Goal: Information Seeking & Learning: Compare options

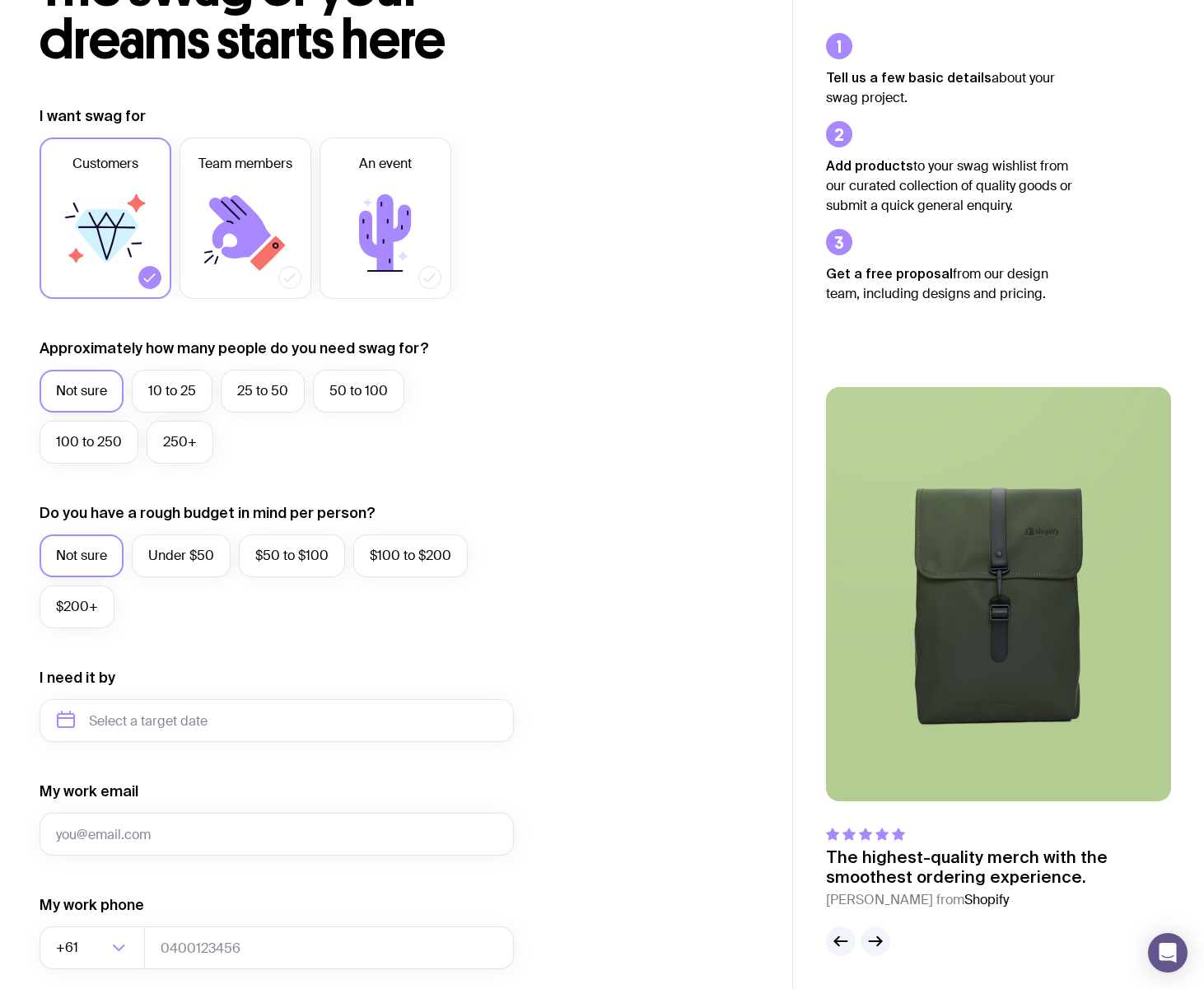
scroll to position [411, 0]
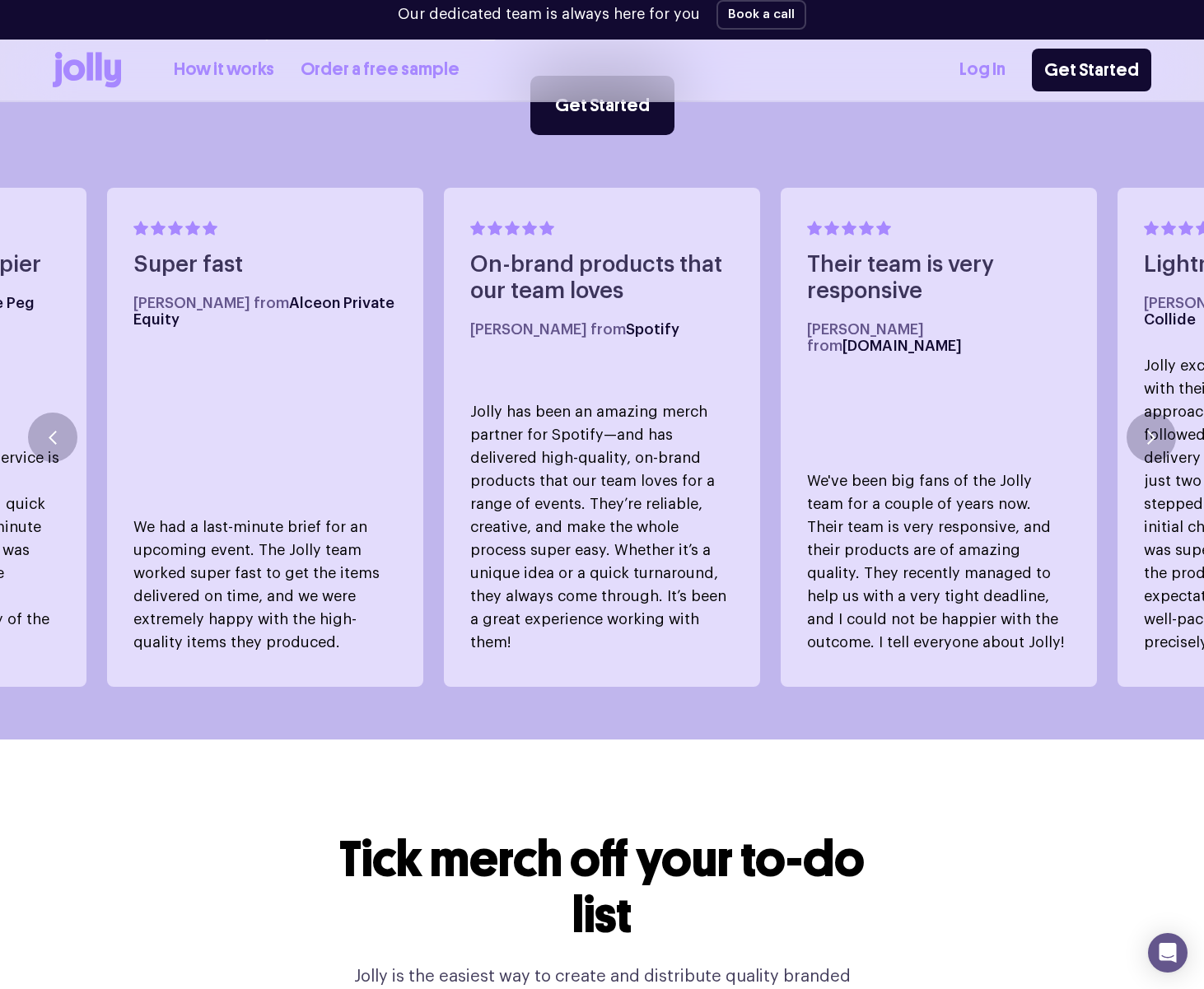
scroll to position [865, 0]
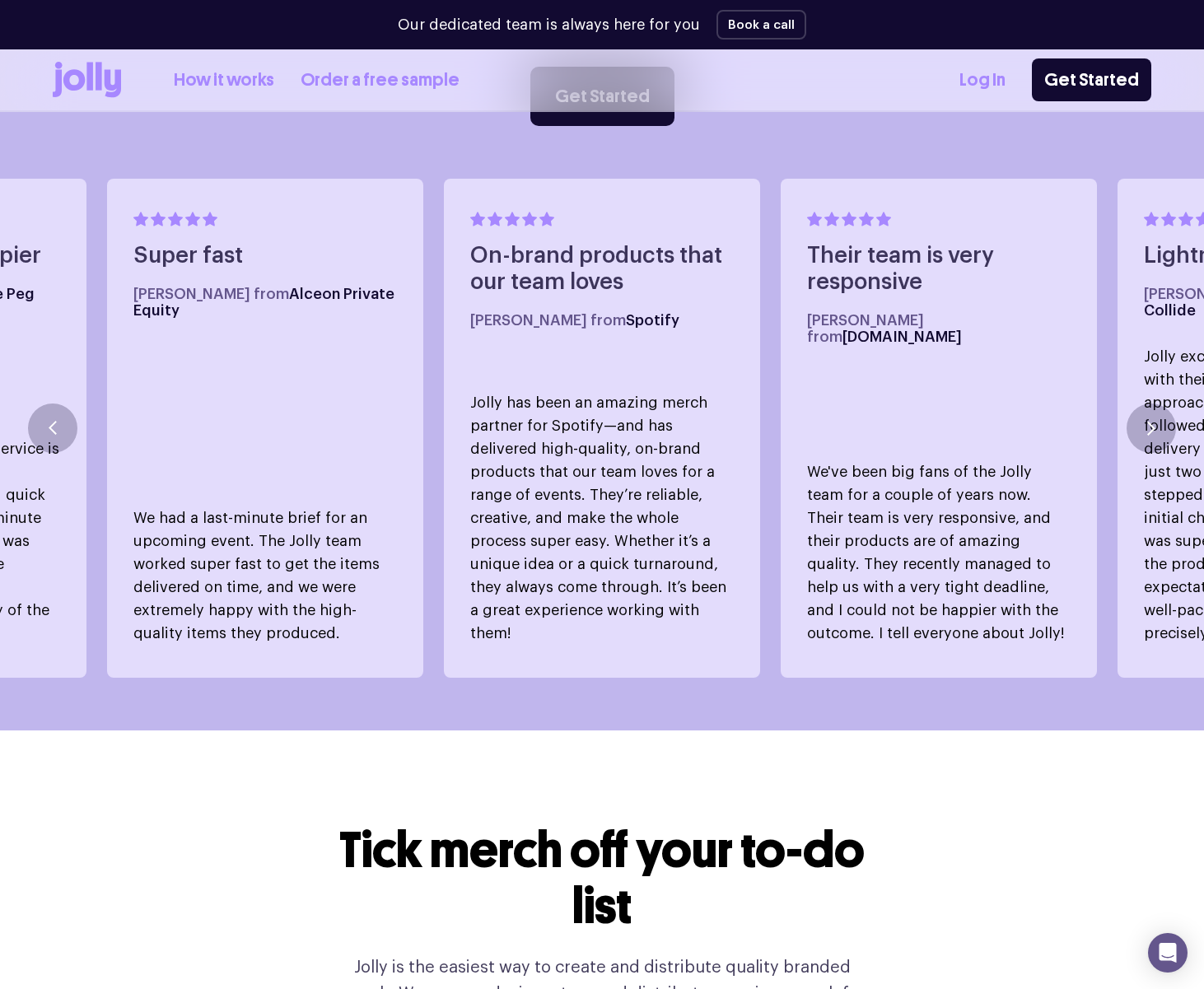
click at [983, 78] on link "Log In" at bounding box center [983, 80] width 46 height 27
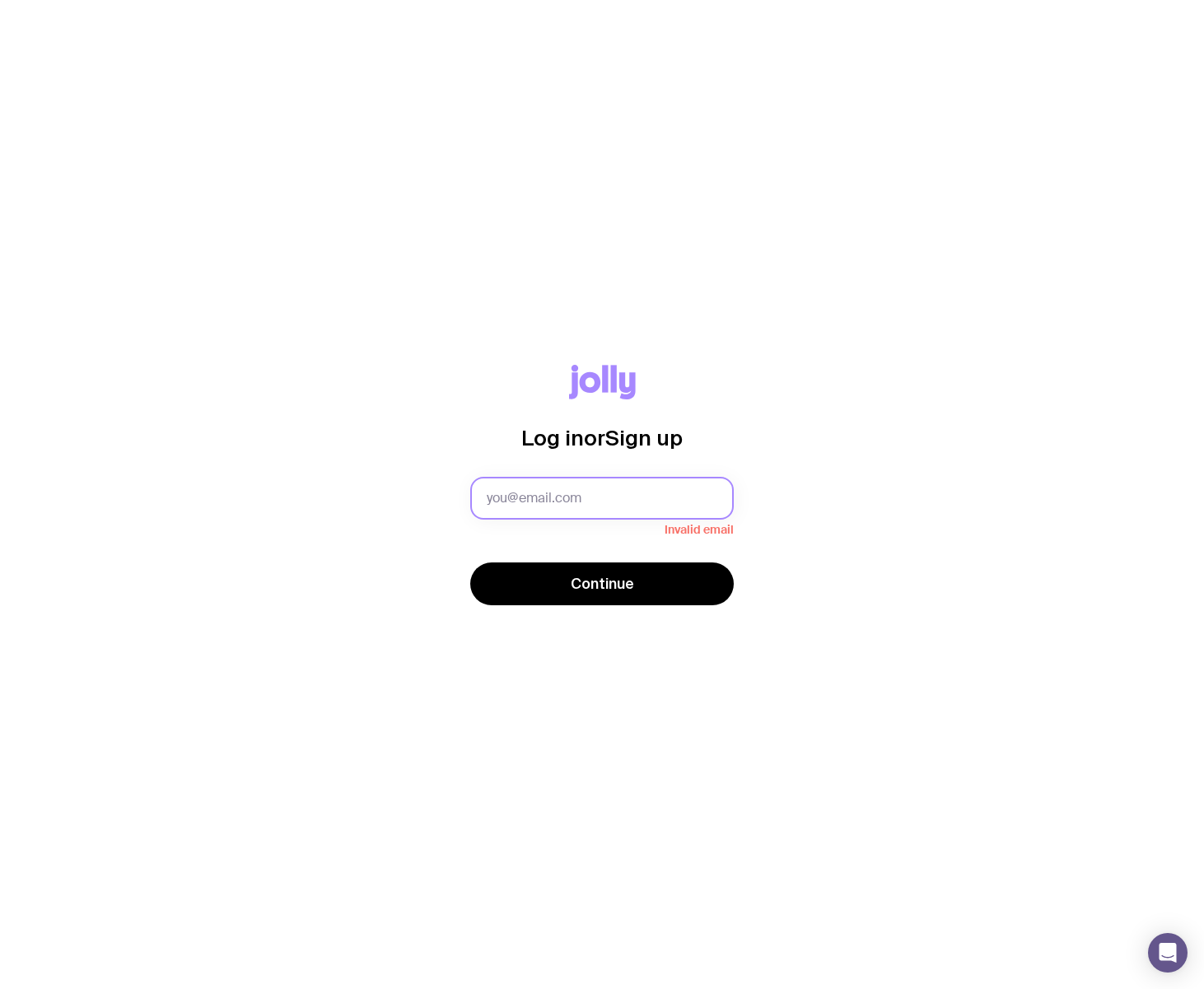
type input "[EMAIL_ADDRESS][DOMAIN_NAME]"
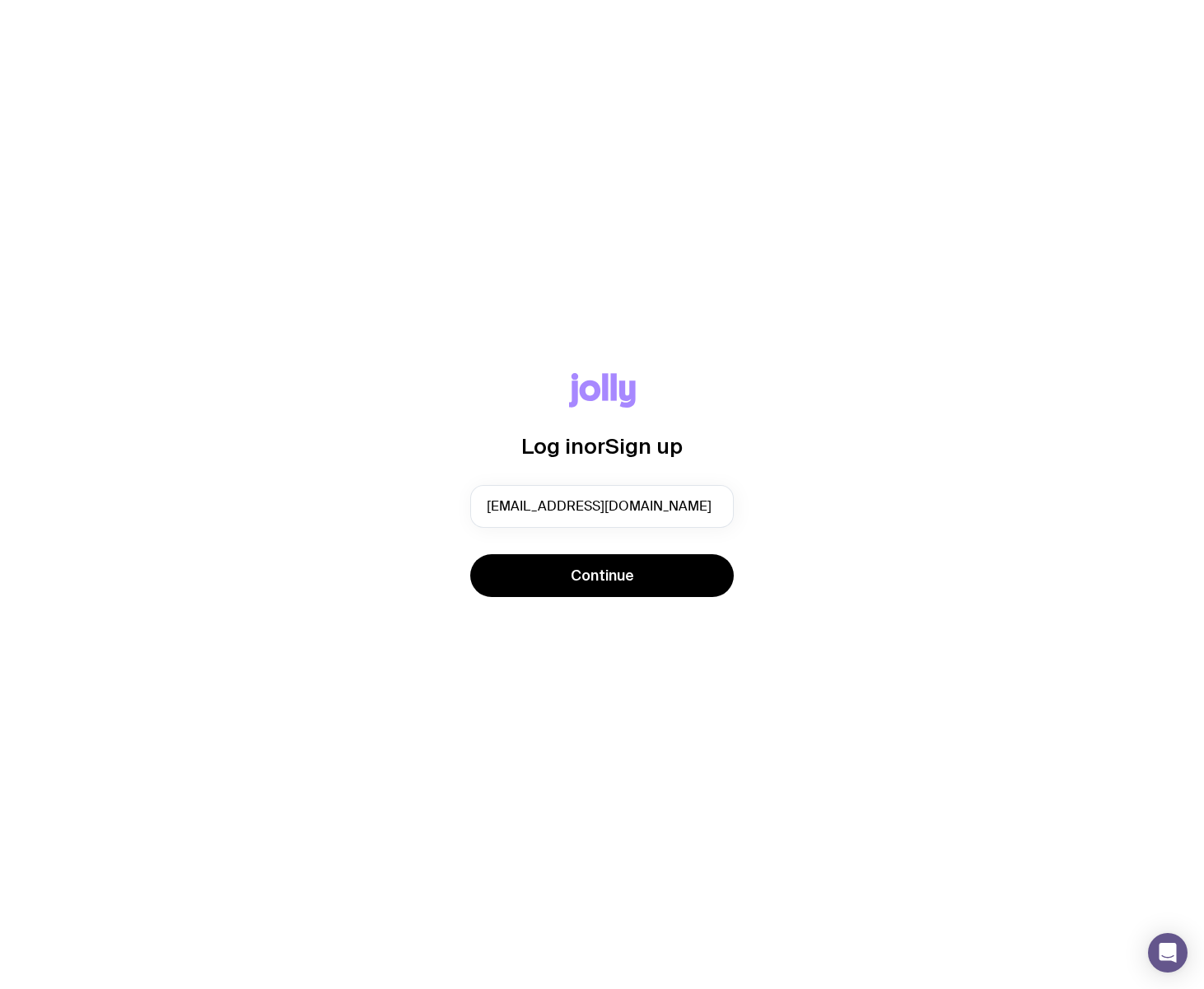
click at [594, 541] on form "[EMAIL_ADDRESS][DOMAIN_NAME] Continue" at bounding box center [602, 542] width 263 height 115
click at [590, 576] on span "Continue" at bounding box center [603, 575] width 63 height 20
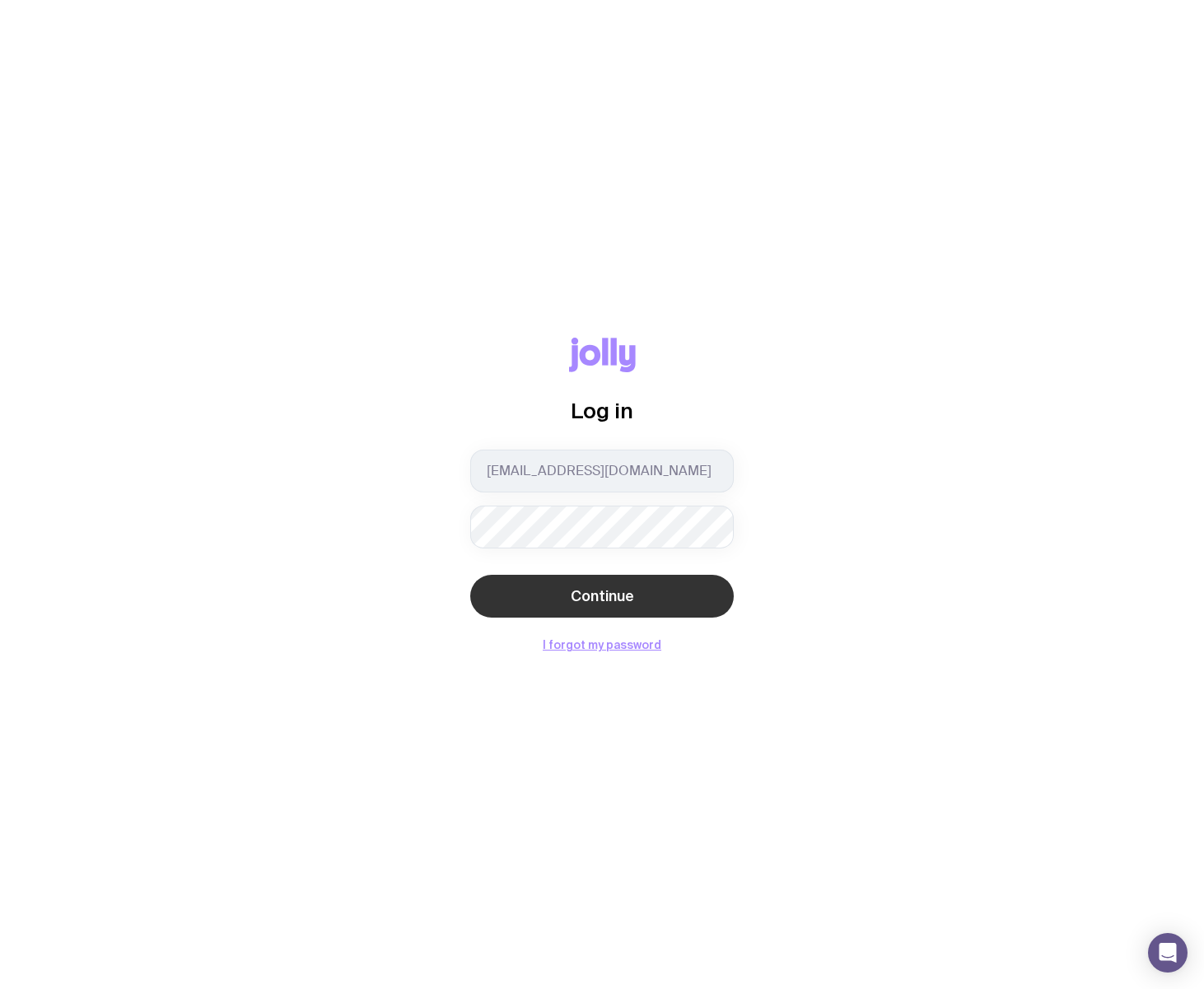
click at [596, 599] on span "Continue" at bounding box center [603, 596] width 63 height 20
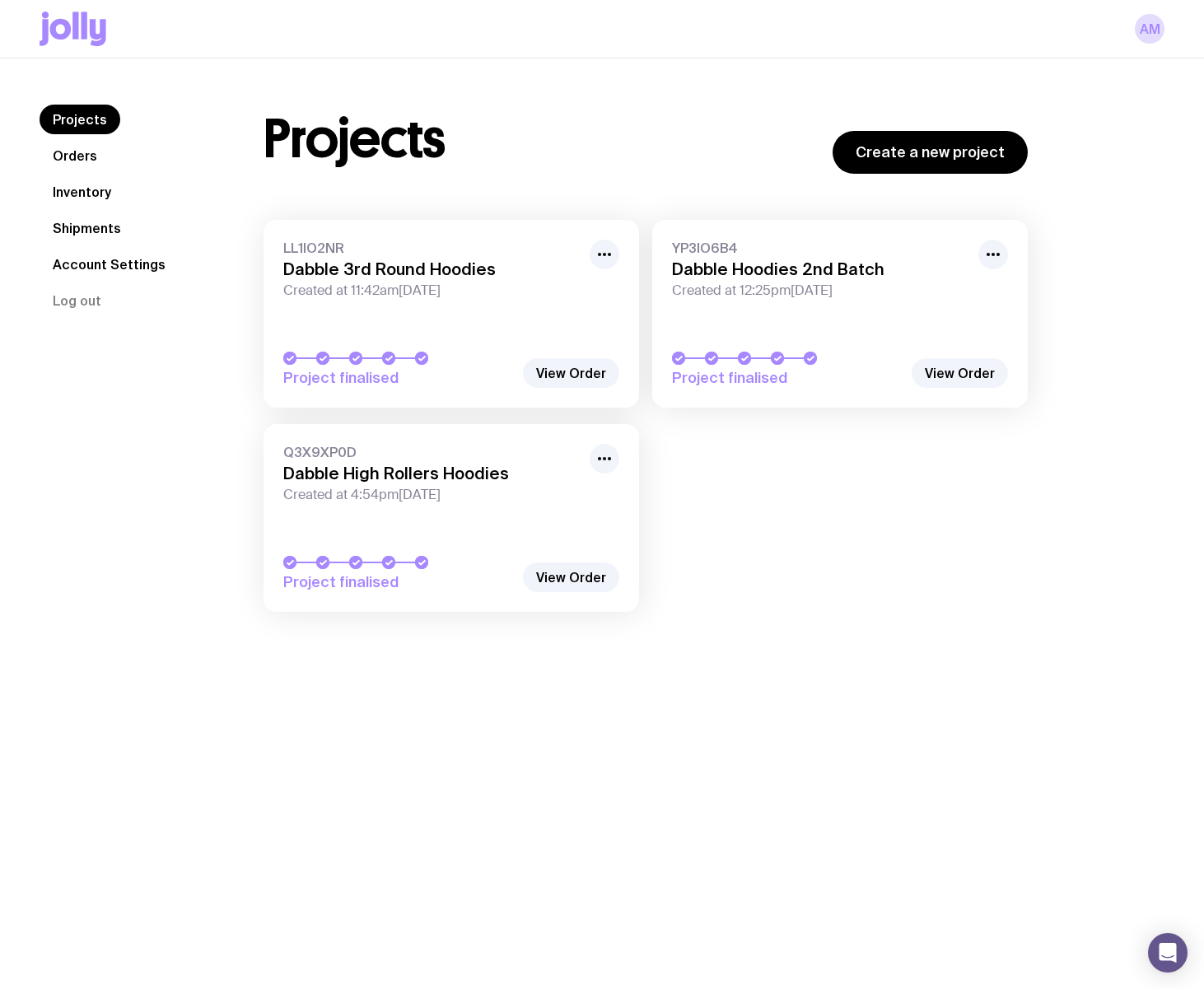
click at [76, 26] on icon at bounding box center [75, 25] width 6 height 27
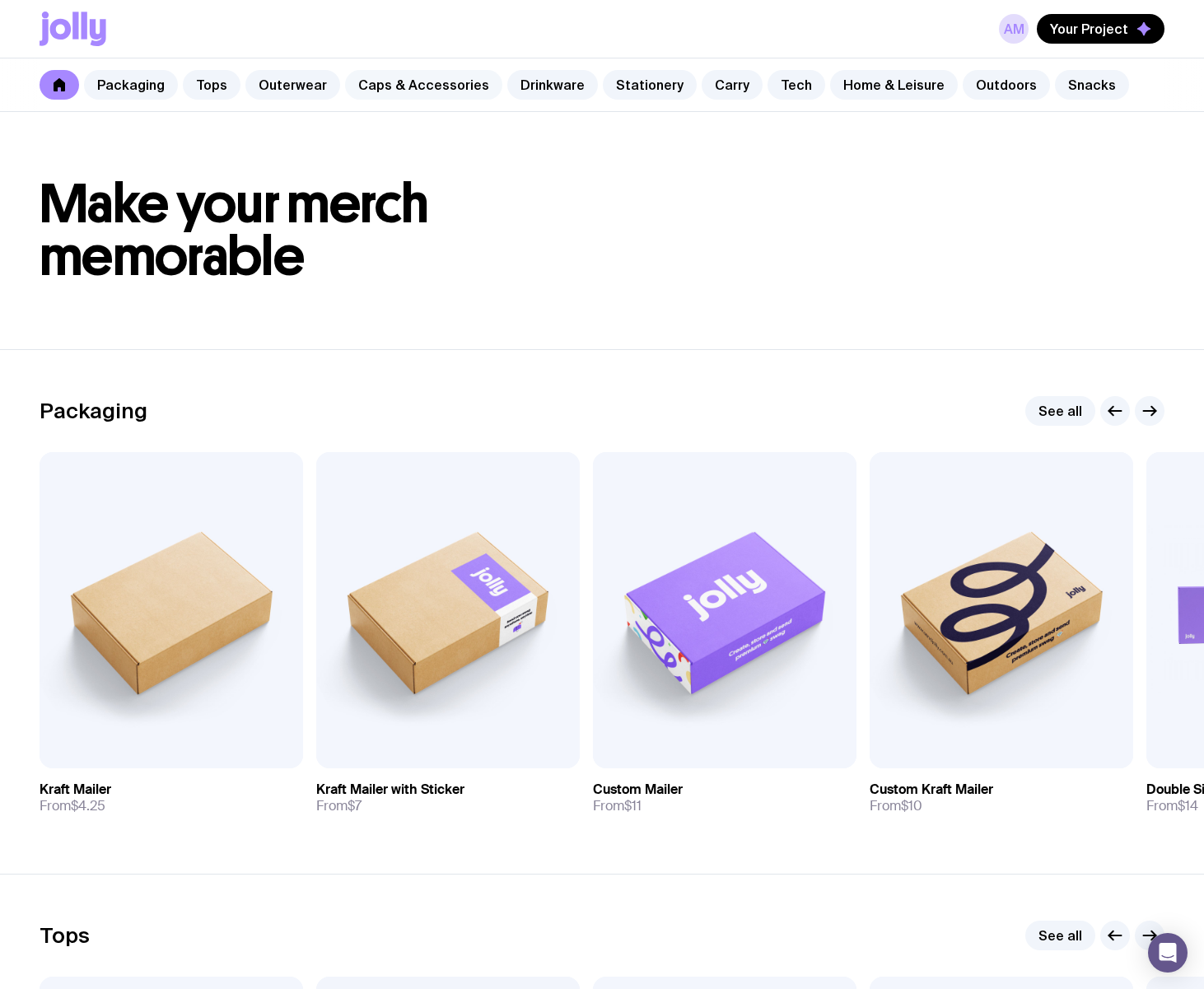
click at [410, 88] on link "Caps & Accessories" at bounding box center [424, 85] width 157 height 30
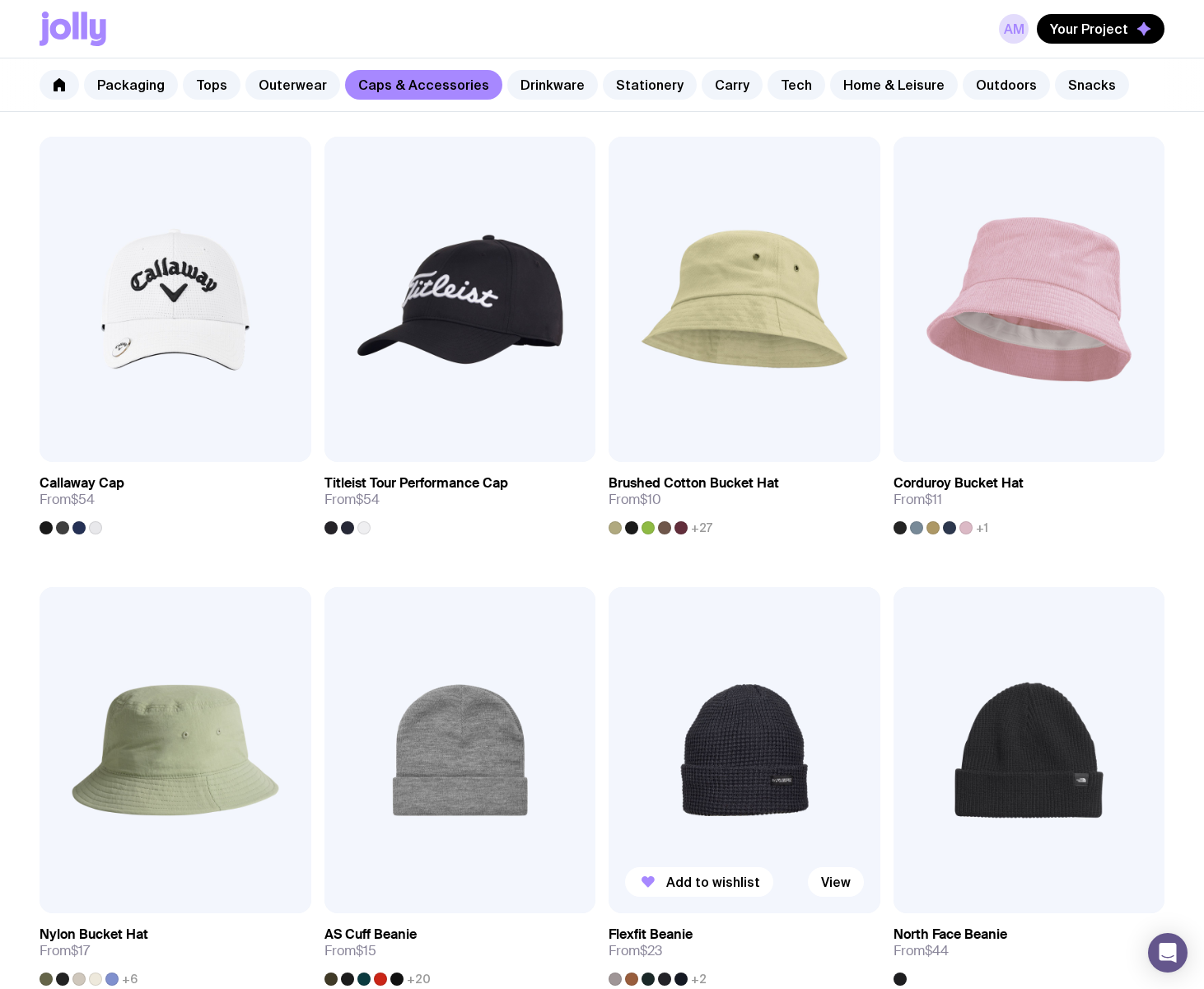
scroll to position [1189, 0]
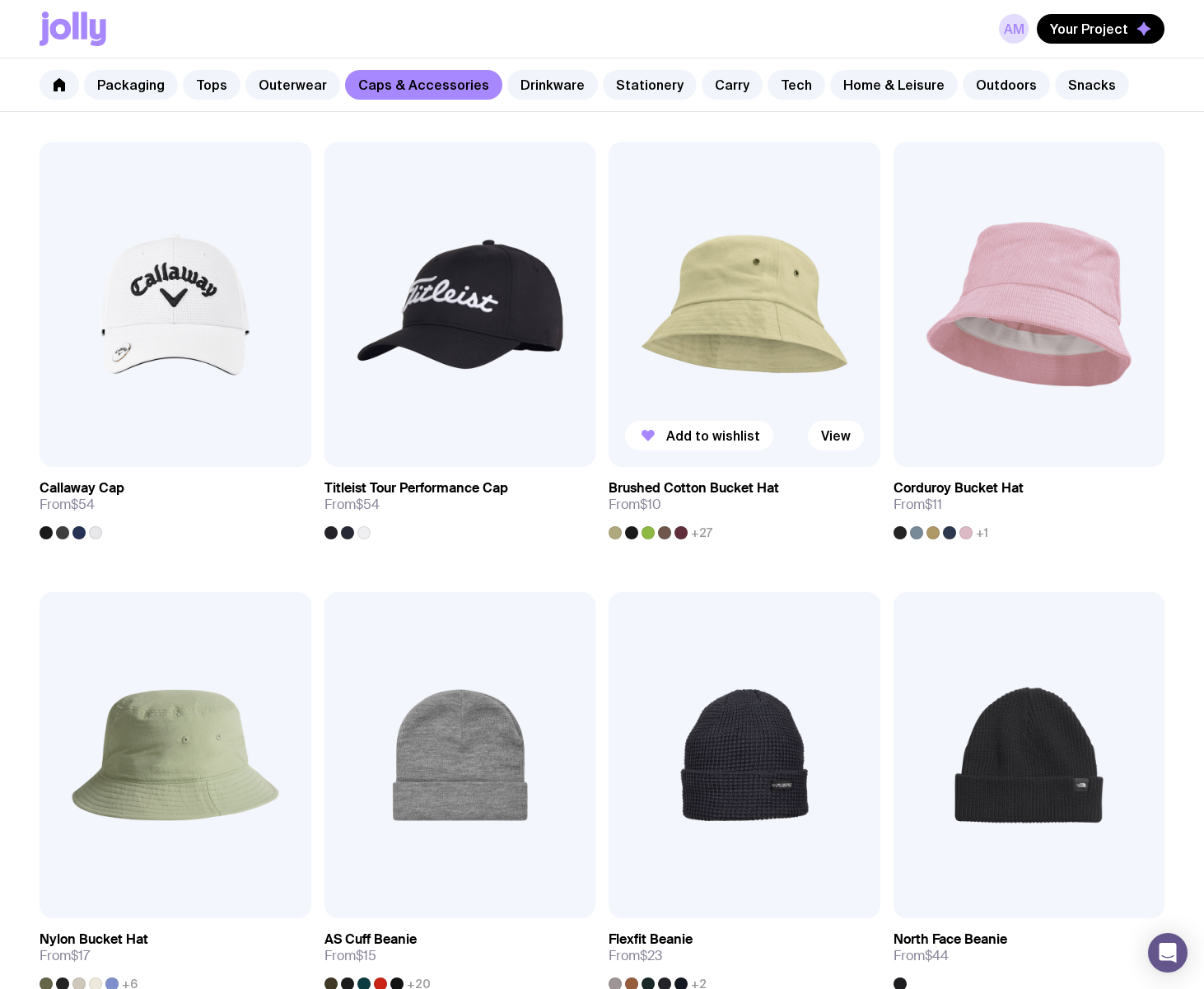
click at [710, 530] on span "+27" at bounding box center [701, 533] width 21 height 13
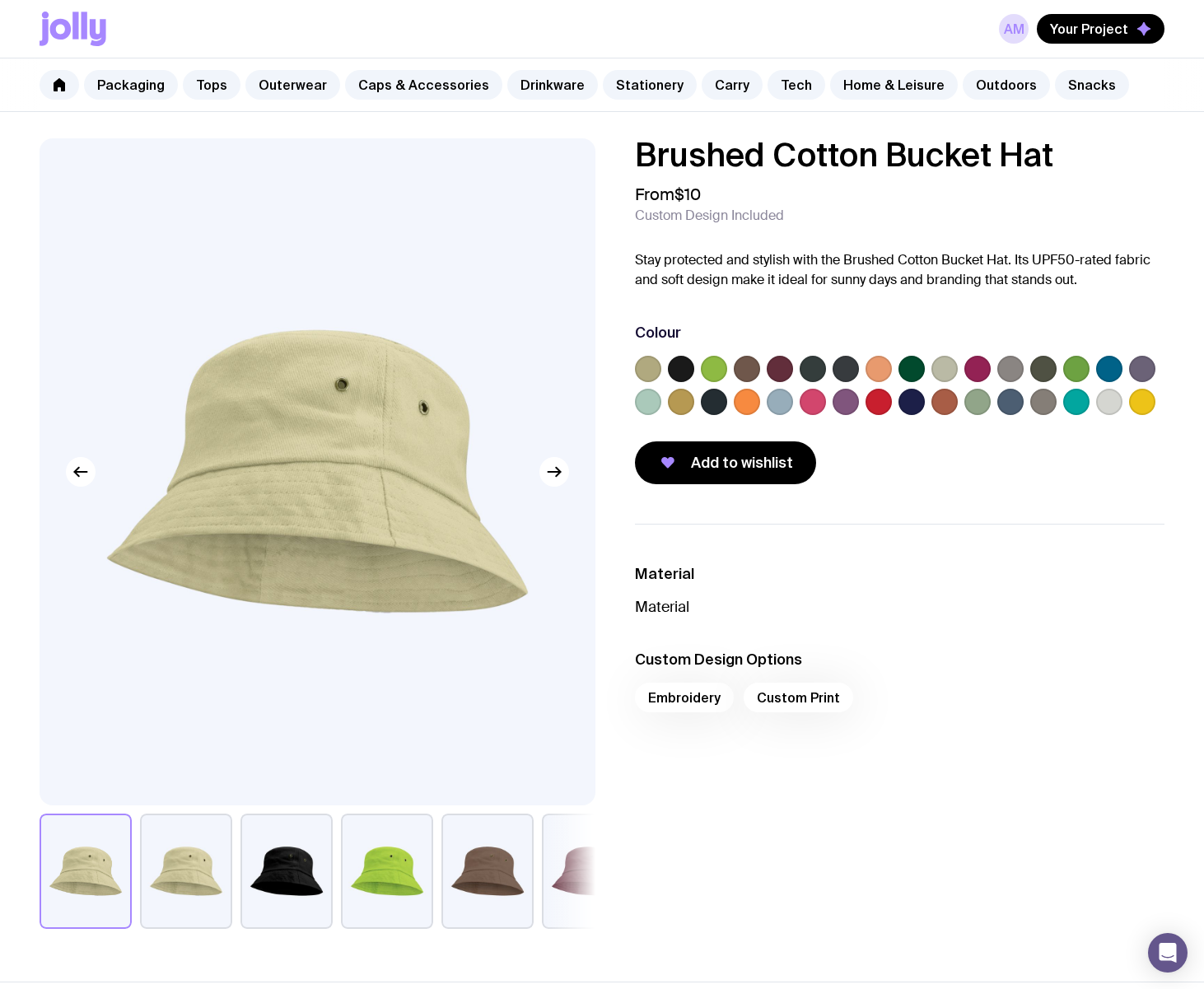
click at [847, 399] on label at bounding box center [846, 402] width 27 height 26
click at [0, 0] on input "radio" at bounding box center [0, 0] width 0 height 0
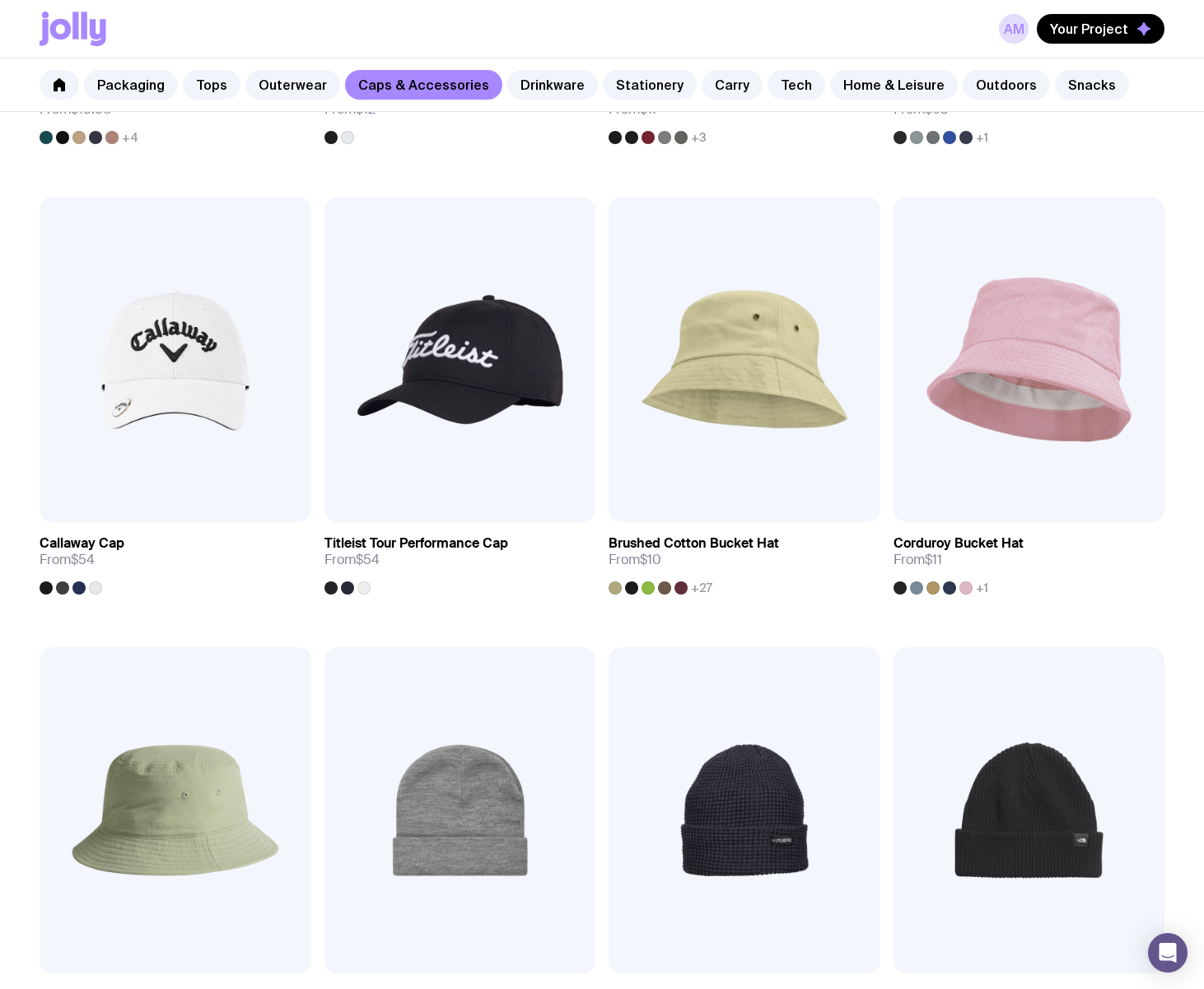
scroll to position [1136, 0]
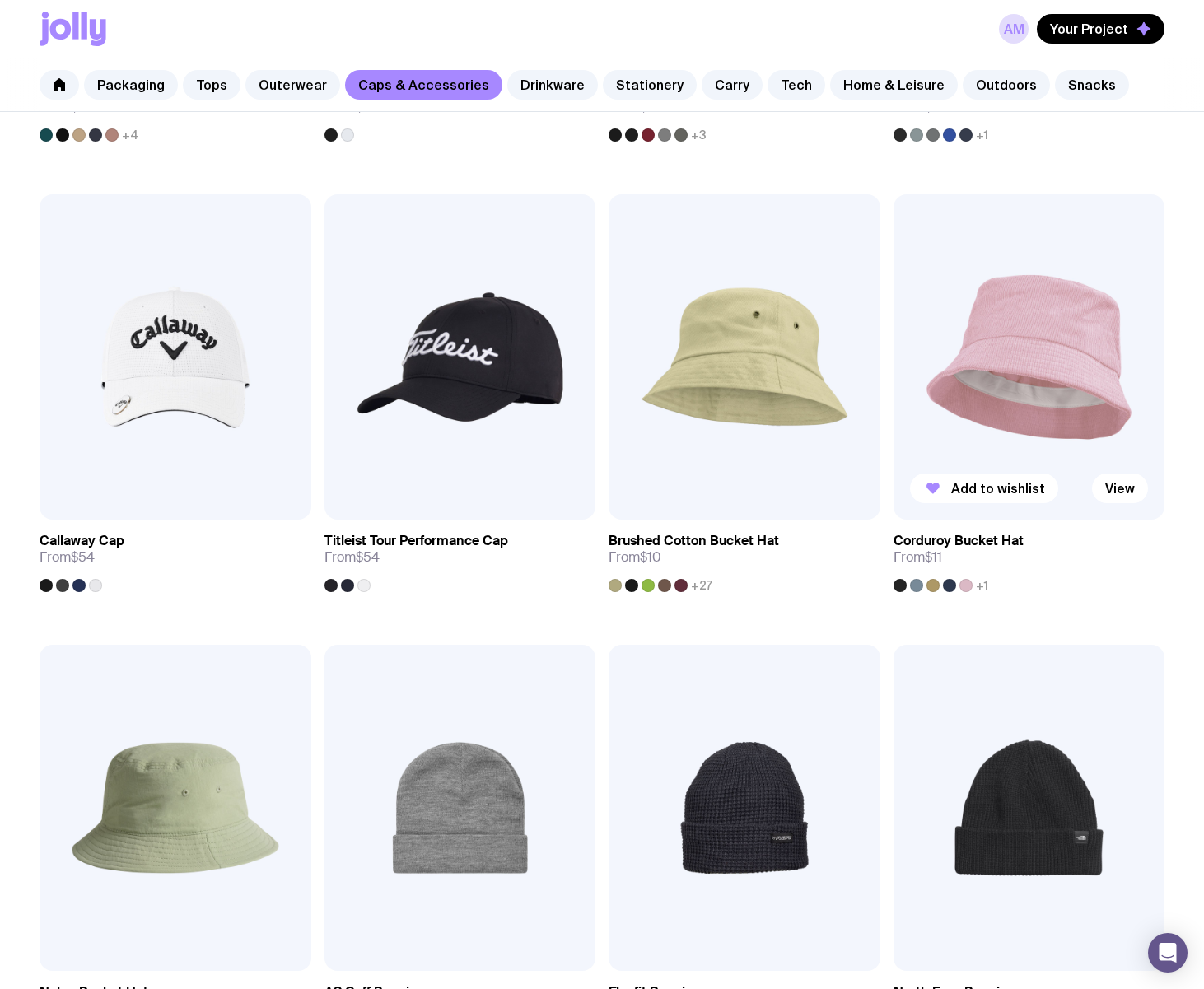
click at [1062, 355] on img at bounding box center [1030, 356] width 272 height 326
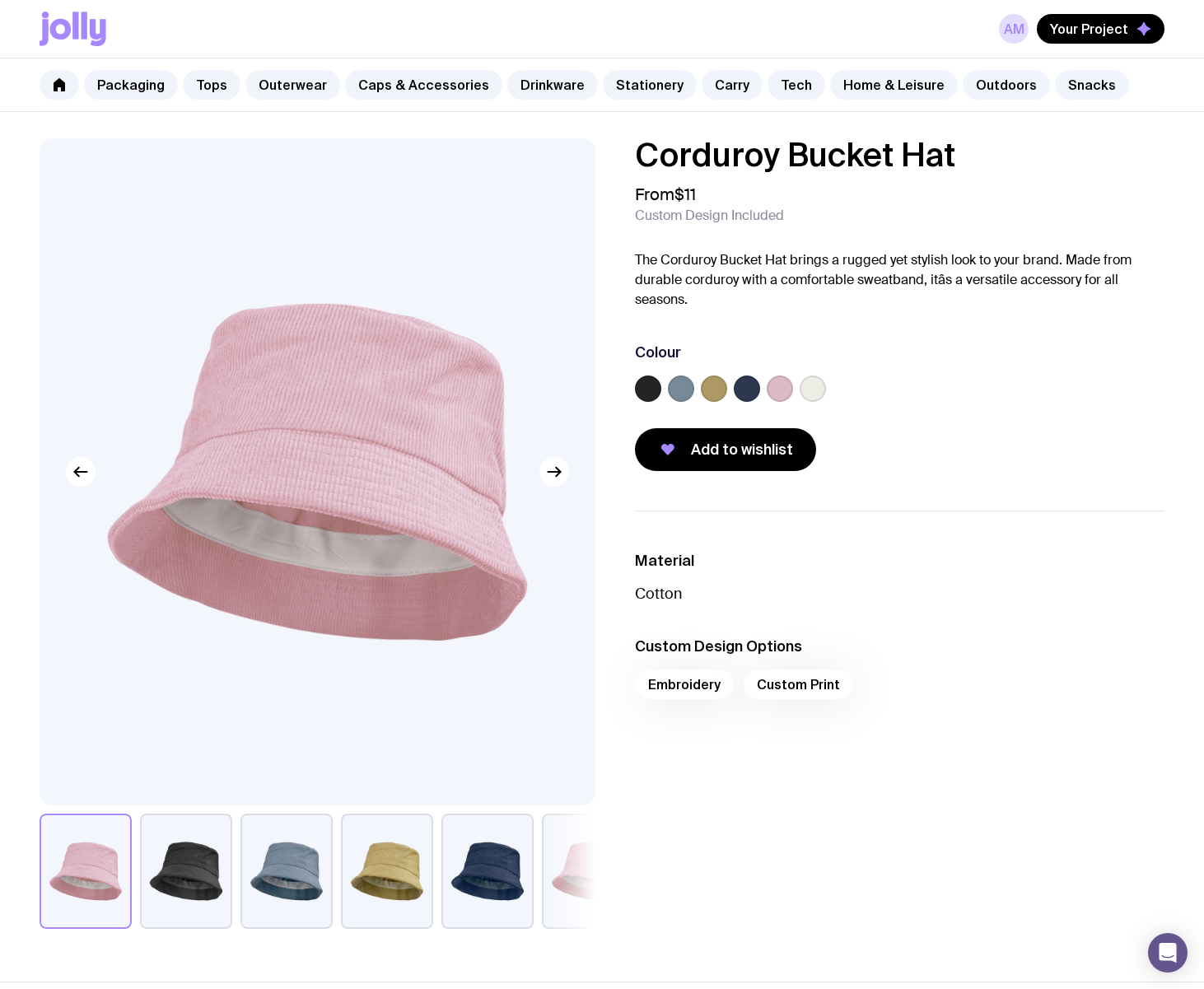
click at [745, 393] on label at bounding box center [747, 388] width 27 height 26
click at [0, 0] on input "radio" at bounding box center [0, 0] width 0 height 0
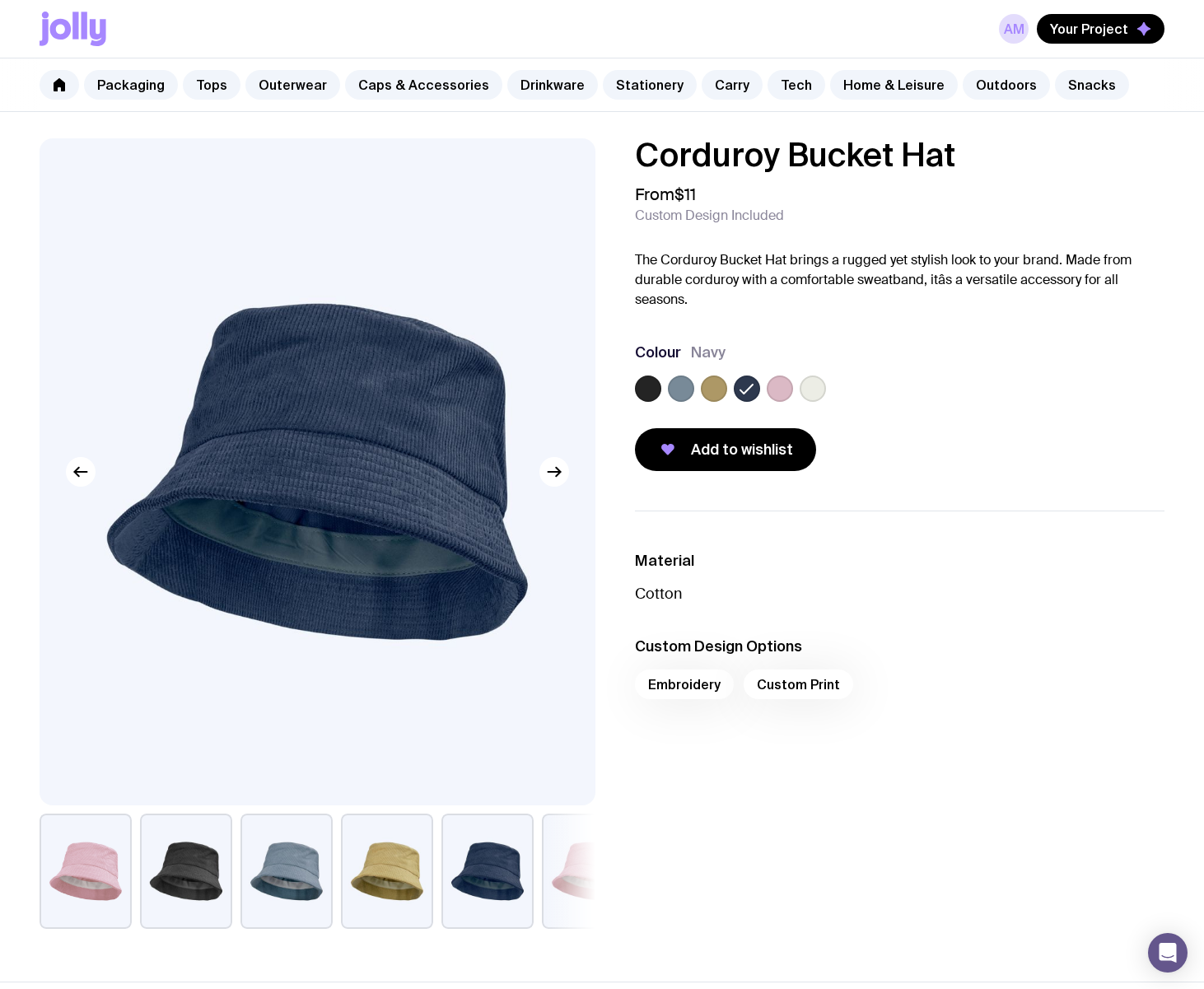
click at [649, 382] on label at bounding box center [648, 388] width 27 height 26
click at [0, 0] on input "radio" at bounding box center [0, 0] width 0 height 0
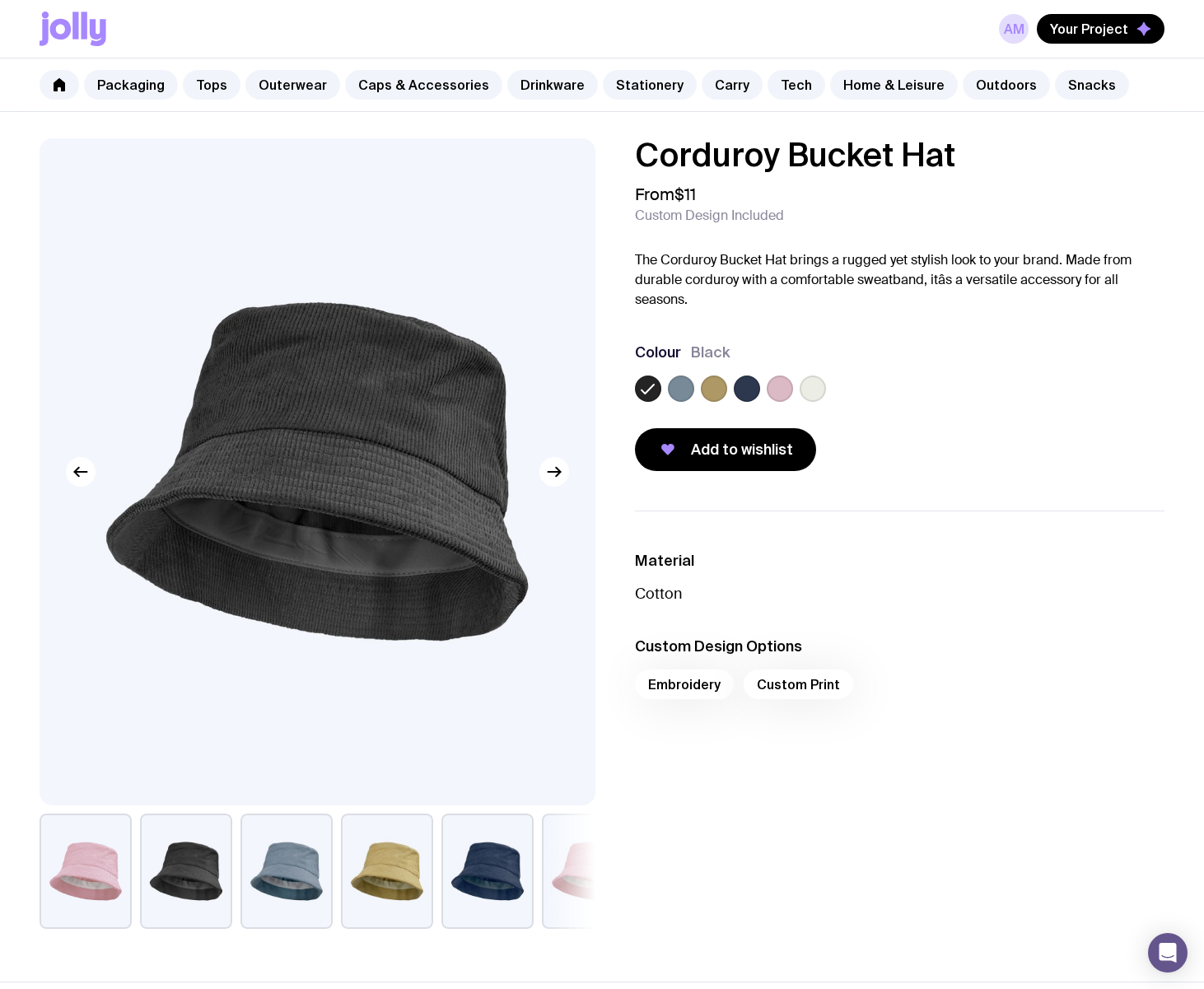
click at [752, 385] on label at bounding box center [747, 388] width 27 height 26
click at [0, 0] on input "radio" at bounding box center [0, 0] width 0 height 0
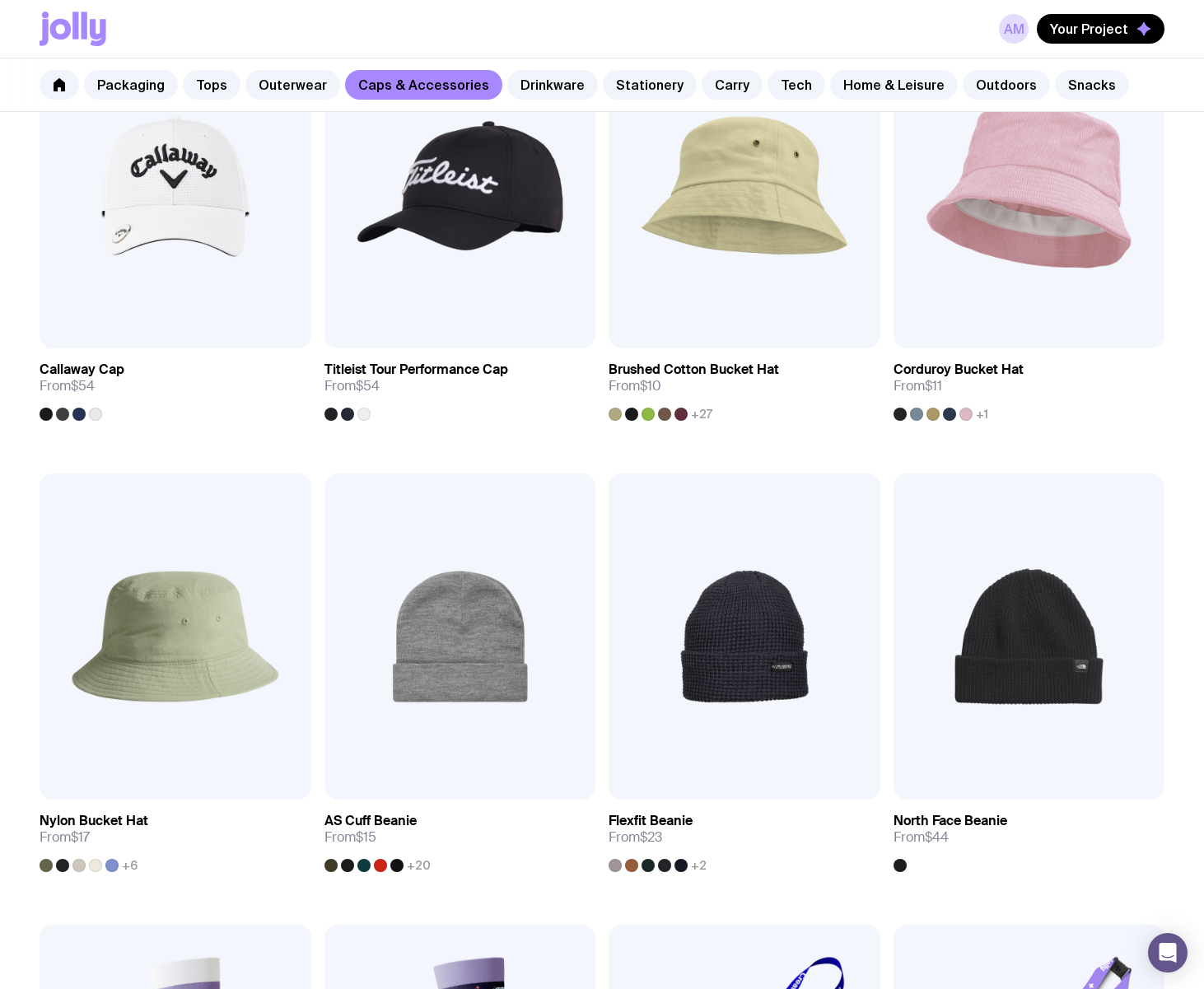
scroll to position [1435, 0]
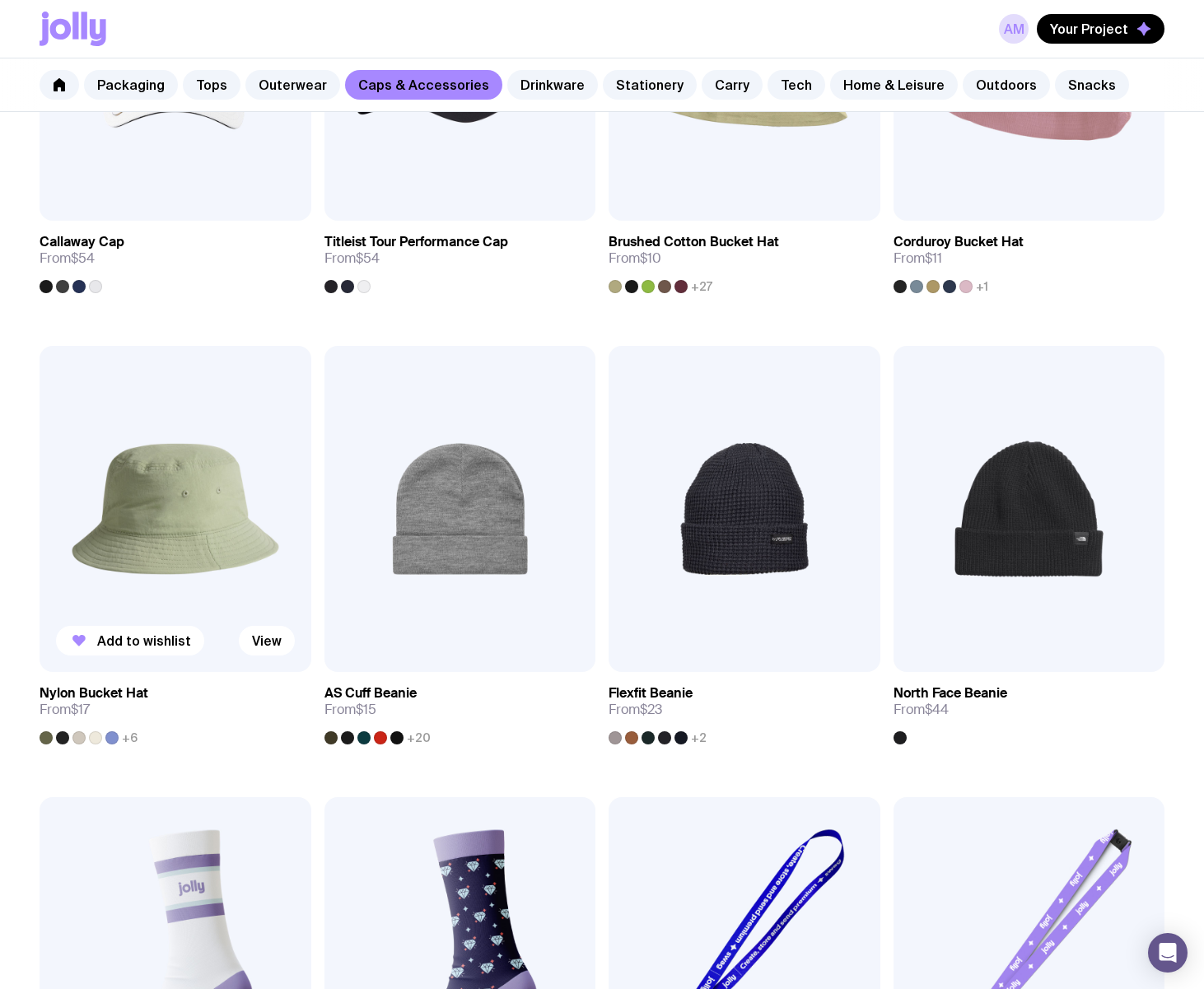
click at [171, 527] on img at bounding box center [175, 509] width 272 height 326
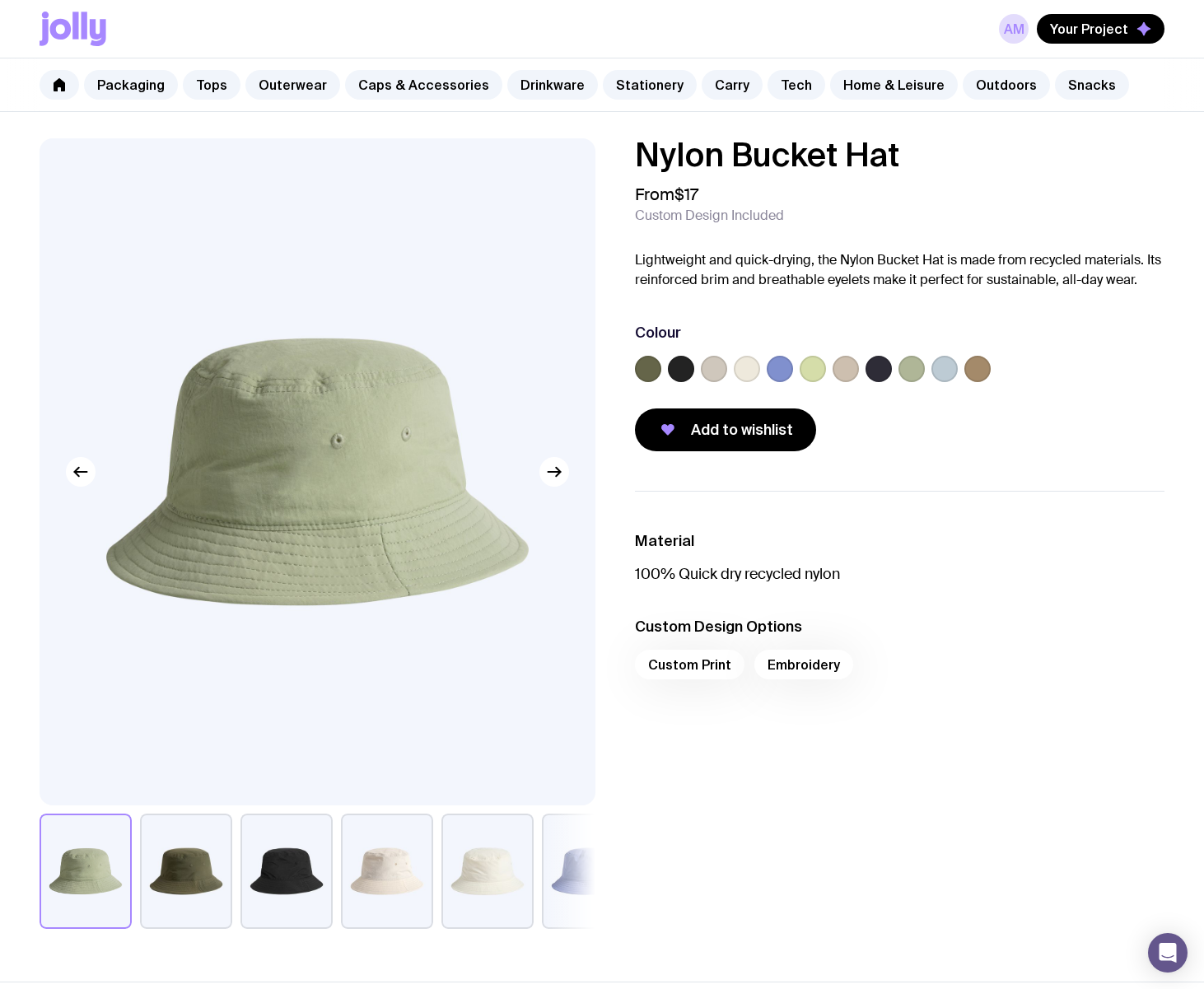
click at [786, 370] on label at bounding box center [780, 368] width 27 height 26
click at [0, 0] on input "radio" at bounding box center [0, 0] width 0 height 0
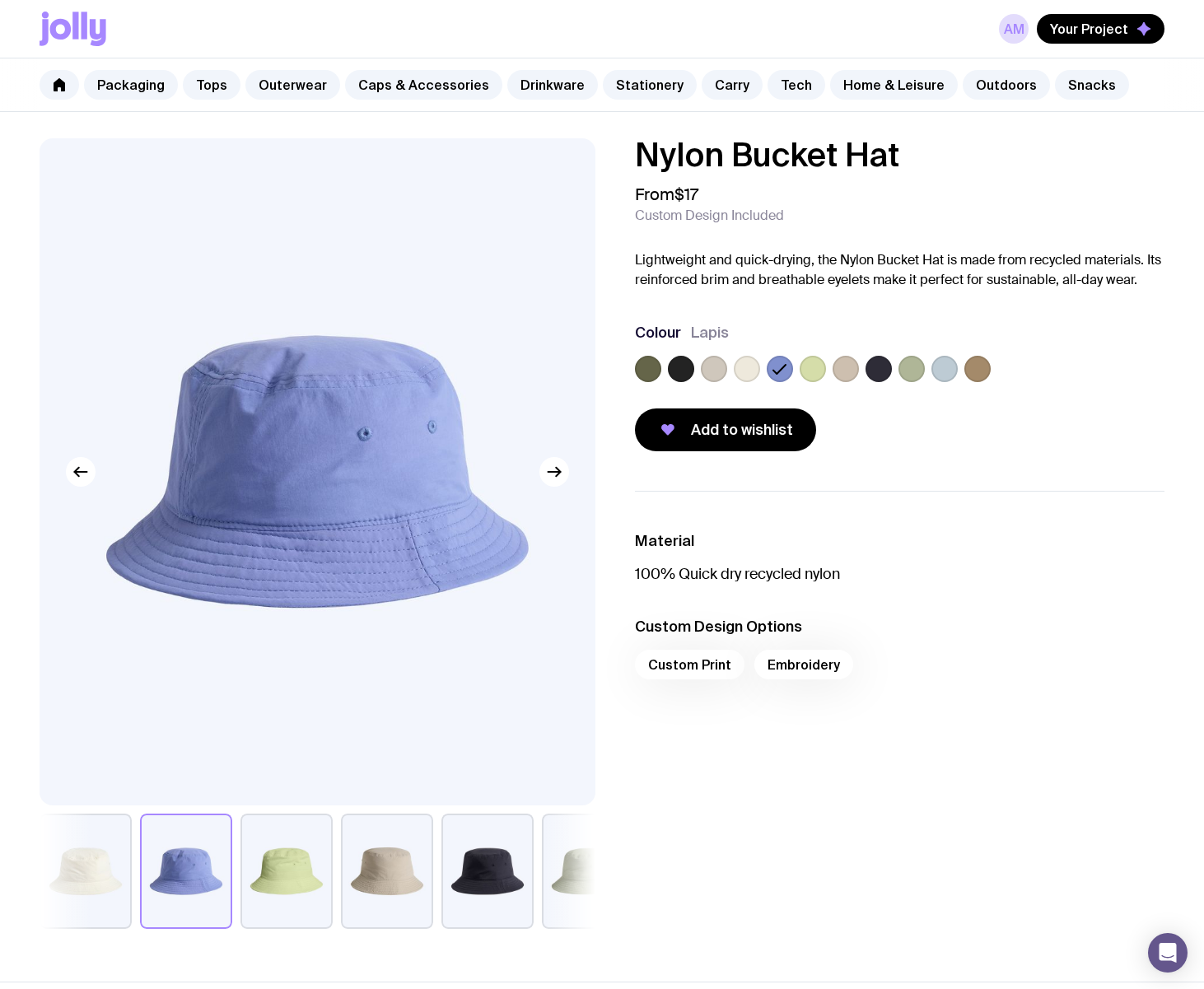
click at [884, 369] on label at bounding box center [878, 368] width 27 height 26
click at [0, 0] on input "radio" at bounding box center [0, 0] width 0 height 0
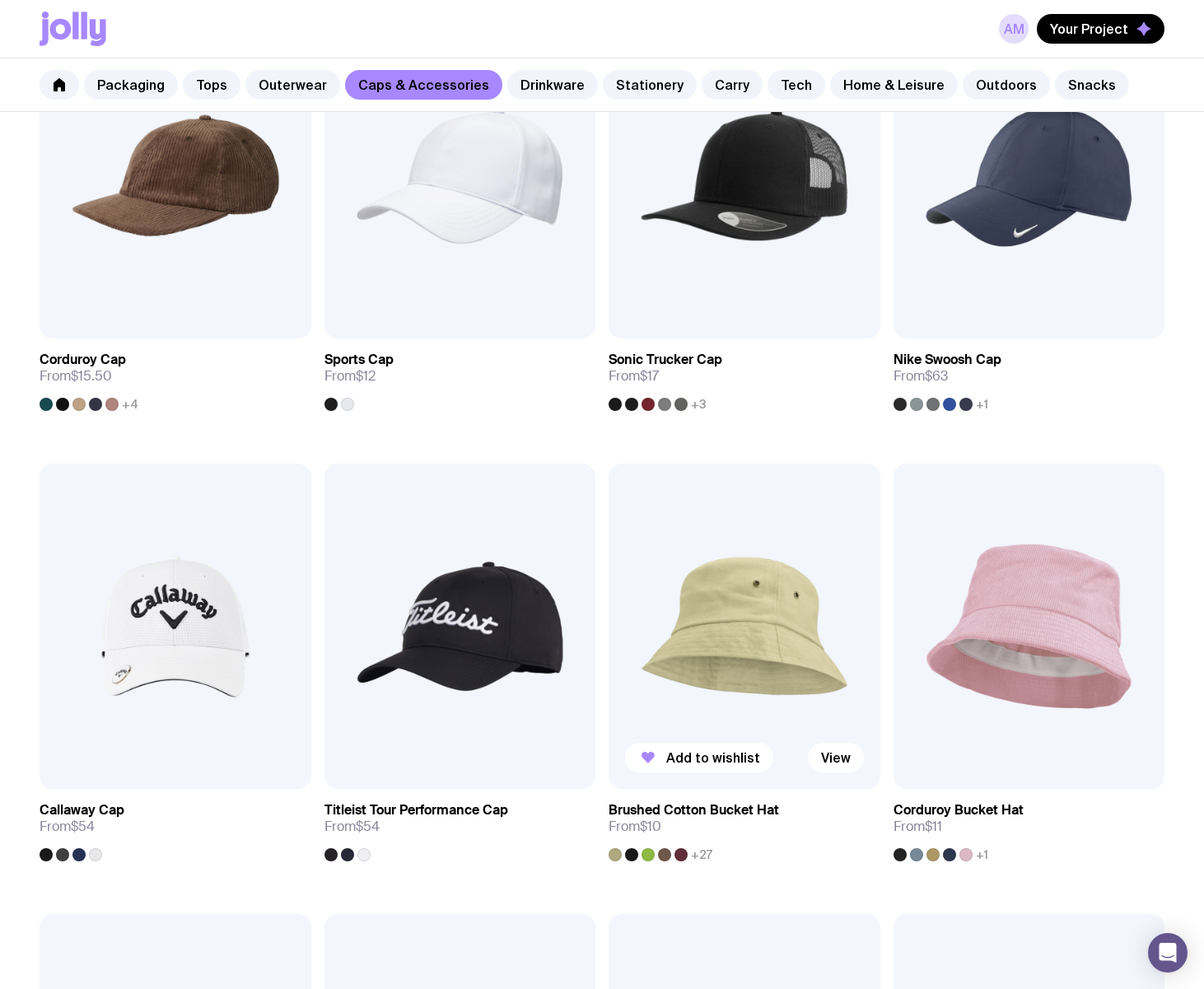
scroll to position [870, 0]
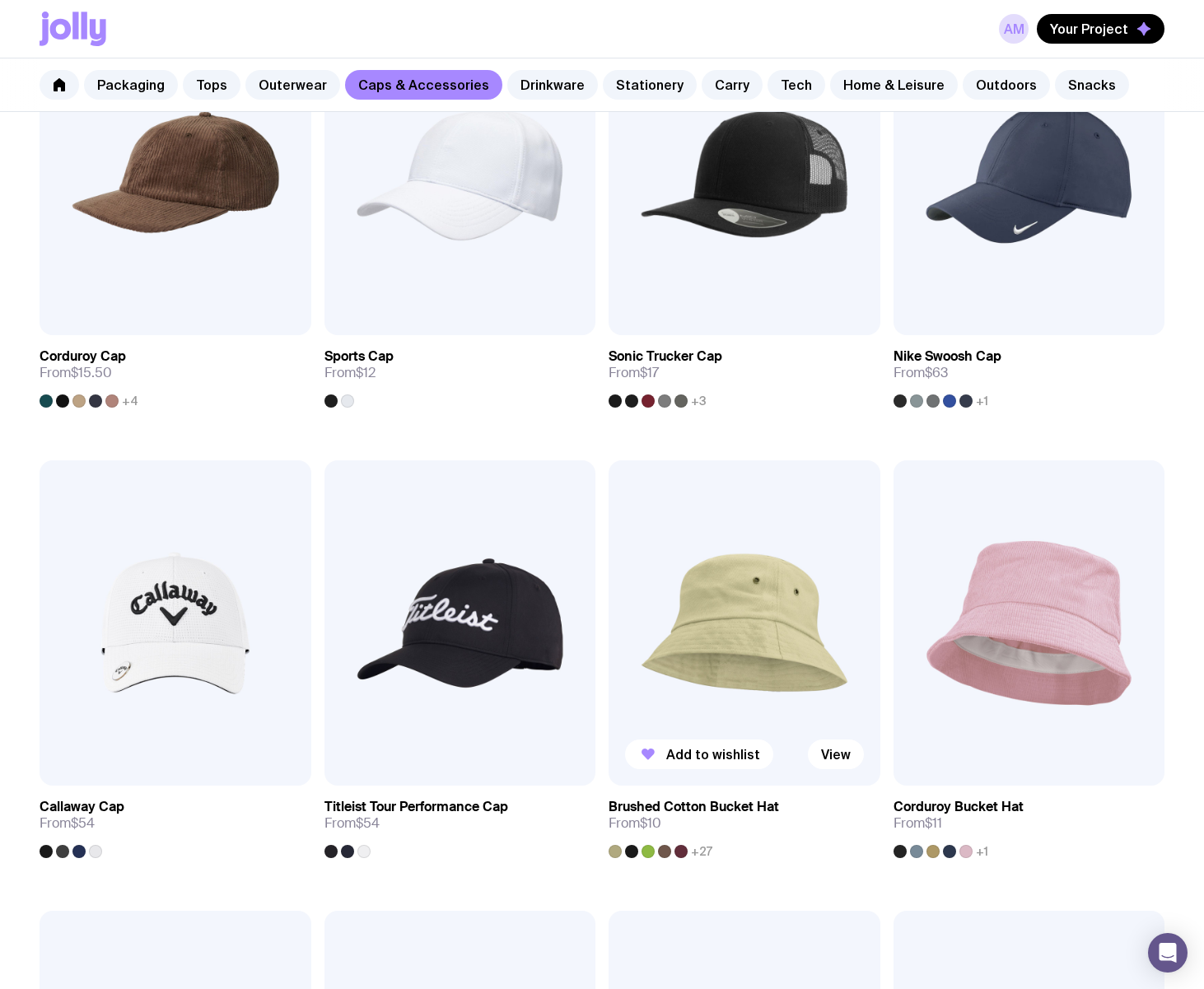
click at [759, 640] on img at bounding box center [745, 623] width 272 height 326
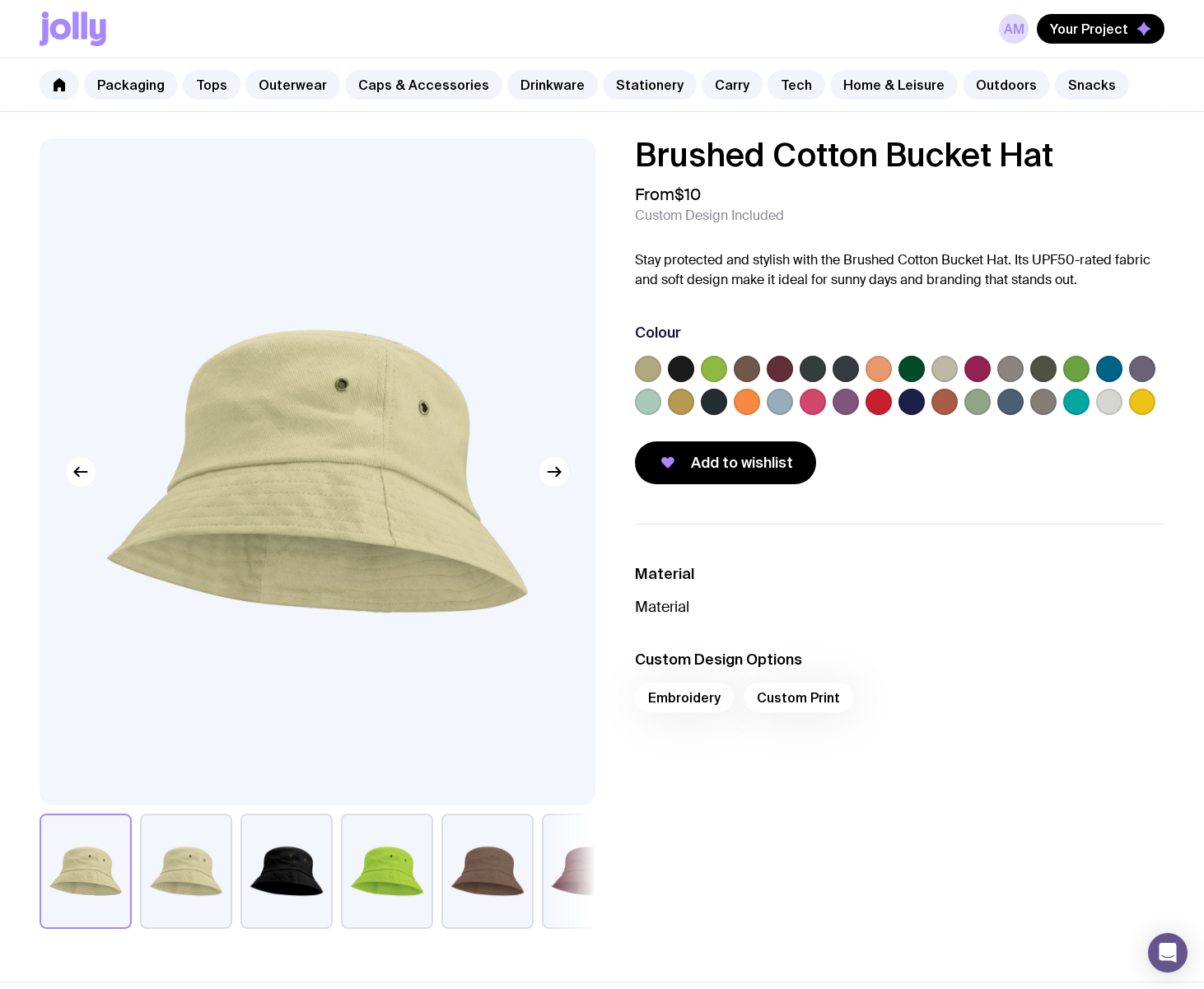
click at [846, 403] on label at bounding box center [846, 402] width 27 height 26
click at [0, 0] on input "radio" at bounding box center [0, 0] width 0 height 0
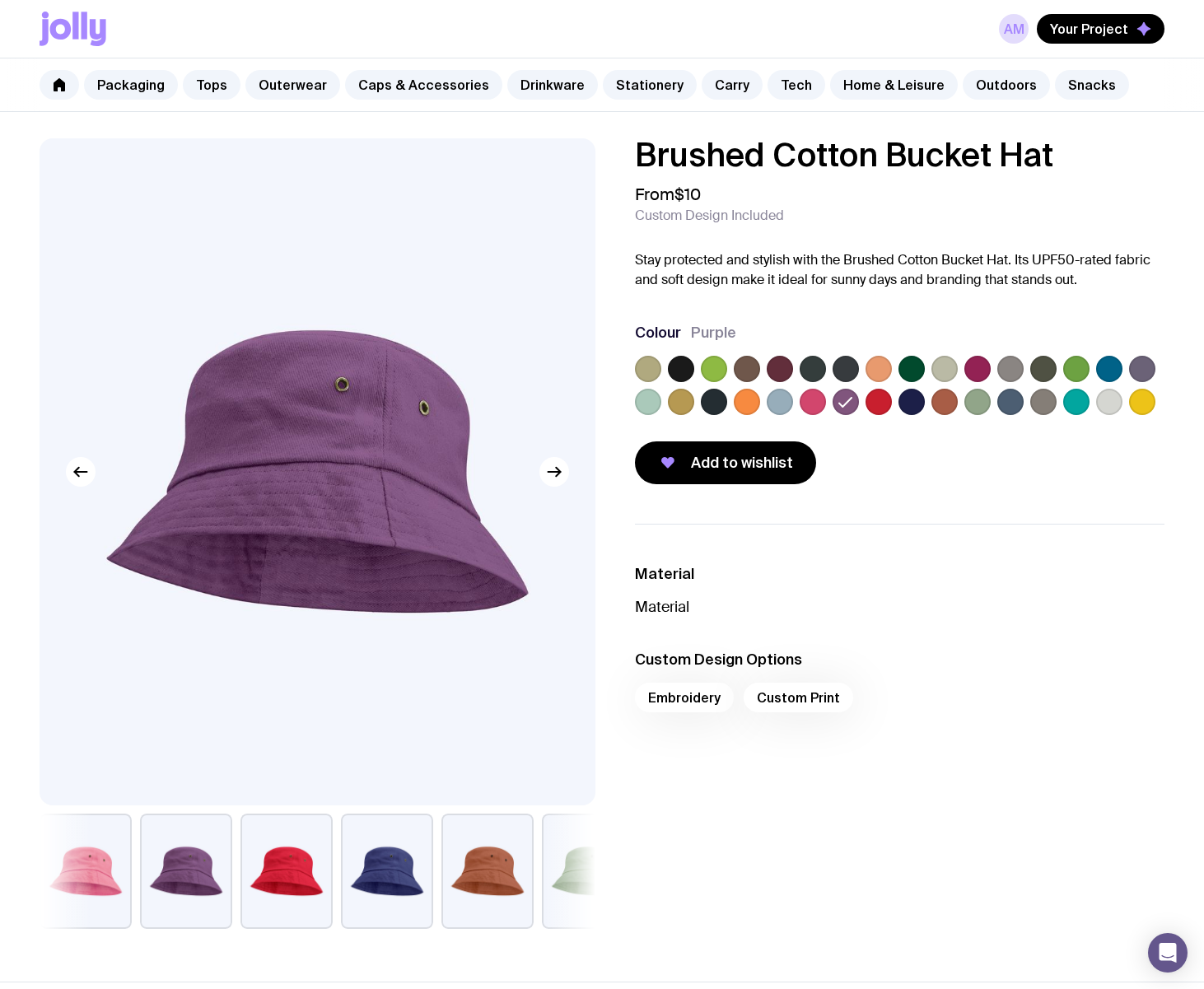
click at [1142, 371] on label at bounding box center [1142, 368] width 27 height 26
click at [0, 0] on input "radio" at bounding box center [0, 0] width 0 height 0
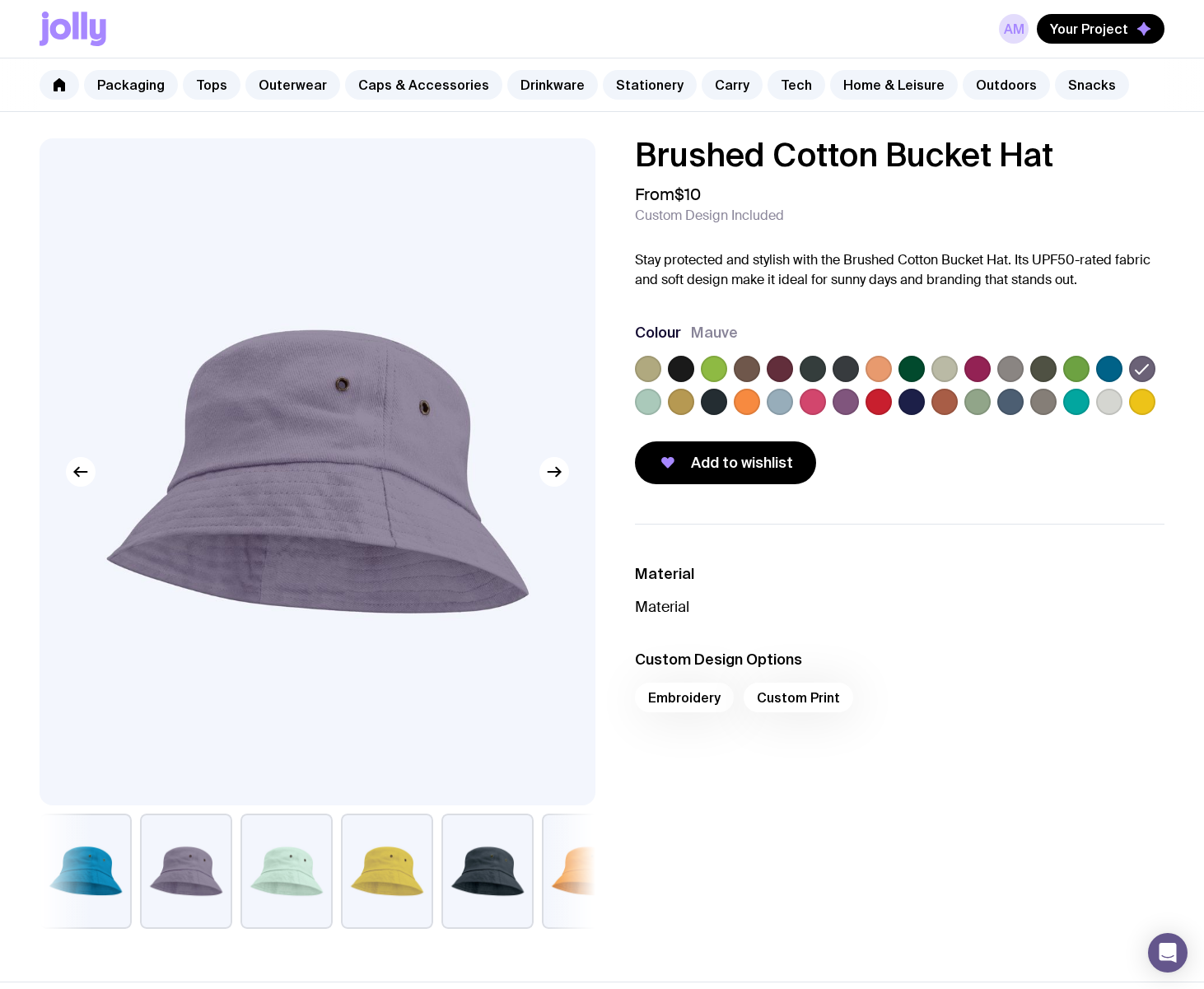
click at [845, 402] on label at bounding box center [846, 402] width 27 height 26
click at [0, 0] on input "radio" at bounding box center [0, 0] width 0 height 0
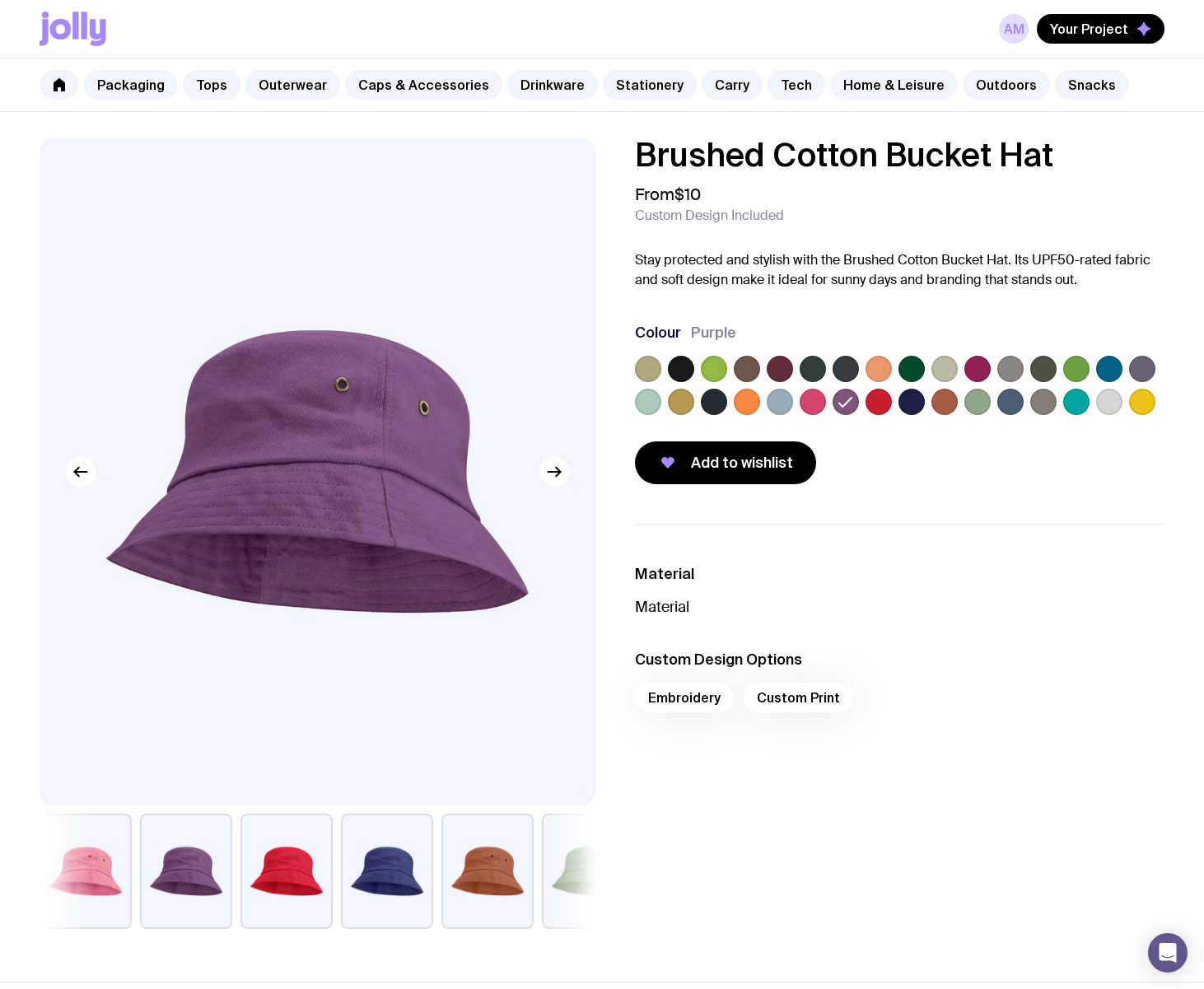
click at [711, 402] on label at bounding box center [714, 402] width 27 height 26
click at [0, 0] on input "radio" at bounding box center [0, 0] width 0 height 0
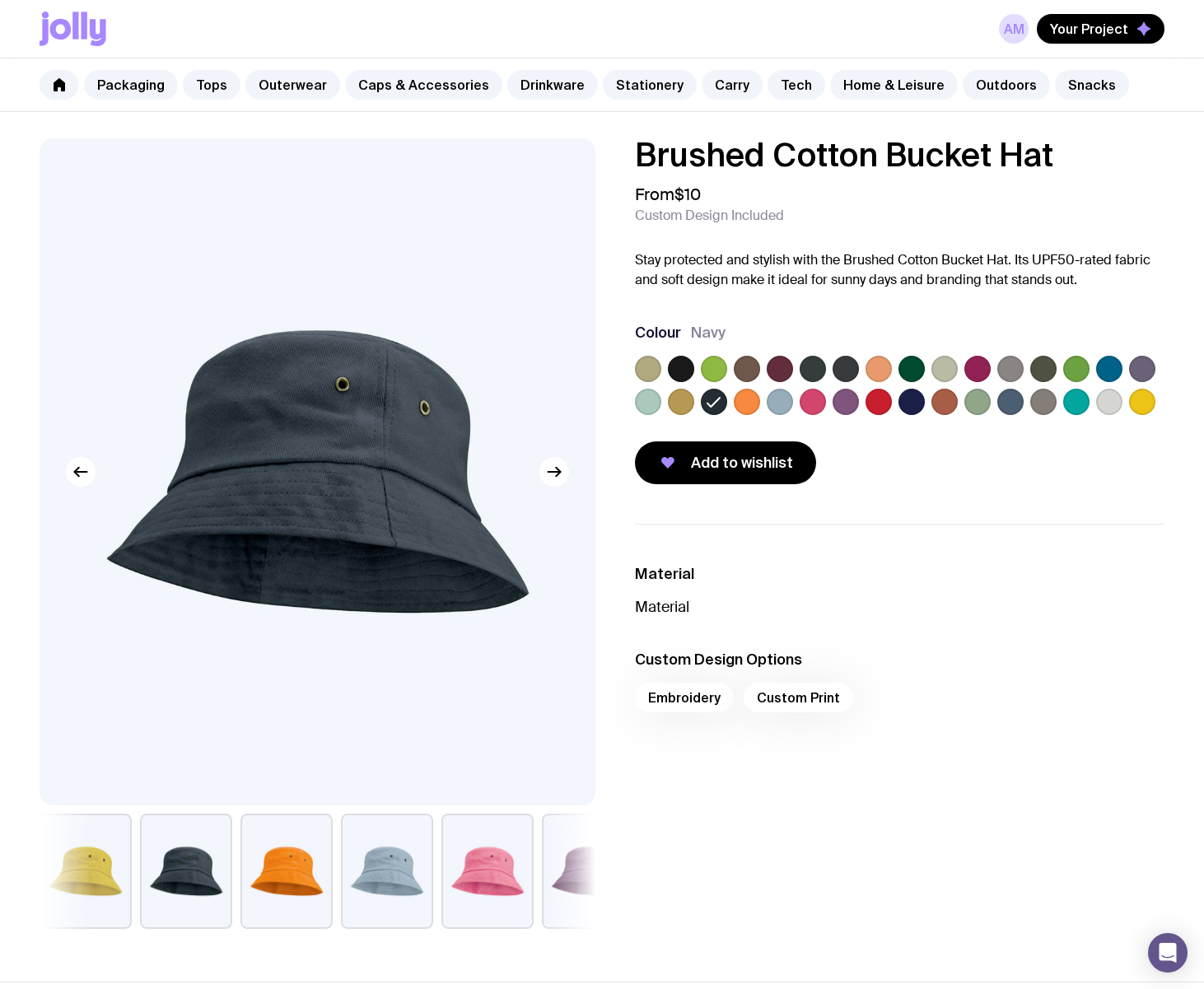
click at [909, 403] on label at bounding box center [912, 402] width 27 height 26
click at [0, 0] on input "radio" at bounding box center [0, 0] width 0 height 0
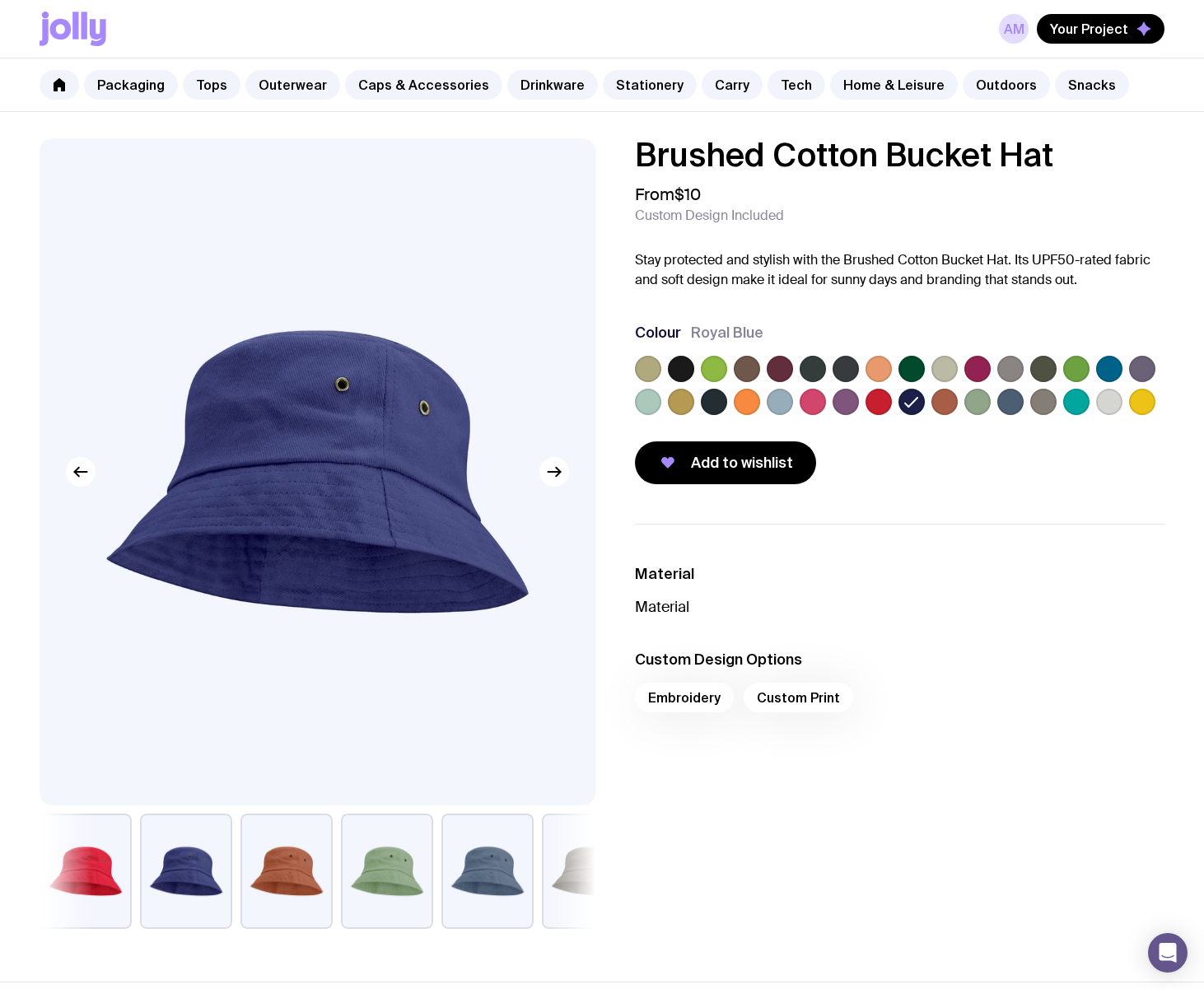
click at [685, 368] on label at bounding box center [681, 368] width 27 height 26
click at [0, 0] on input "radio" at bounding box center [0, 0] width 0 height 0
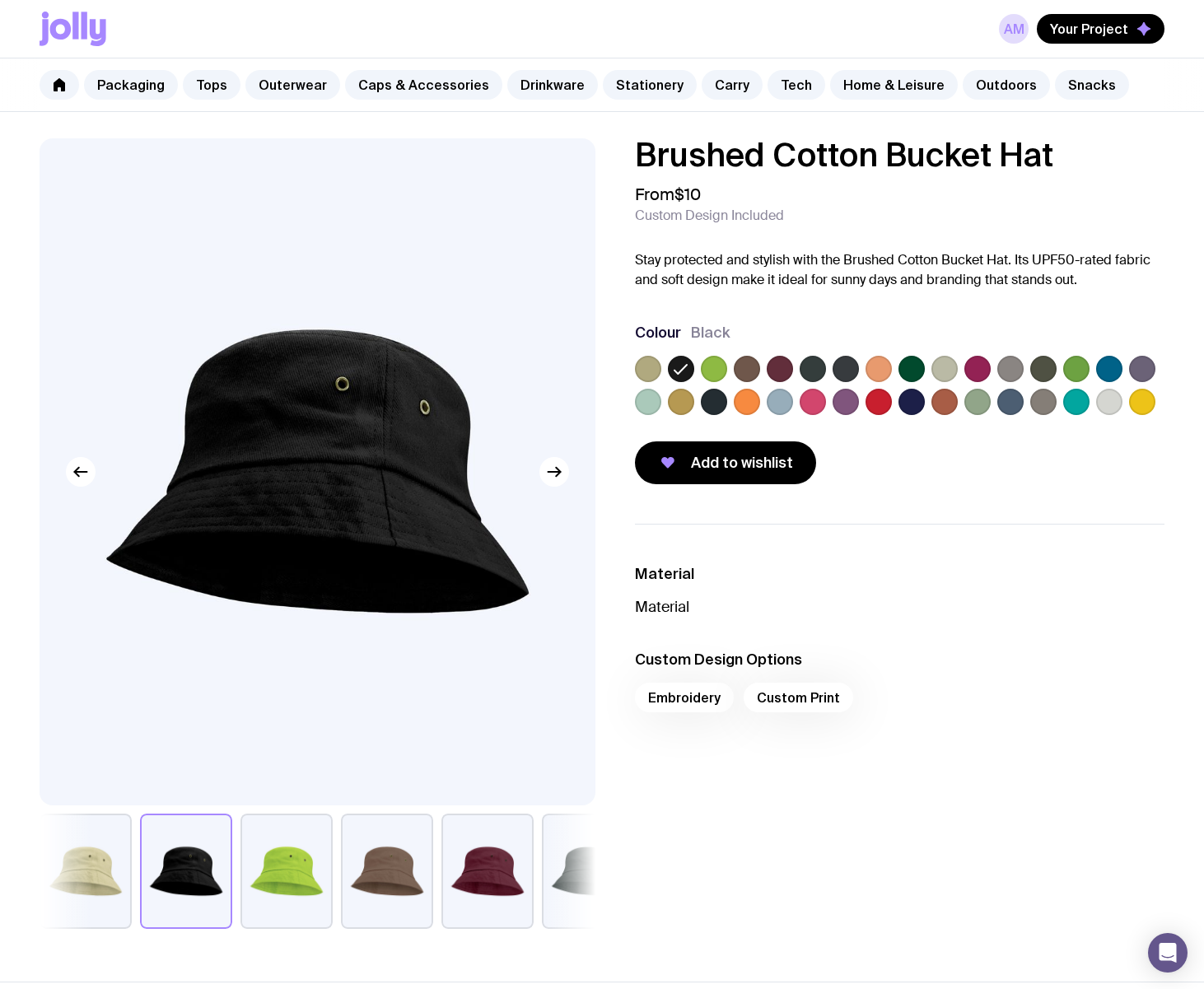
click at [782, 368] on label at bounding box center [780, 368] width 27 height 26
click at [0, 0] on input "radio" at bounding box center [0, 0] width 0 height 0
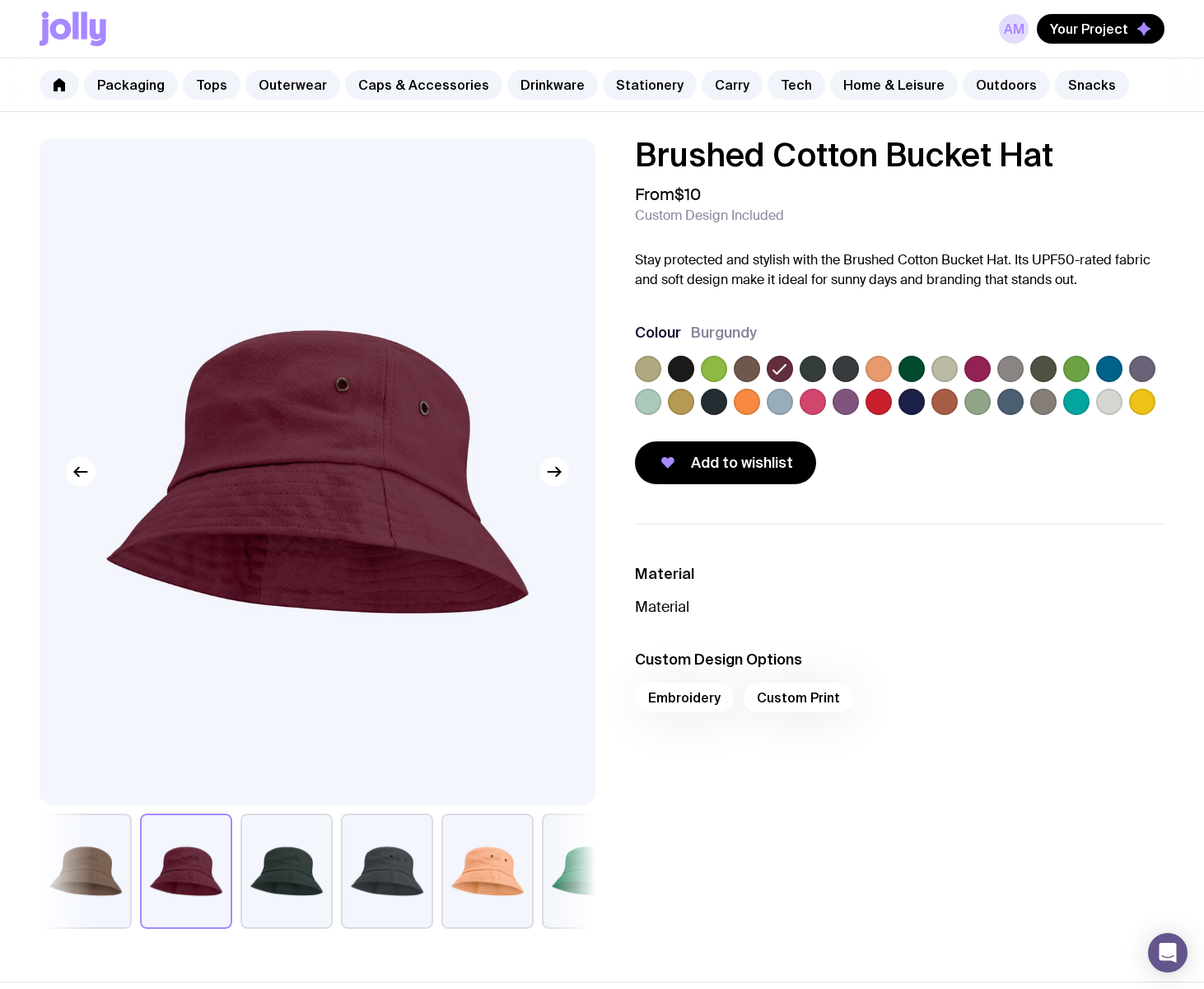
click at [851, 403] on label at bounding box center [846, 402] width 27 height 26
click at [0, 0] on input "radio" at bounding box center [0, 0] width 0 height 0
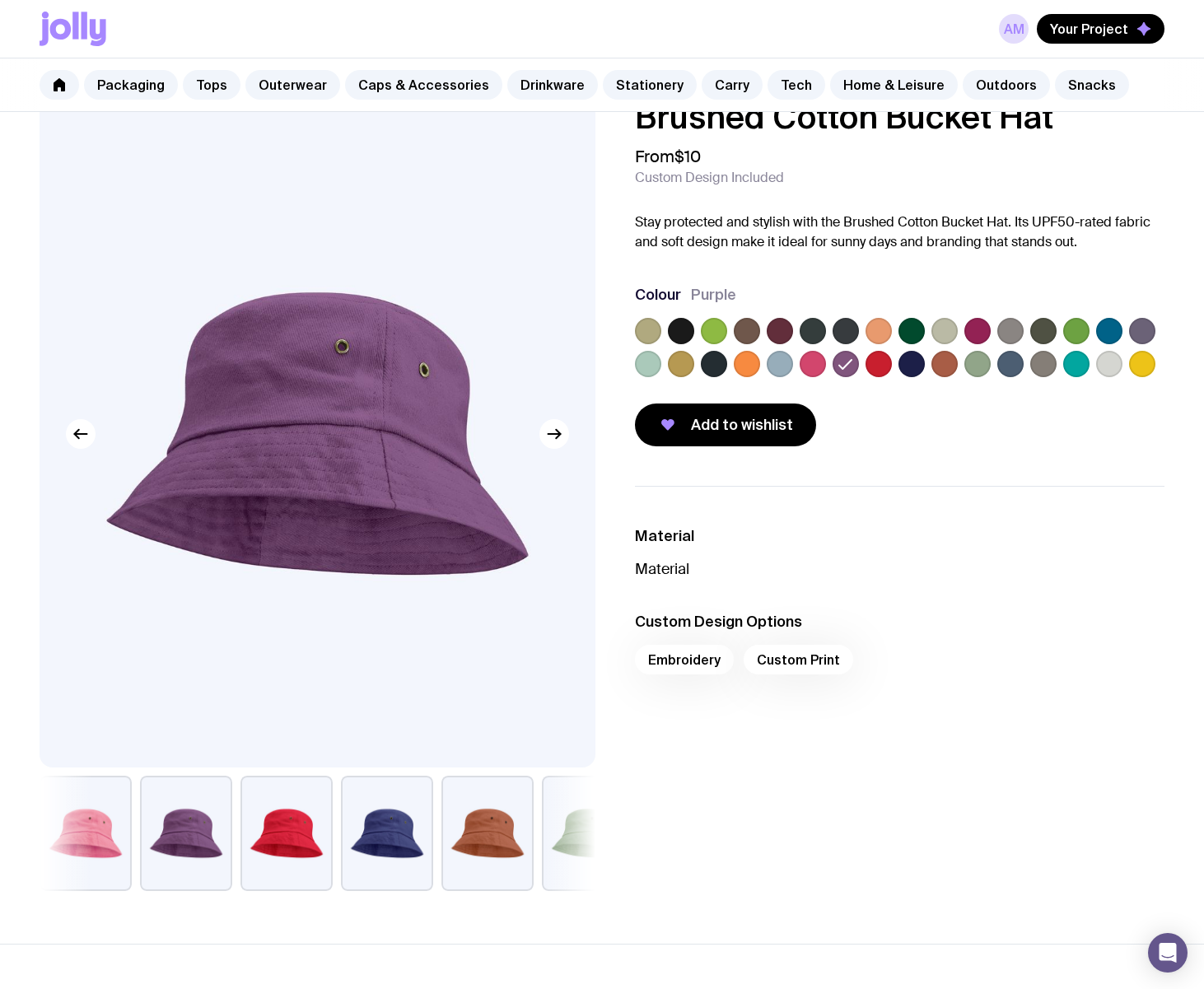
scroll to position [18, 0]
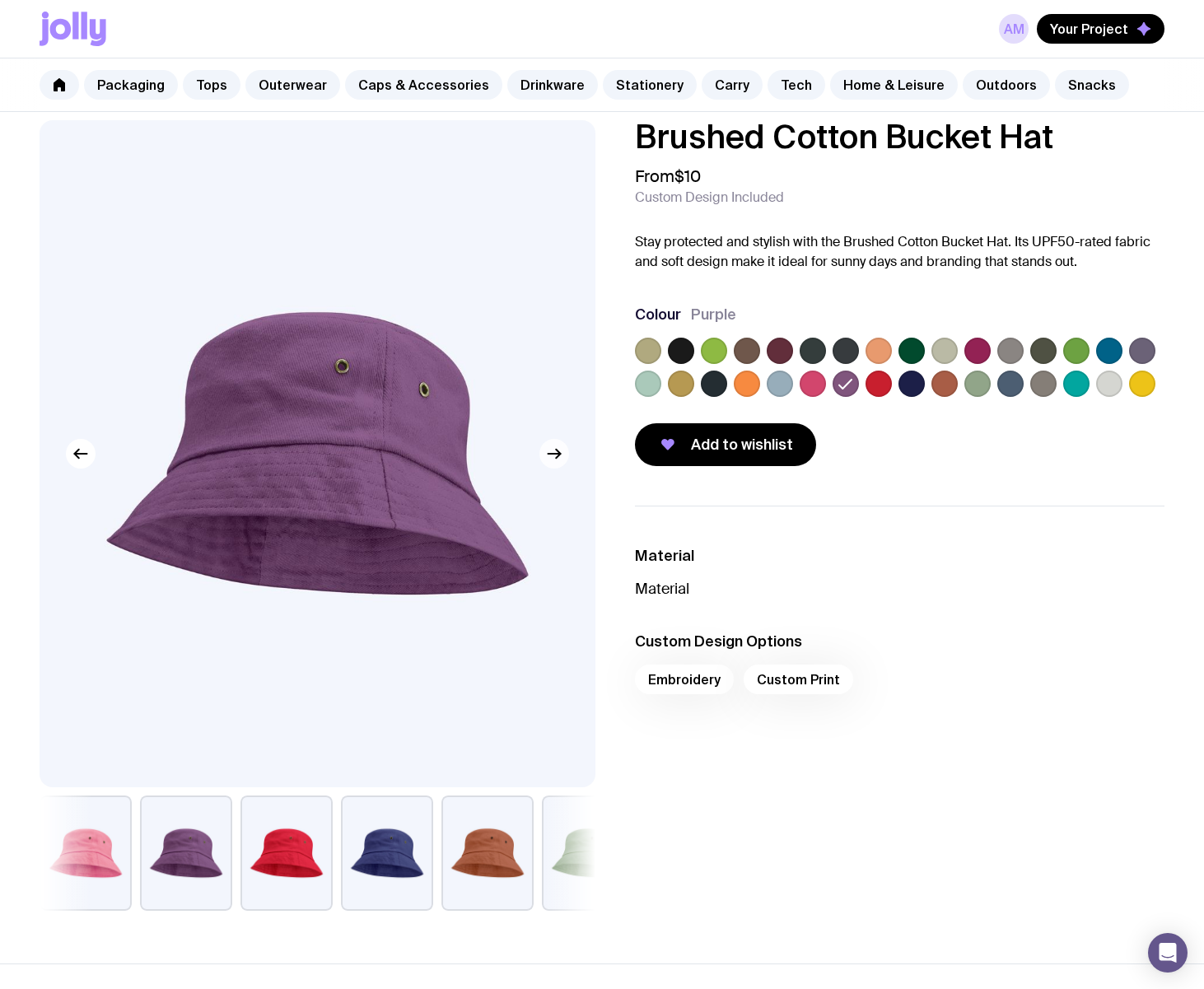
click at [560, 450] on icon "button" at bounding box center [554, 453] width 20 height 20
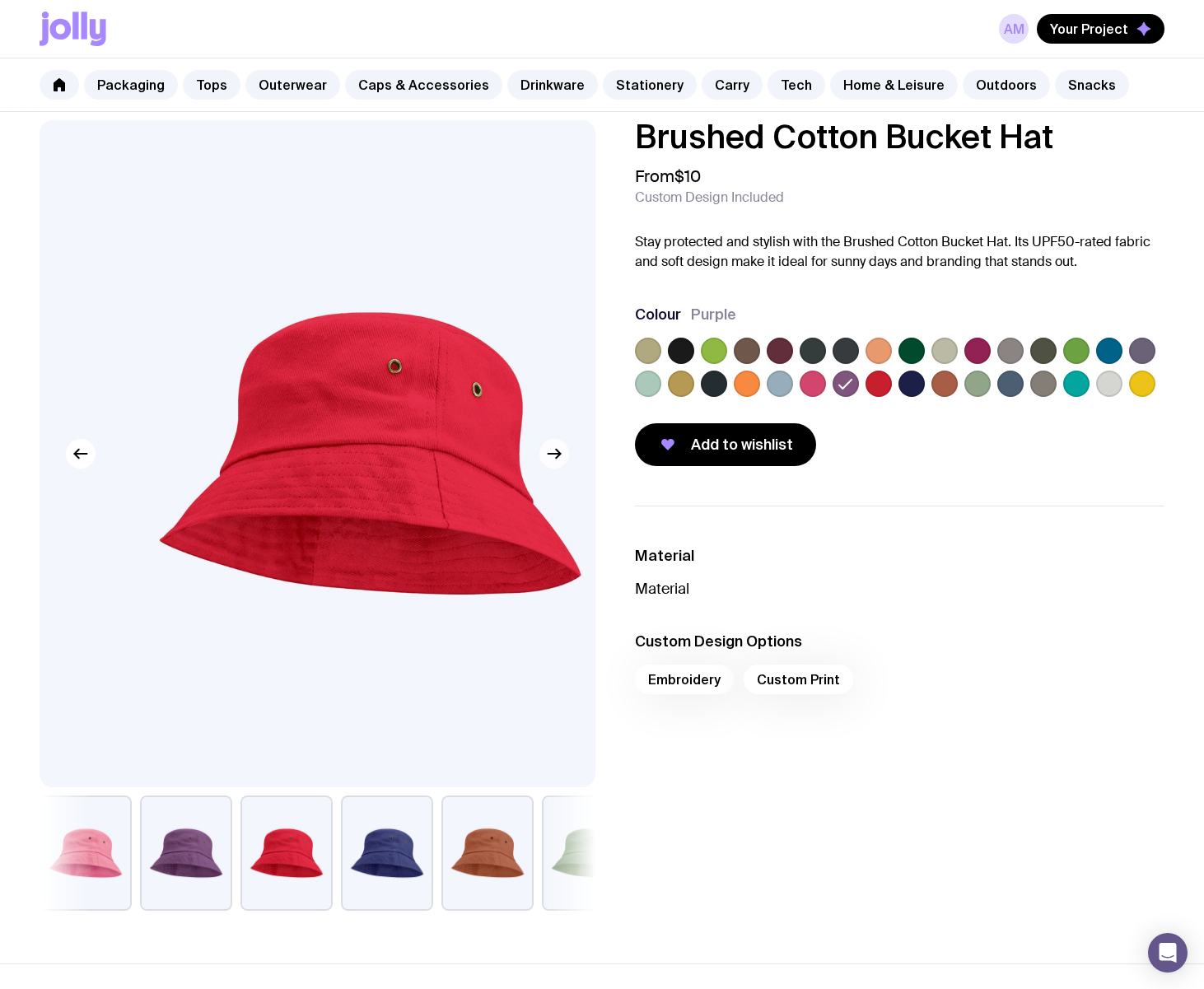
click at [560, 450] on icon "button" at bounding box center [554, 453] width 20 height 20
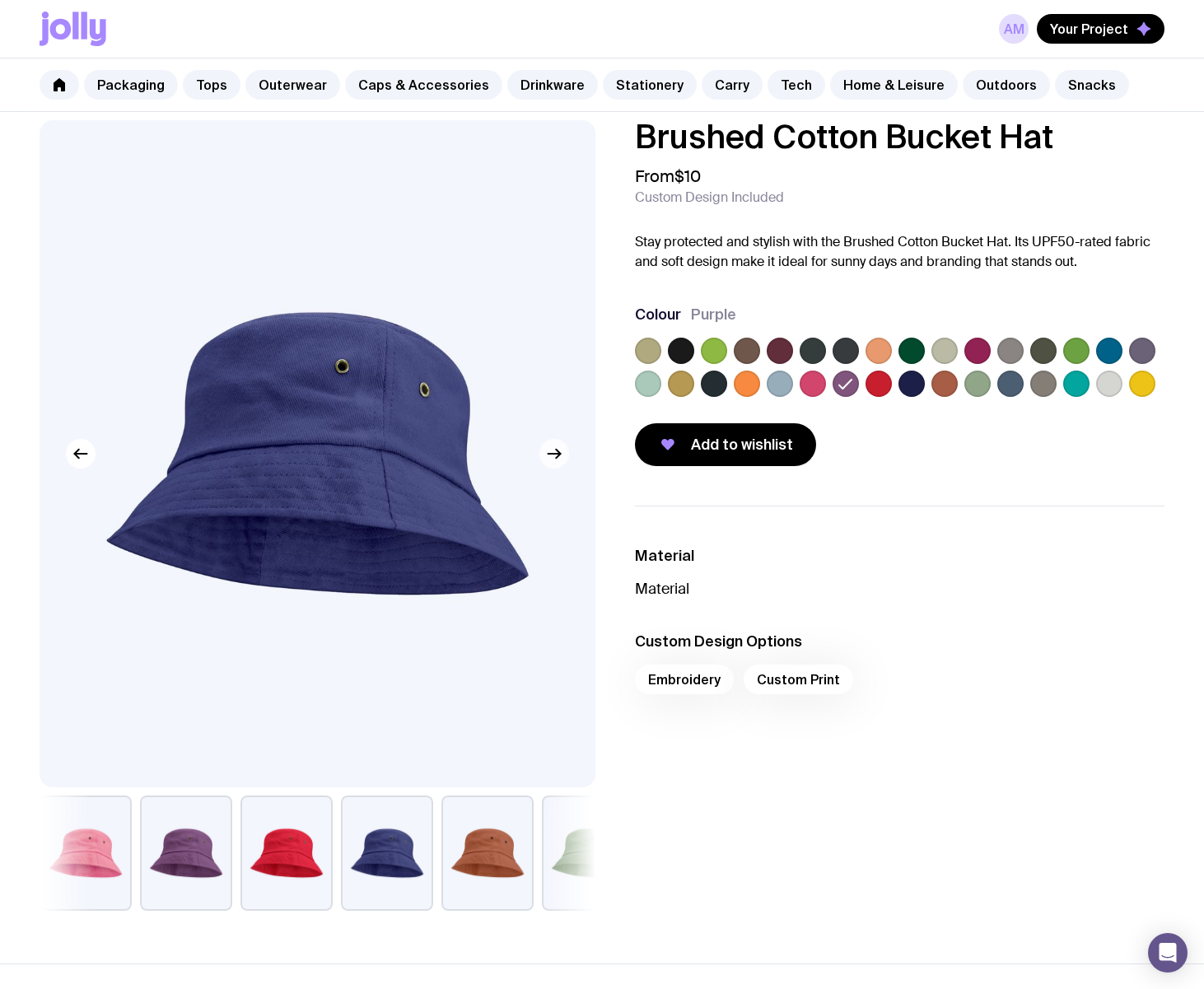
click at [560, 450] on icon "button" at bounding box center [554, 453] width 20 height 20
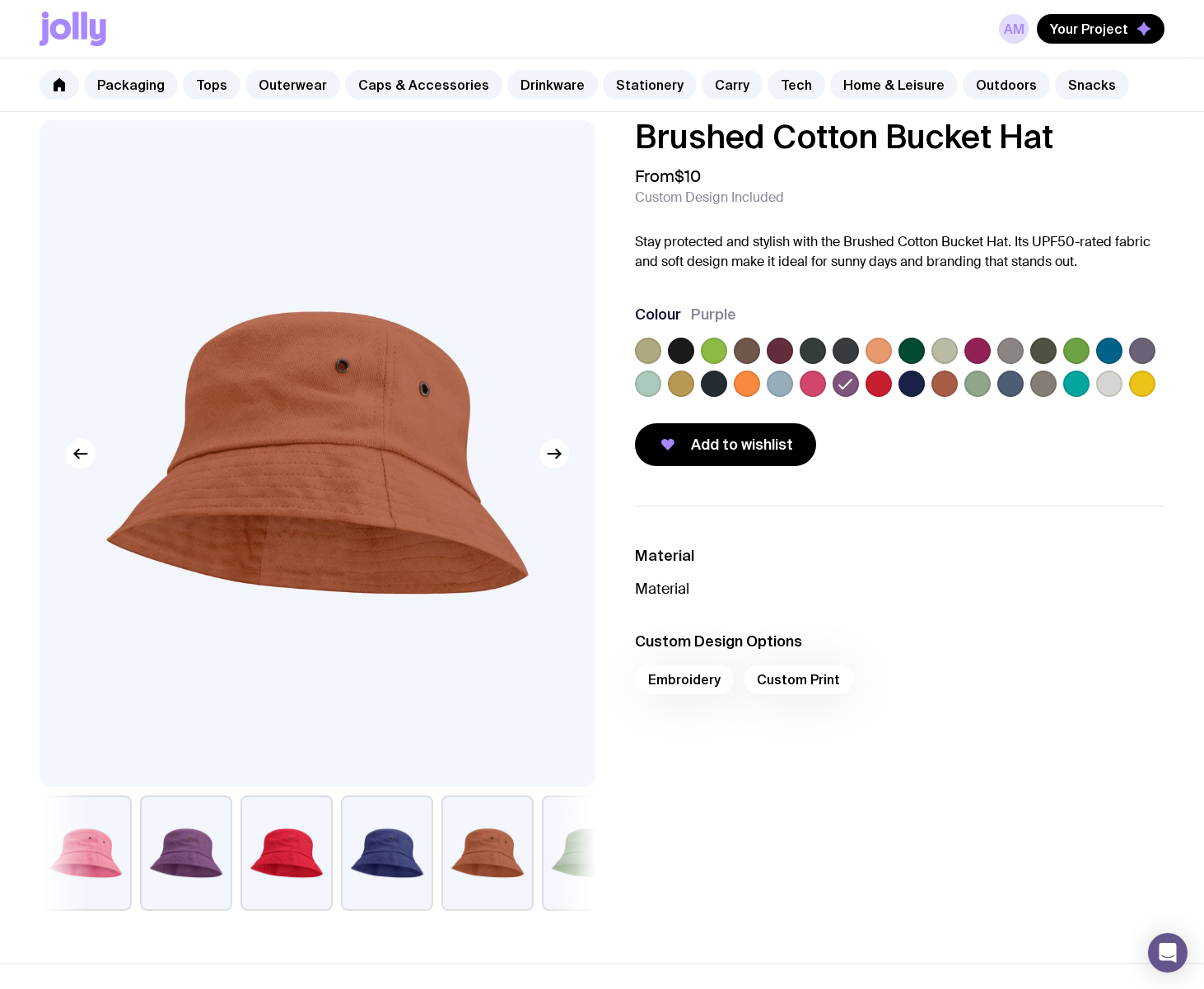
click at [560, 450] on icon "button" at bounding box center [554, 453] width 20 height 20
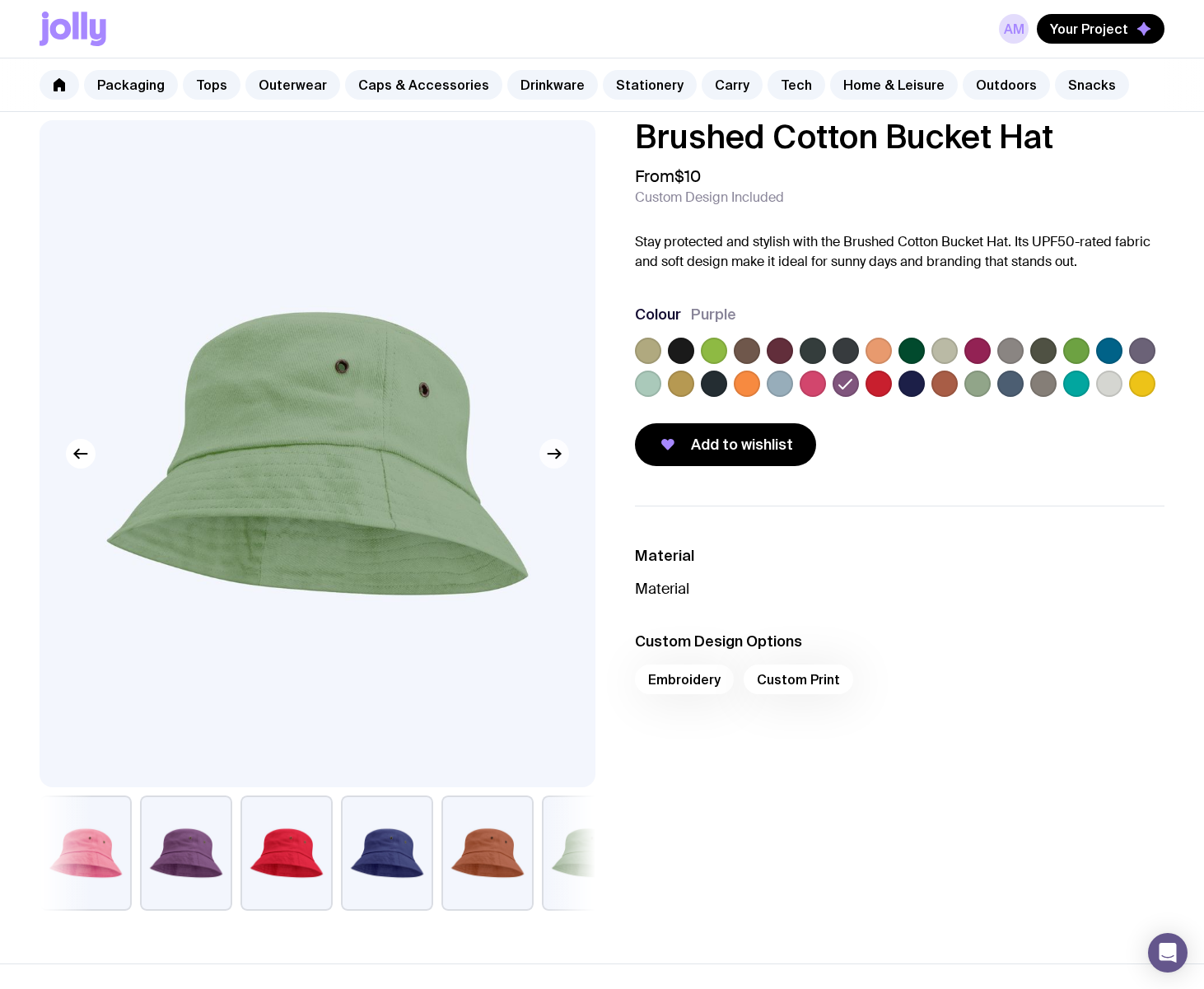
click at [560, 450] on icon "button" at bounding box center [554, 453] width 20 height 20
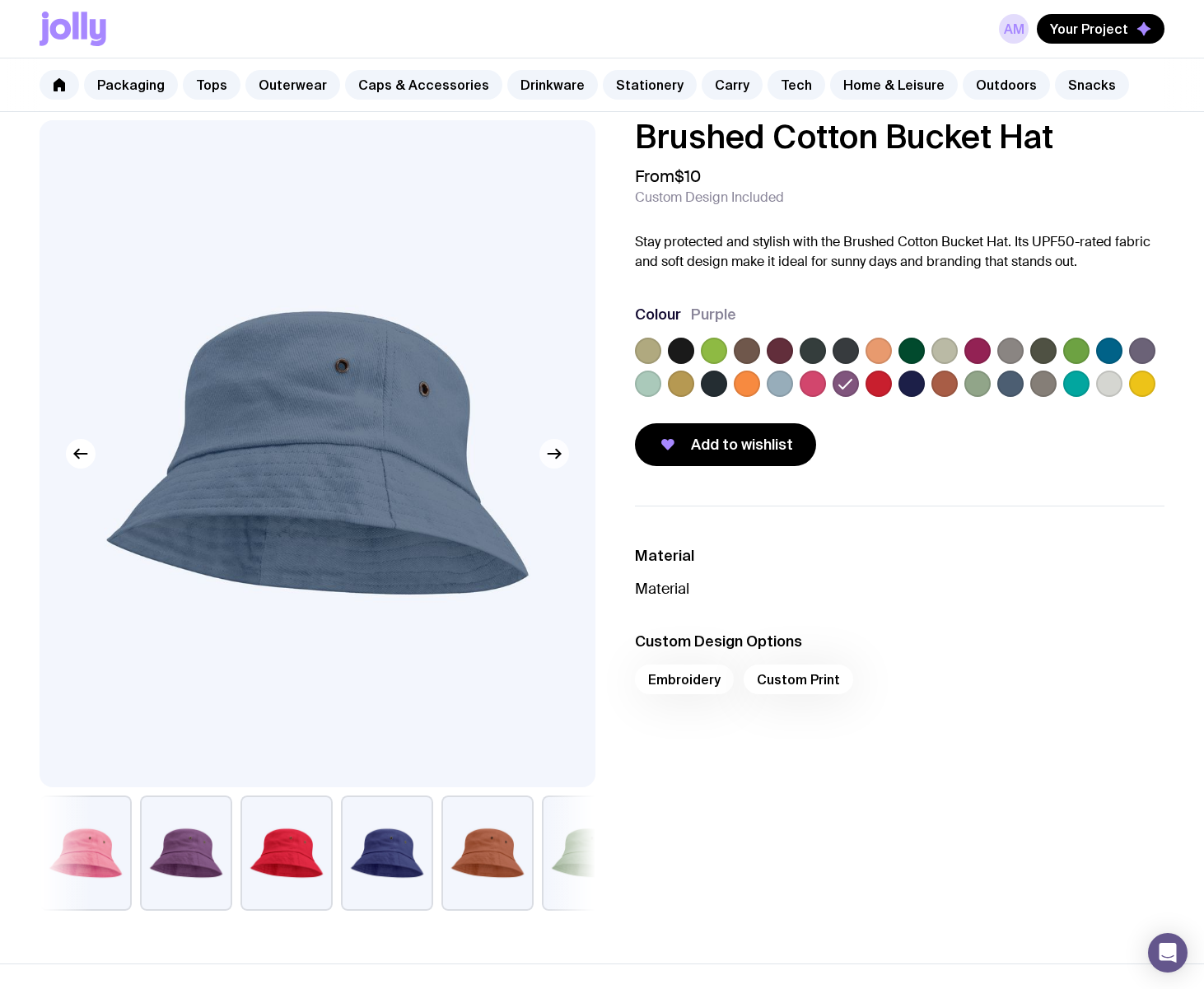
click at [560, 450] on icon "button" at bounding box center [554, 453] width 20 height 20
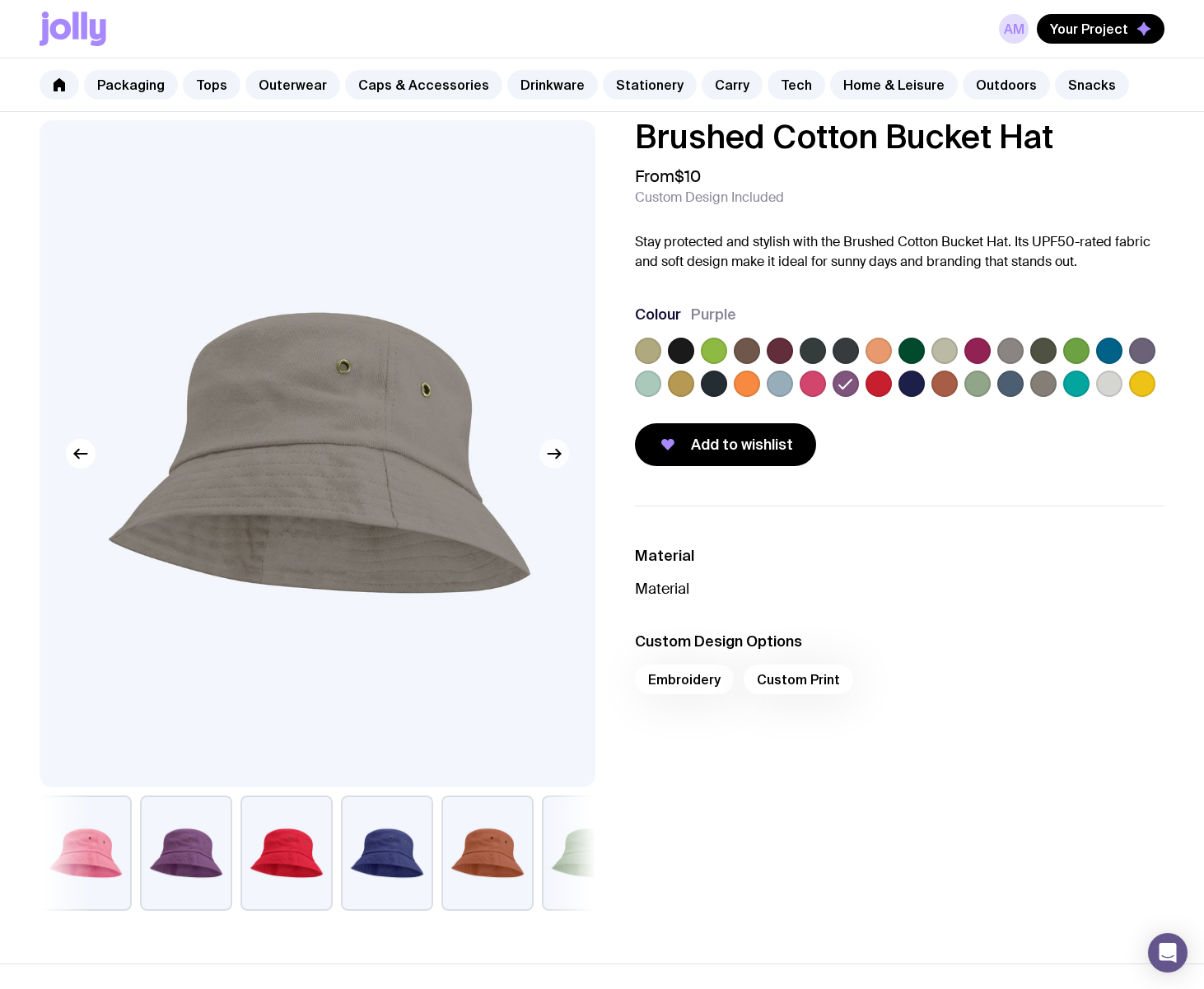
click at [560, 451] on icon "button" at bounding box center [554, 453] width 20 height 20
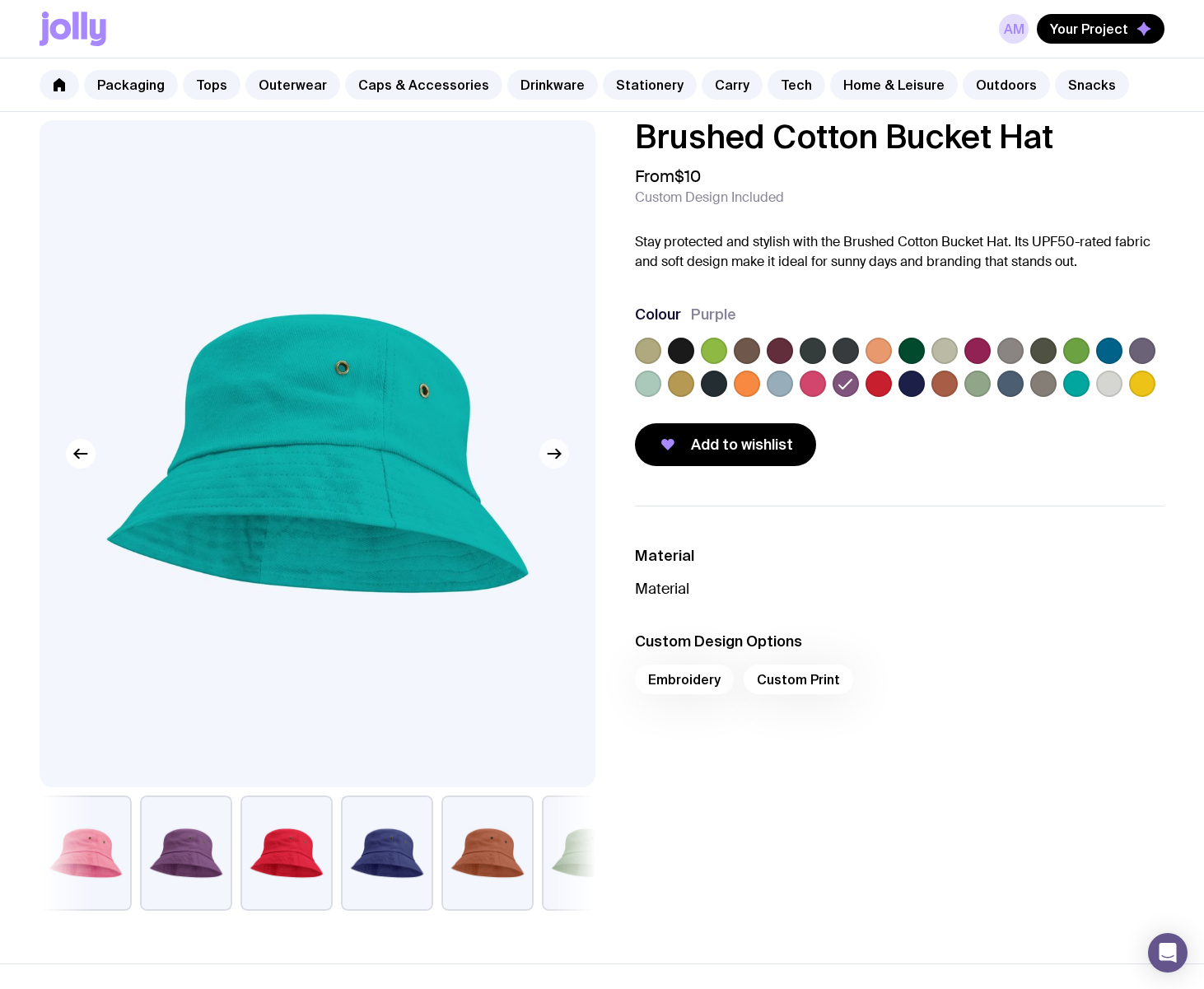
click at [560, 451] on icon "button" at bounding box center [554, 453] width 20 height 20
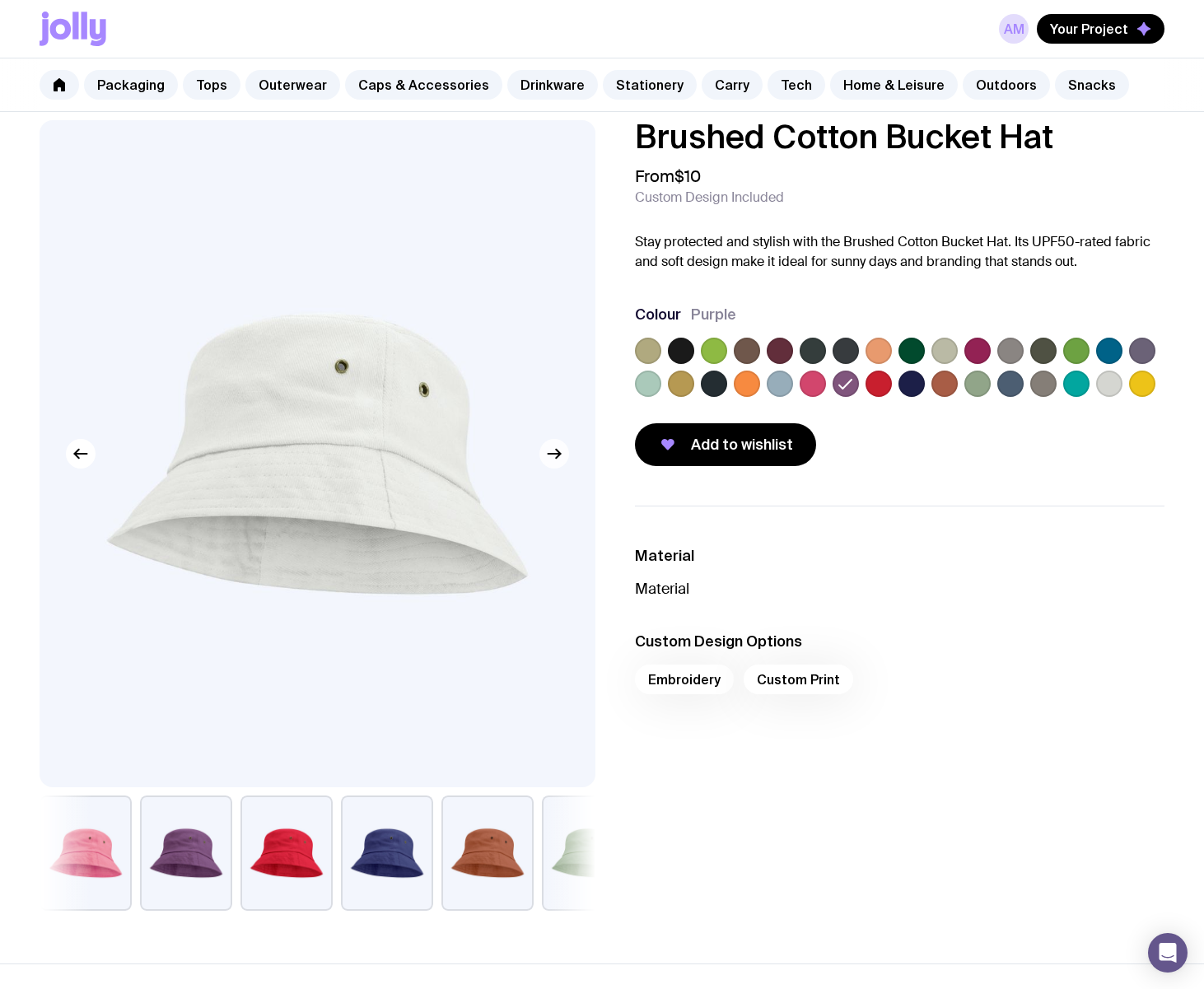
click at [548, 462] on icon "button" at bounding box center [554, 453] width 20 height 20
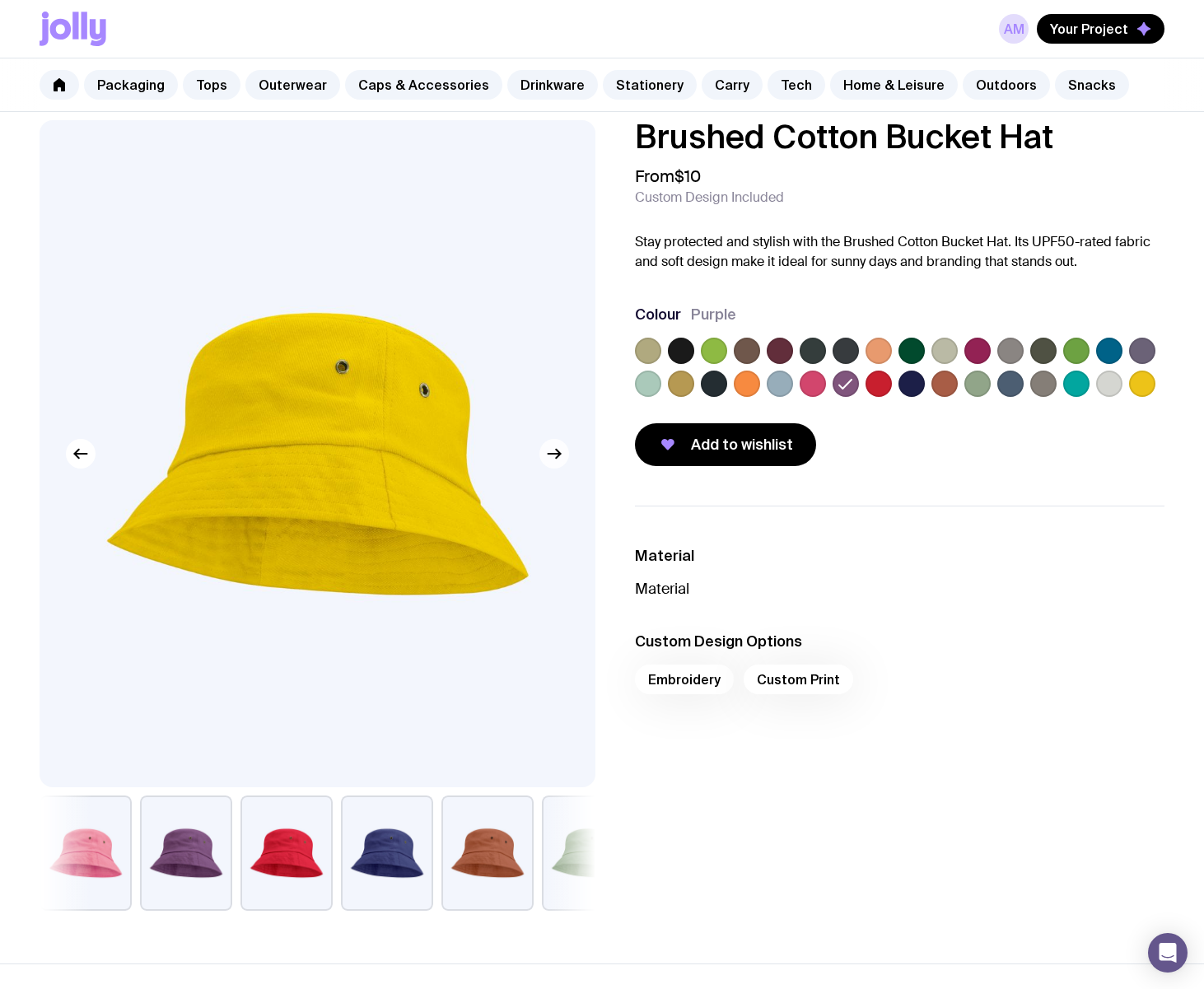
click at [548, 462] on icon "button" at bounding box center [554, 453] width 20 height 20
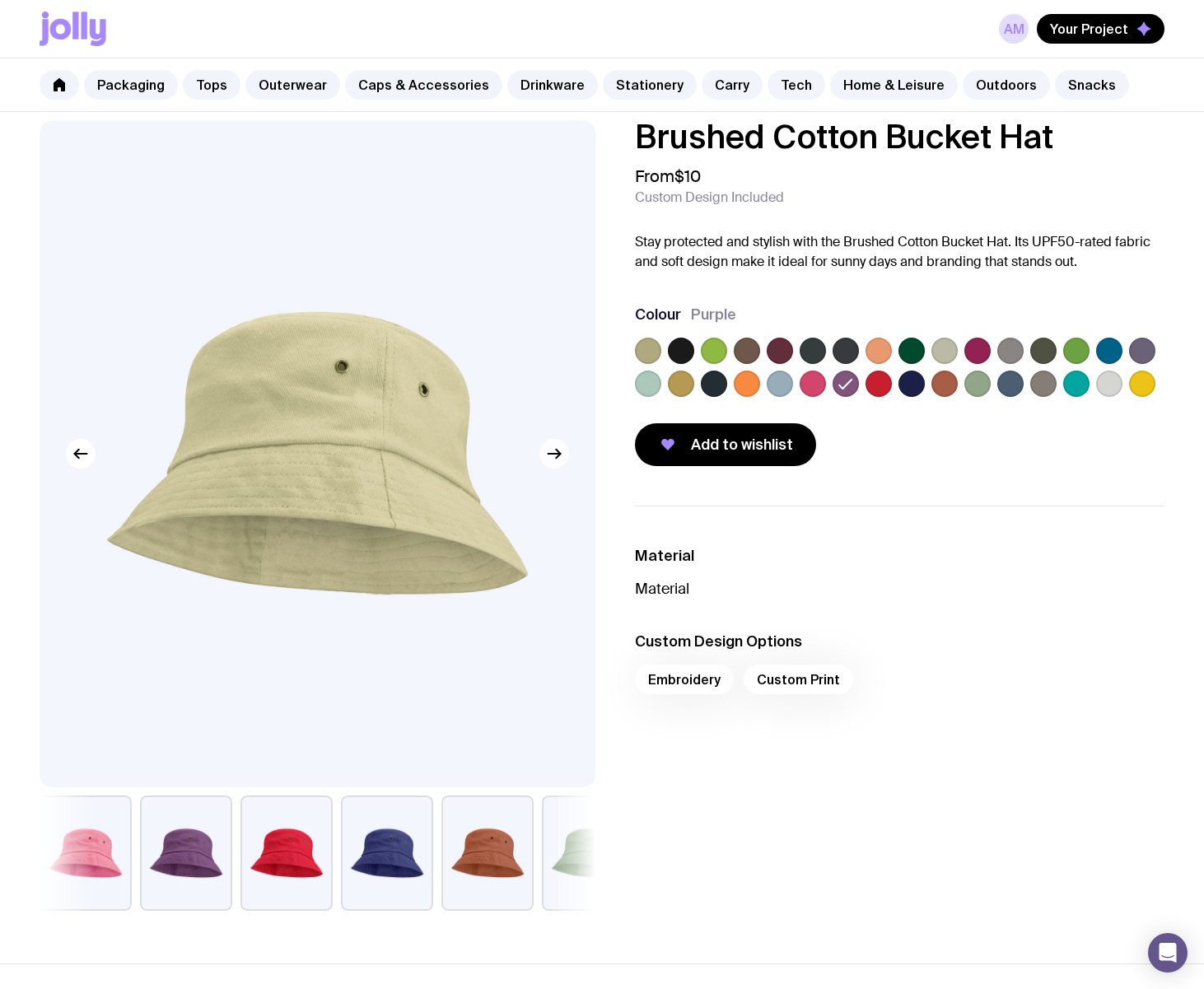
click at [548, 462] on icon "button" at bounding box center [554, 453] width 20 height 20
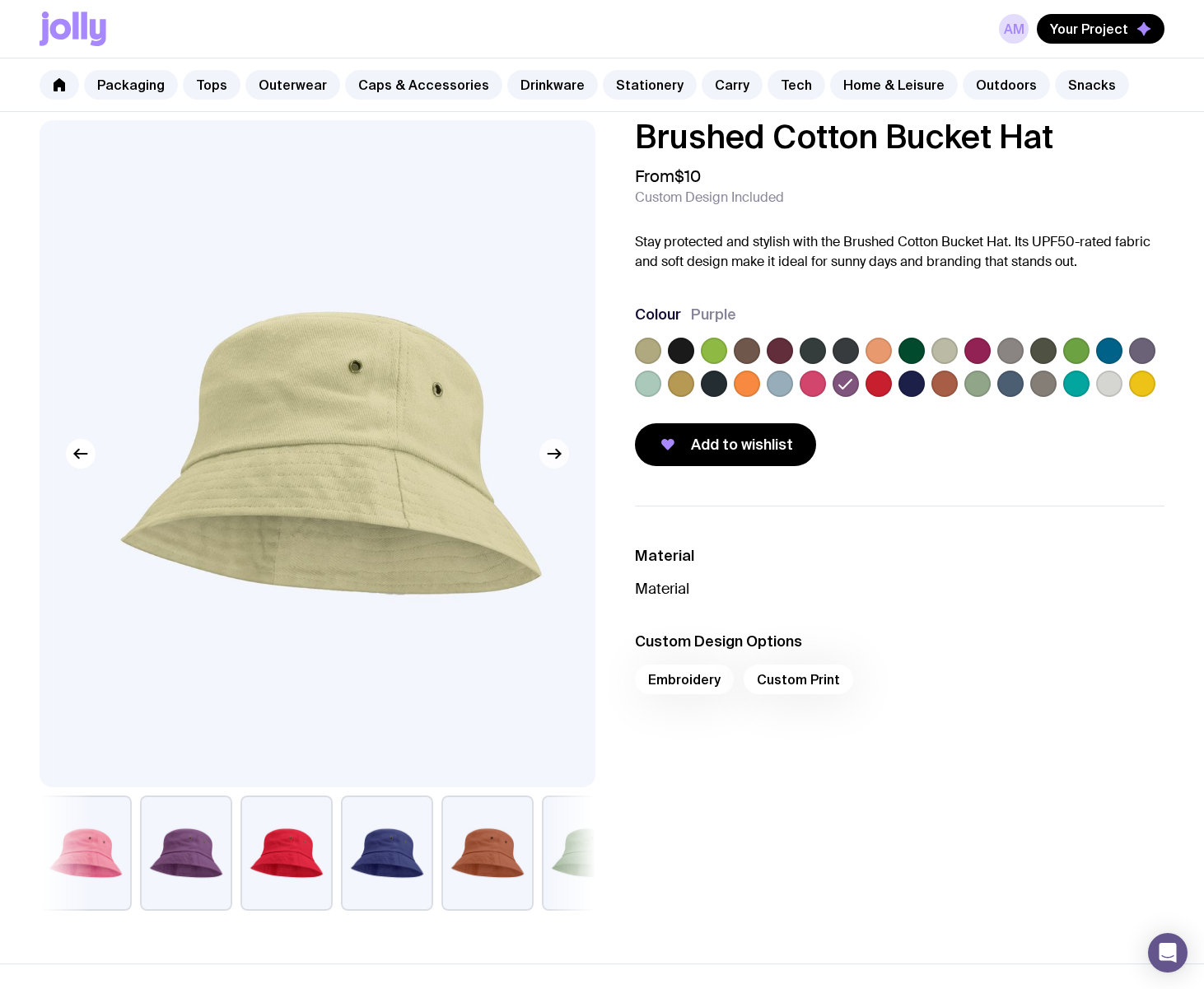
click at [548, 462] on icon "button" at bounding box center [554, 453] width 20 height 20
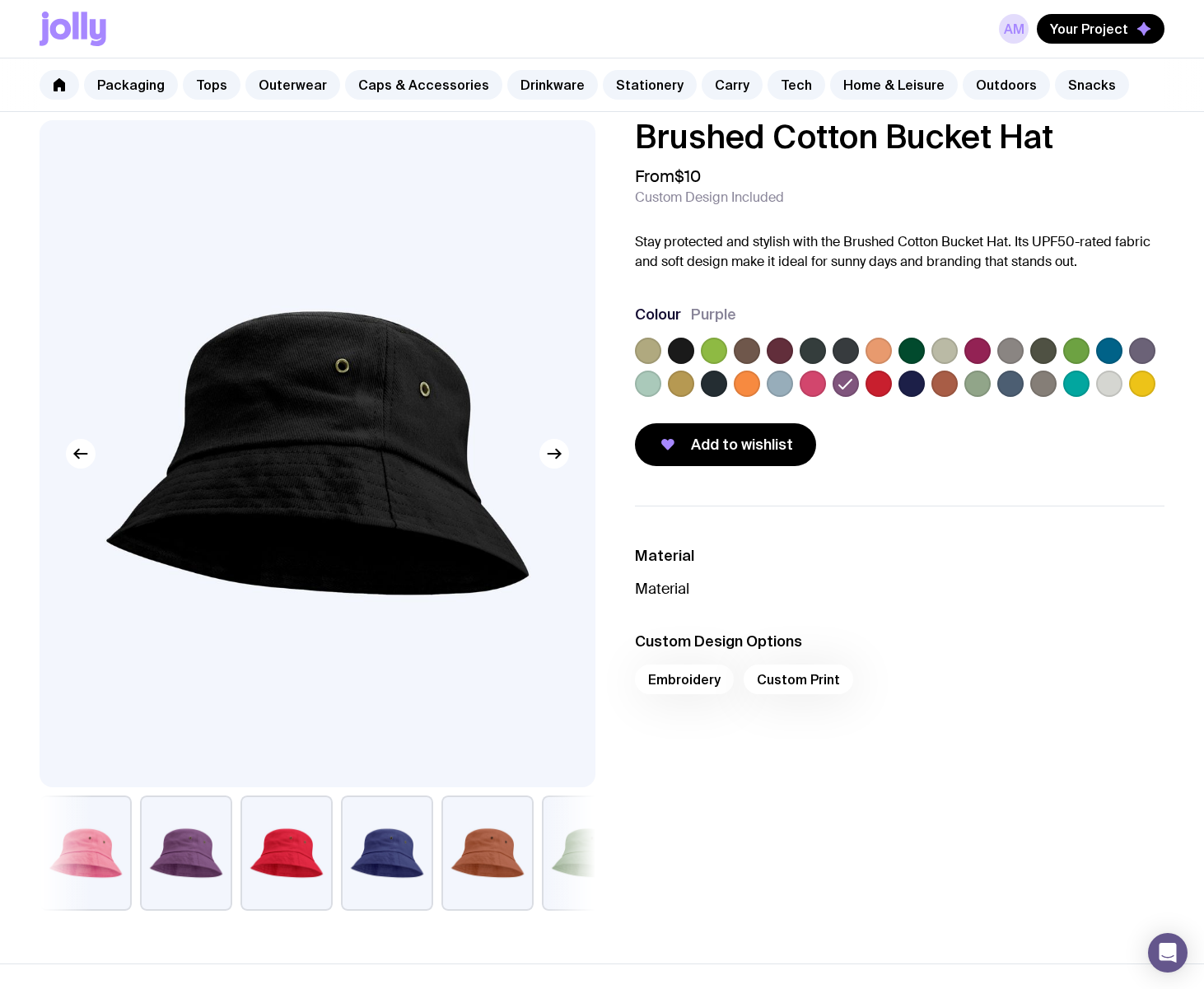
click at [778, 346] on label at bounding box center [780, 350] width 27 height 26
click at [0, 0] on input "radio" at bounding box center [0, 0] width 0 height 0
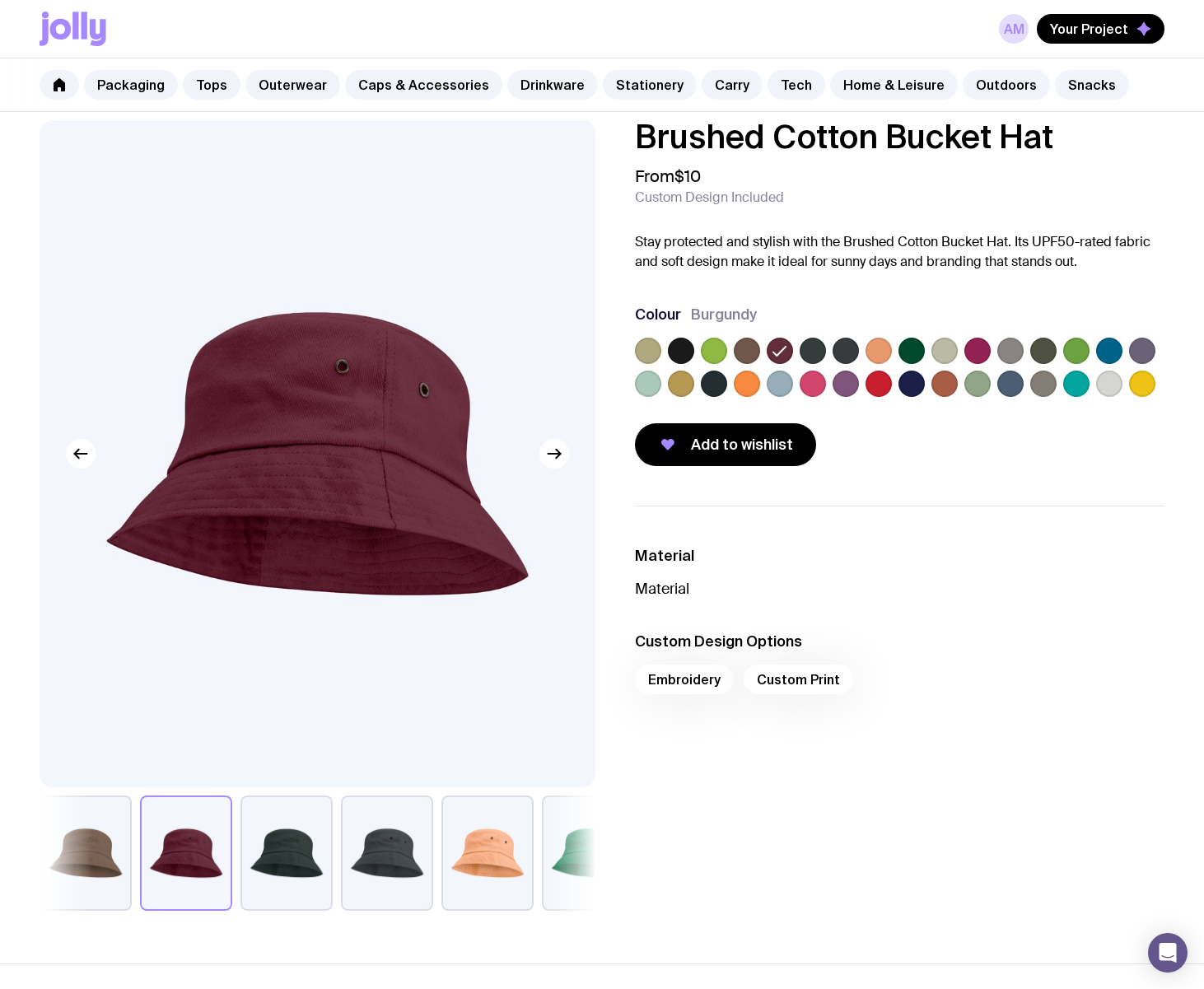
click at [850, 381] on label at bounding box center [846, 383] width 27 height 26
click at [0, 0] on input "radio" at bounding box center [0, 0] width 0 height 0
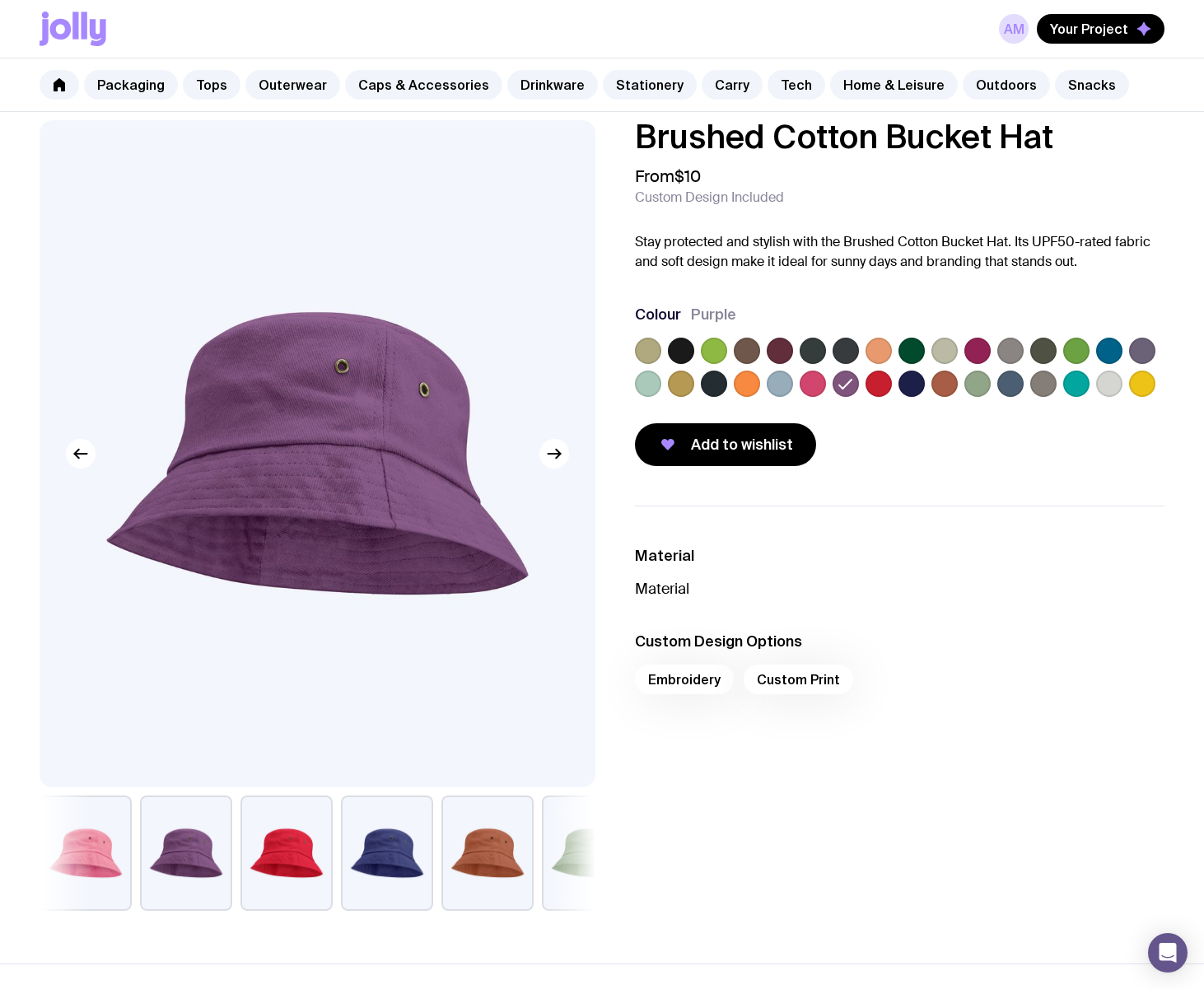
scroll to position [0, 0]
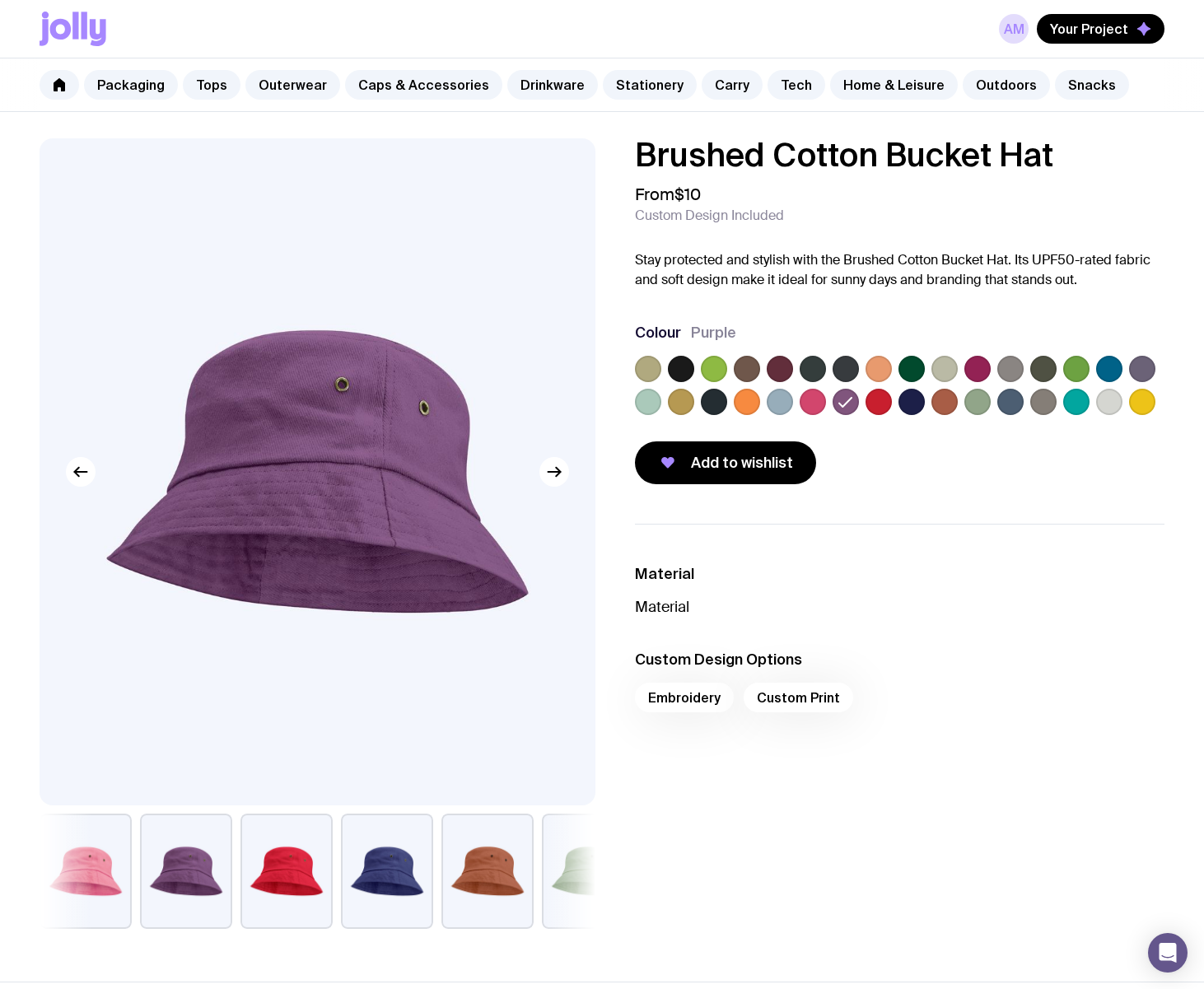
drag, startPoint x: 1061, startPoint y: 151, endPoint x: 623, endPoint y: 168, distance: 438.3
click at [623, 168] on div "Brushed Cotton Bucket Hat From $10 Custom Design Included Stay protected and st…" at bounding box center [887, 311] width 556 height 346
copy h1 "Brushed Cotton Bucket Hat"
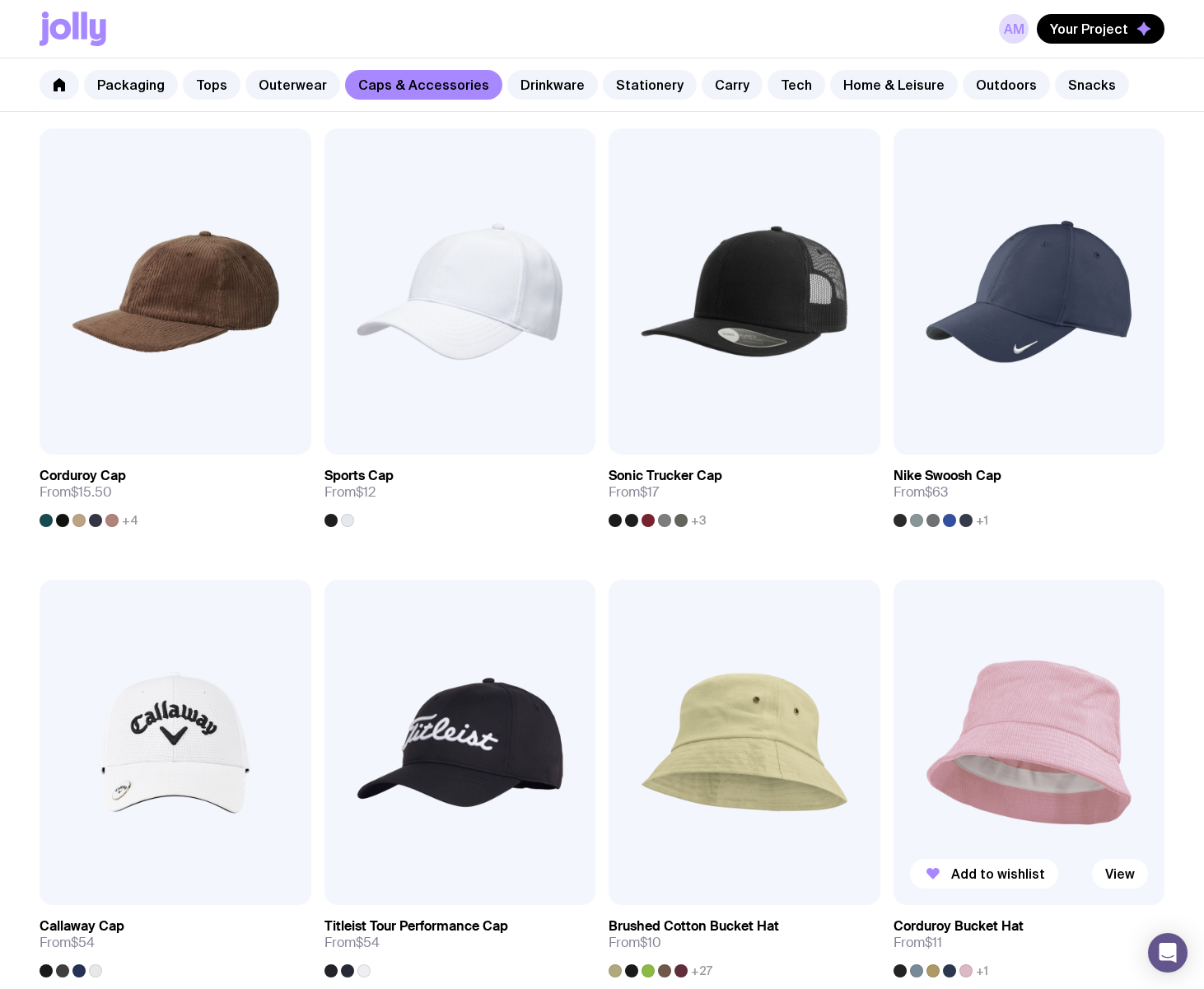
click at [1050, 749] on img at bounding box center [1030, 742] width 272 height 326
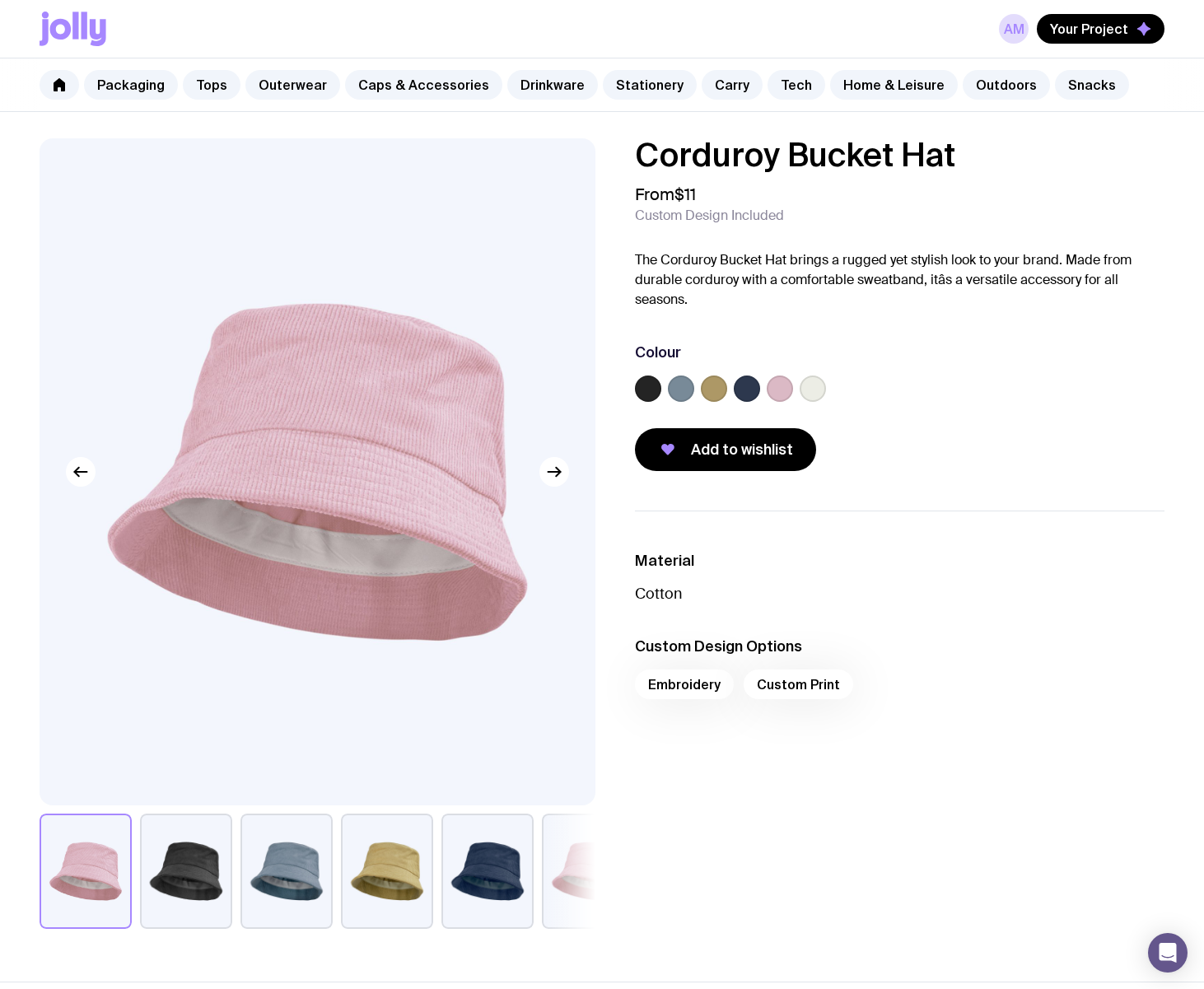
click at [751, 389] on label at bounding box center [747, 388] width 27 height 26
click at [0, 0] on input "radio" at bounding box center [0, 0] width 0 height 0
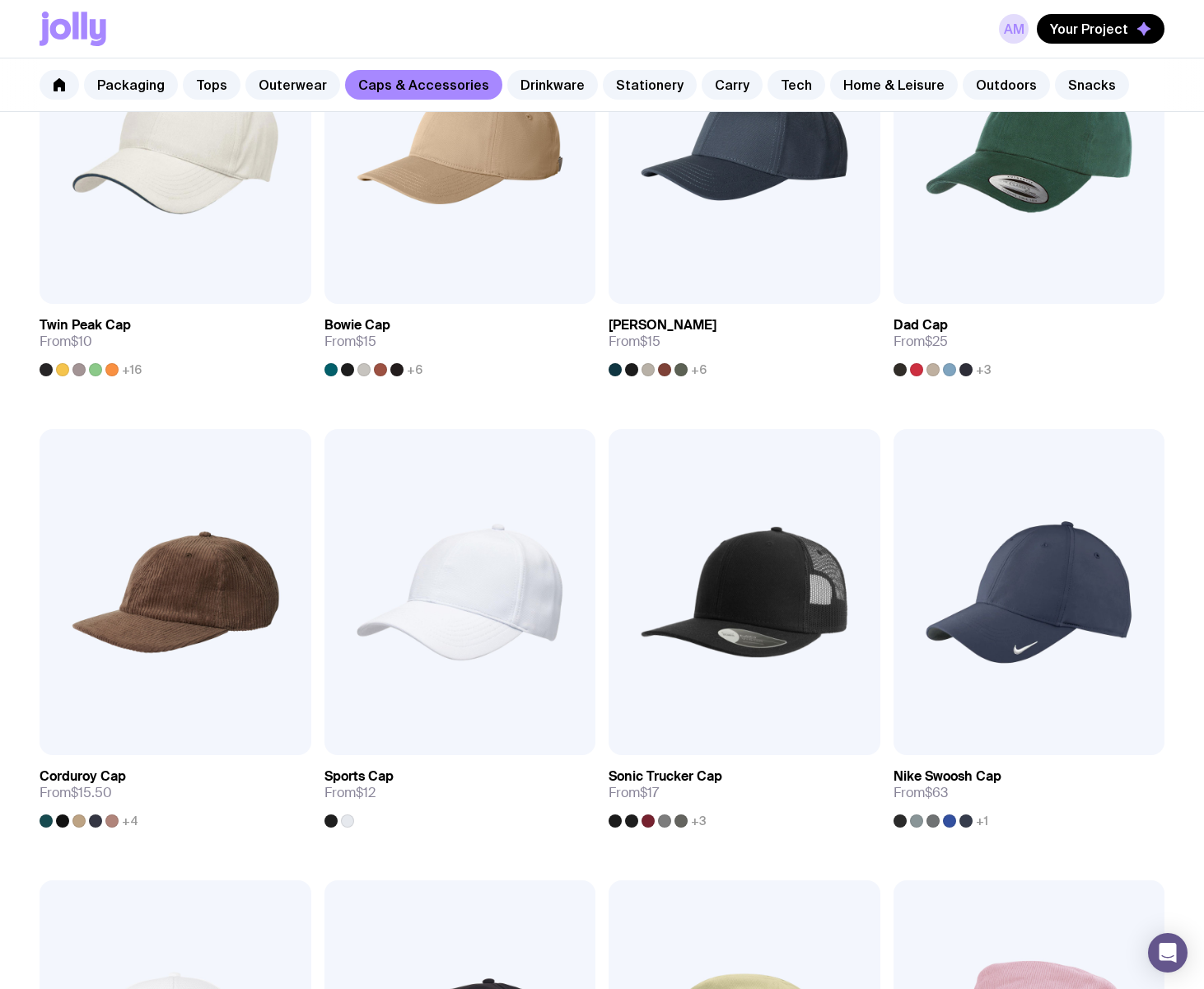
scroll to position [180, 0]
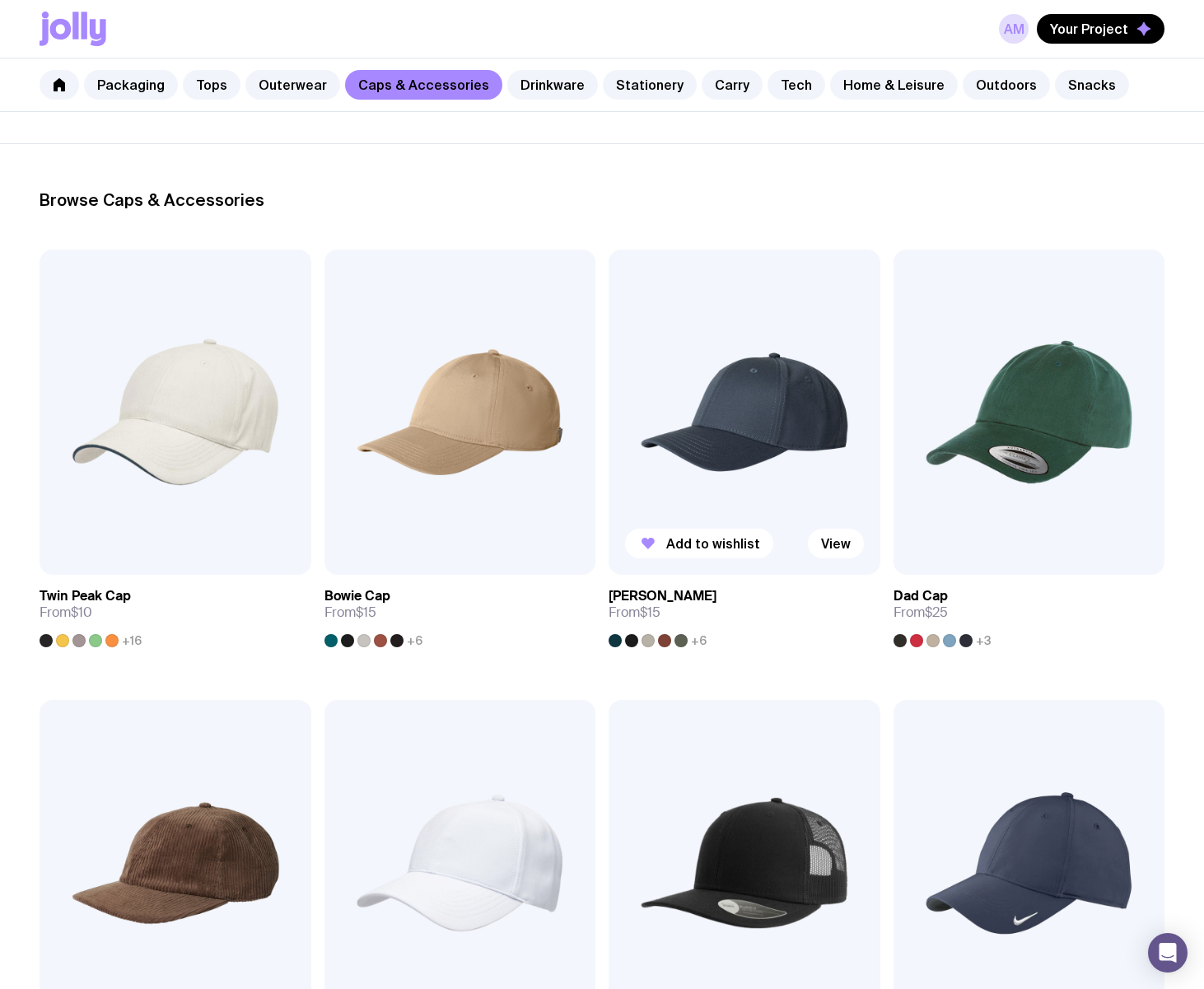
click at [729, 420] on img at bounding box center [745, 412] width 272 height 326
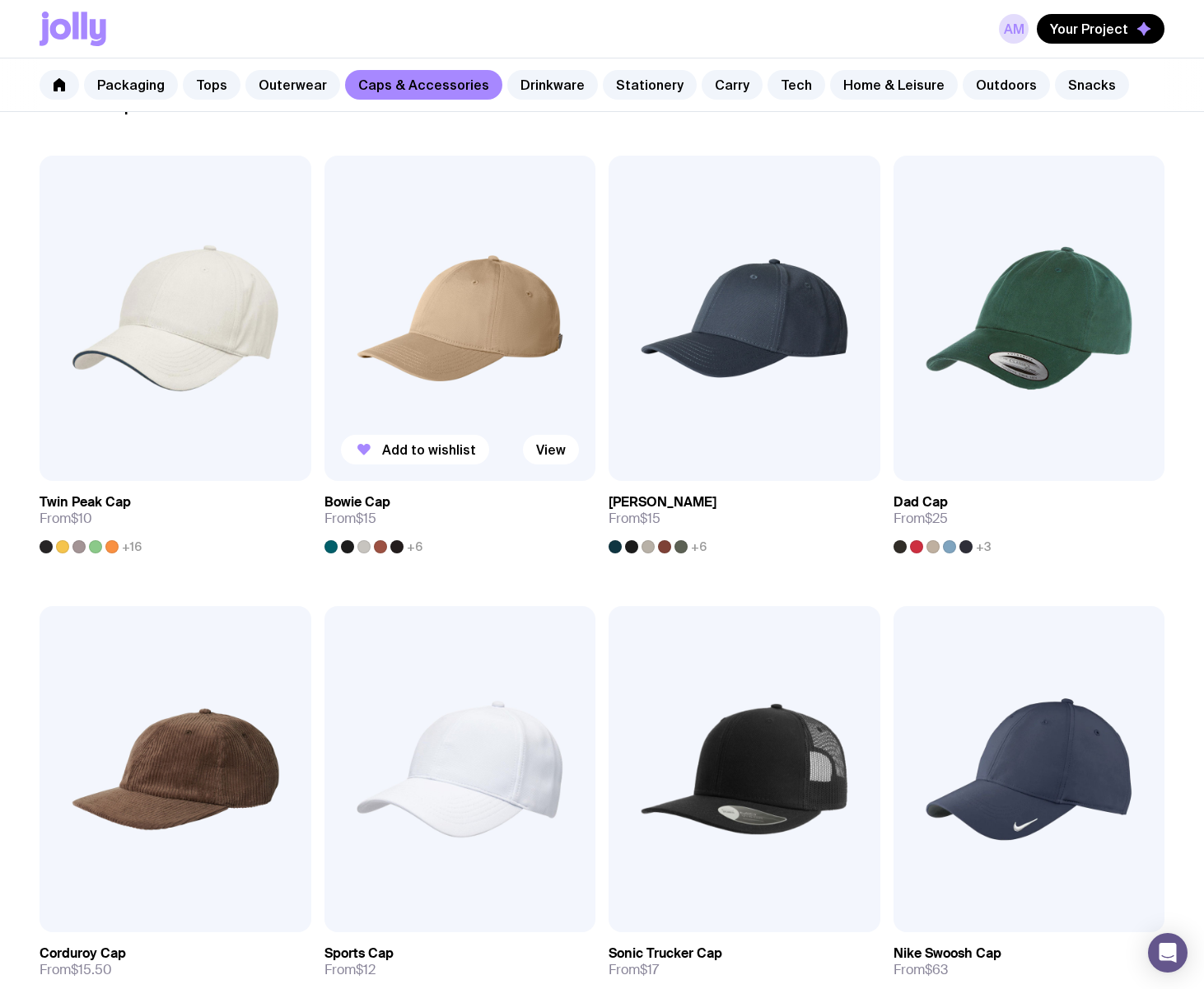
scroll to position [275, 0]
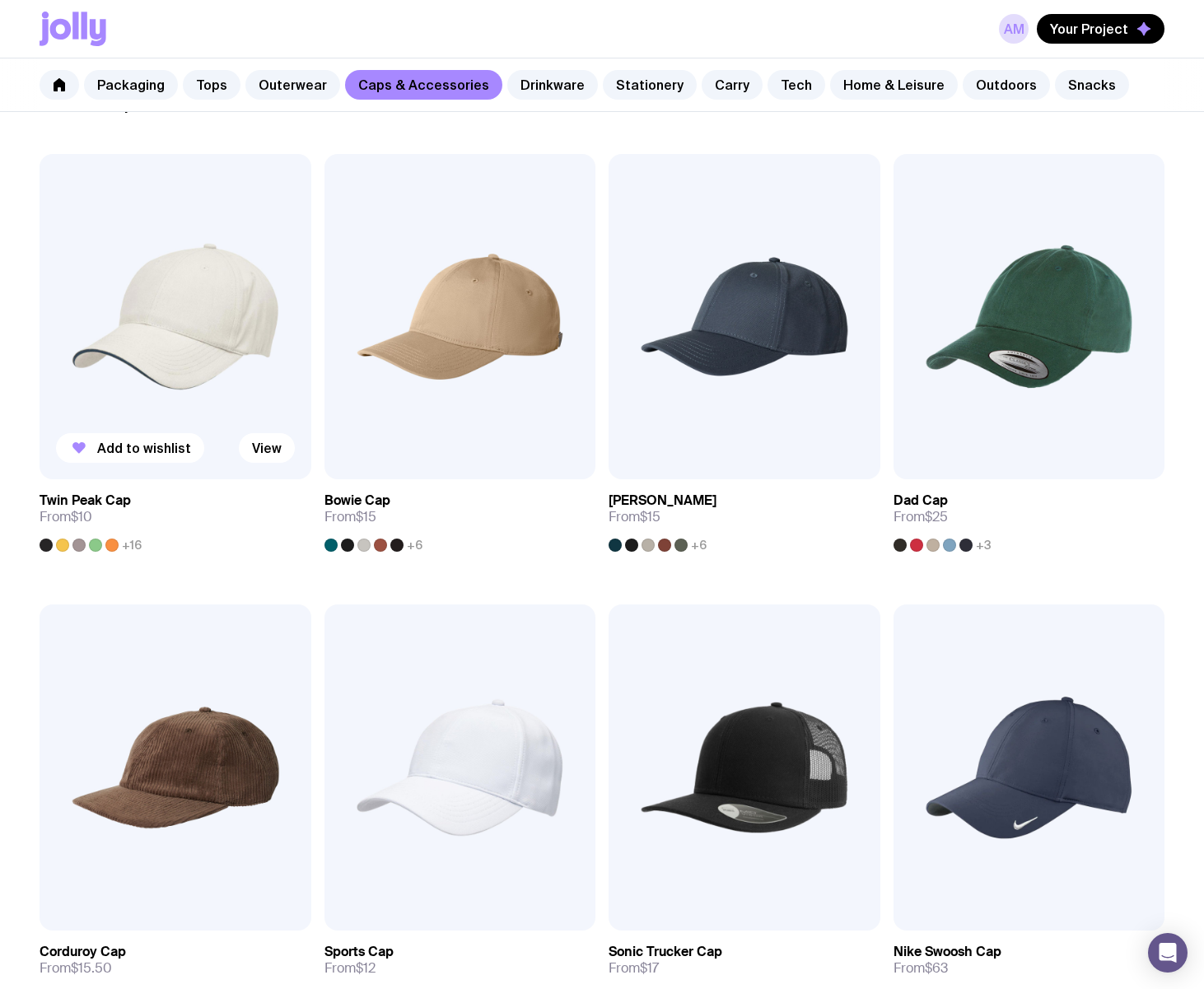
click at [133, 544] on span "+16" at bounding box center [132, 545] width 20 height 13
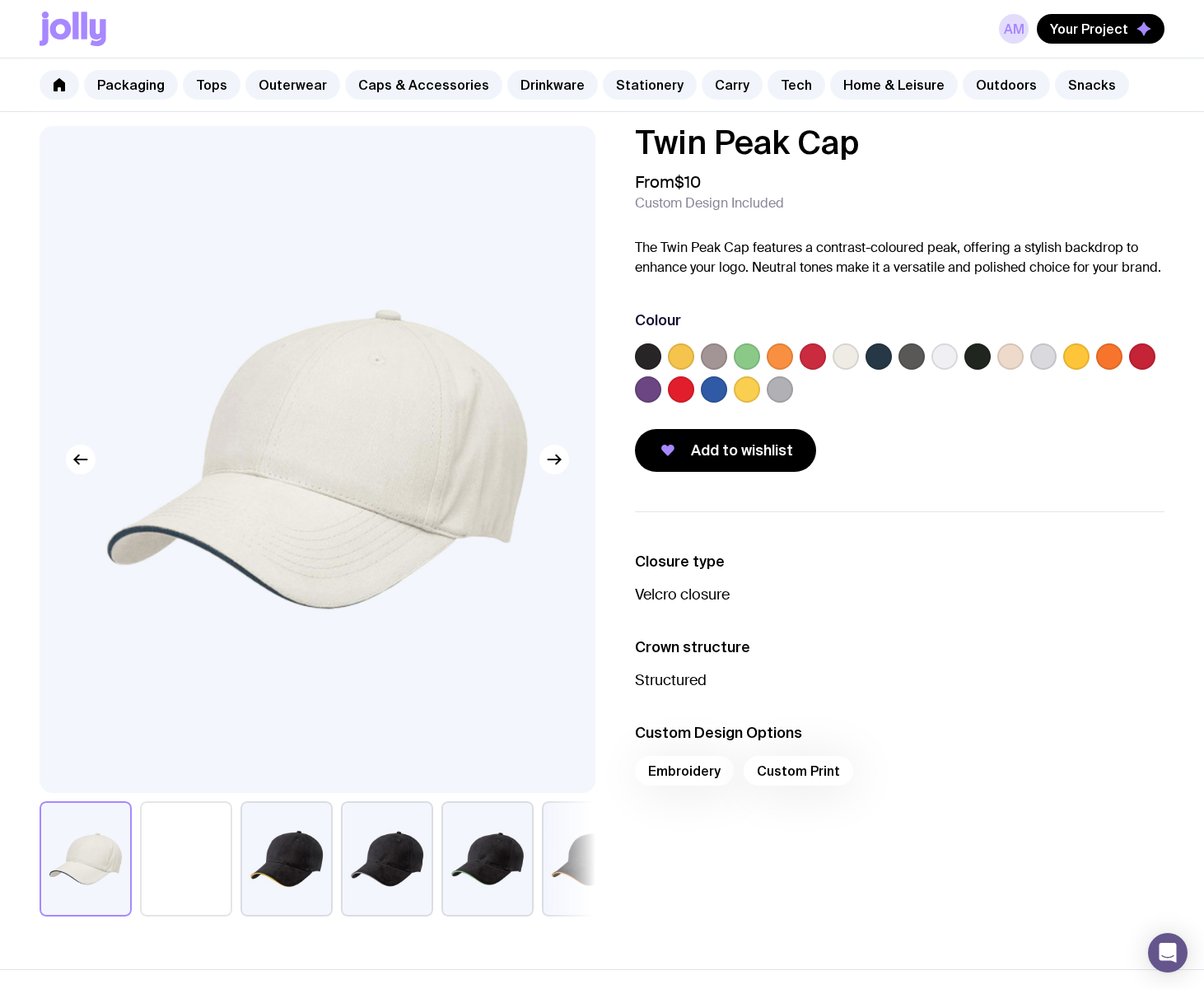
scroll to position [13, 0]
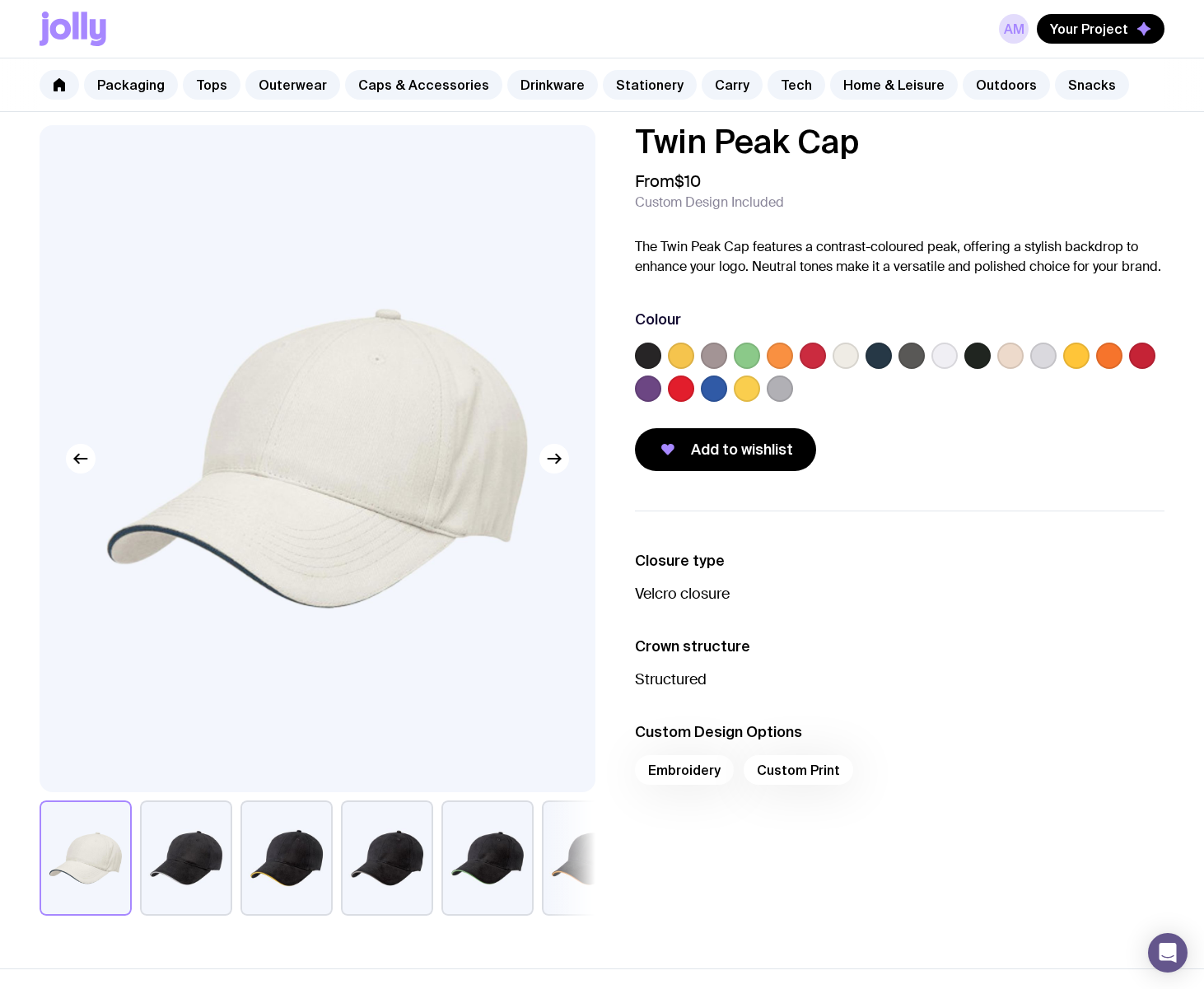
click at [650, 393] on label at bounding box center [648, 388] width 27 height 26
click at [0, 0] on input "radio" at bounding box center [0, 0] width 0 height 0
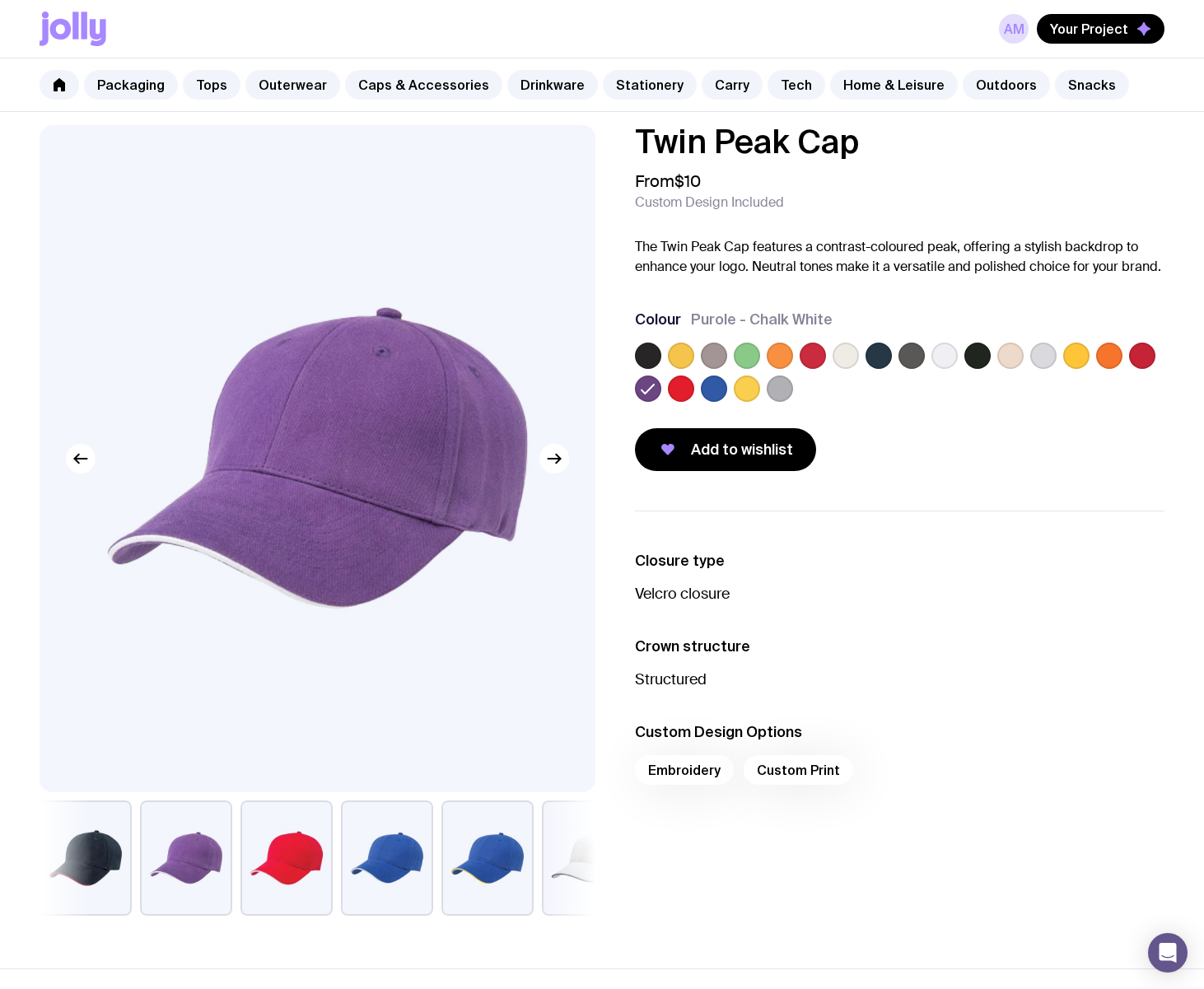
scroll to position [275, 0]
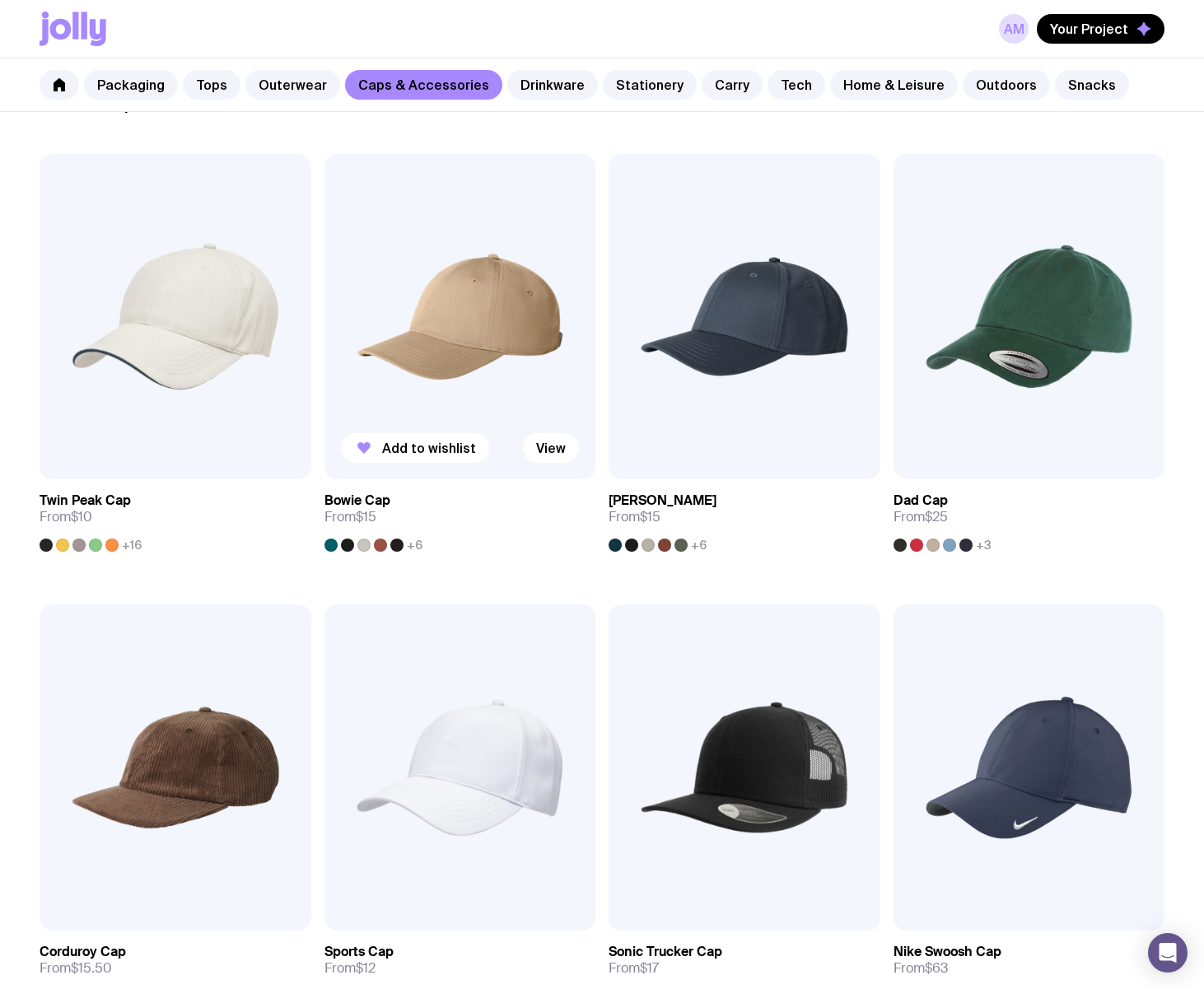
click at [378, 538] on link "Bowie Cap From $15 +6" at bounding box center [461, 515] width 272 height 73
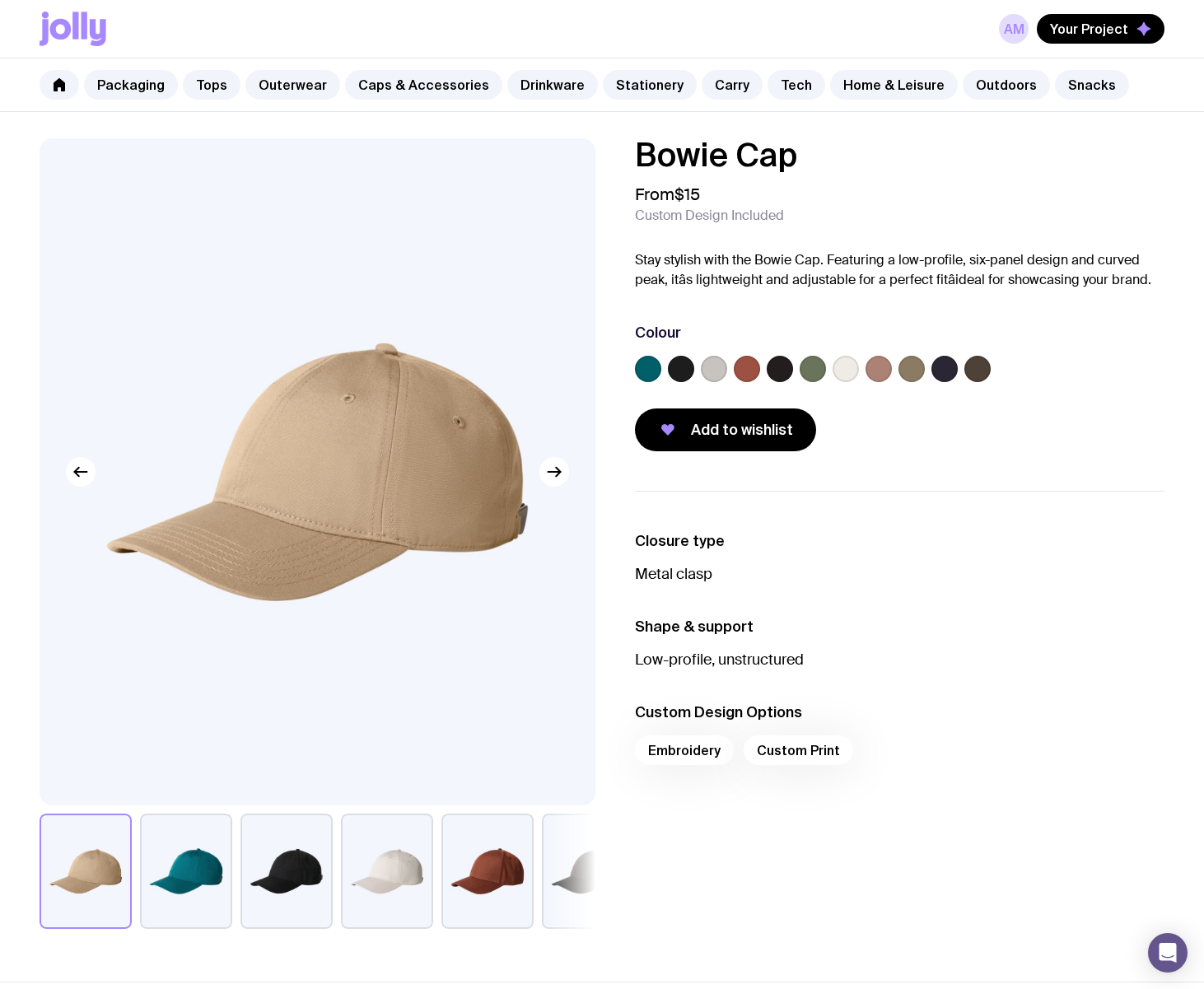
scroll to position [275, 0]
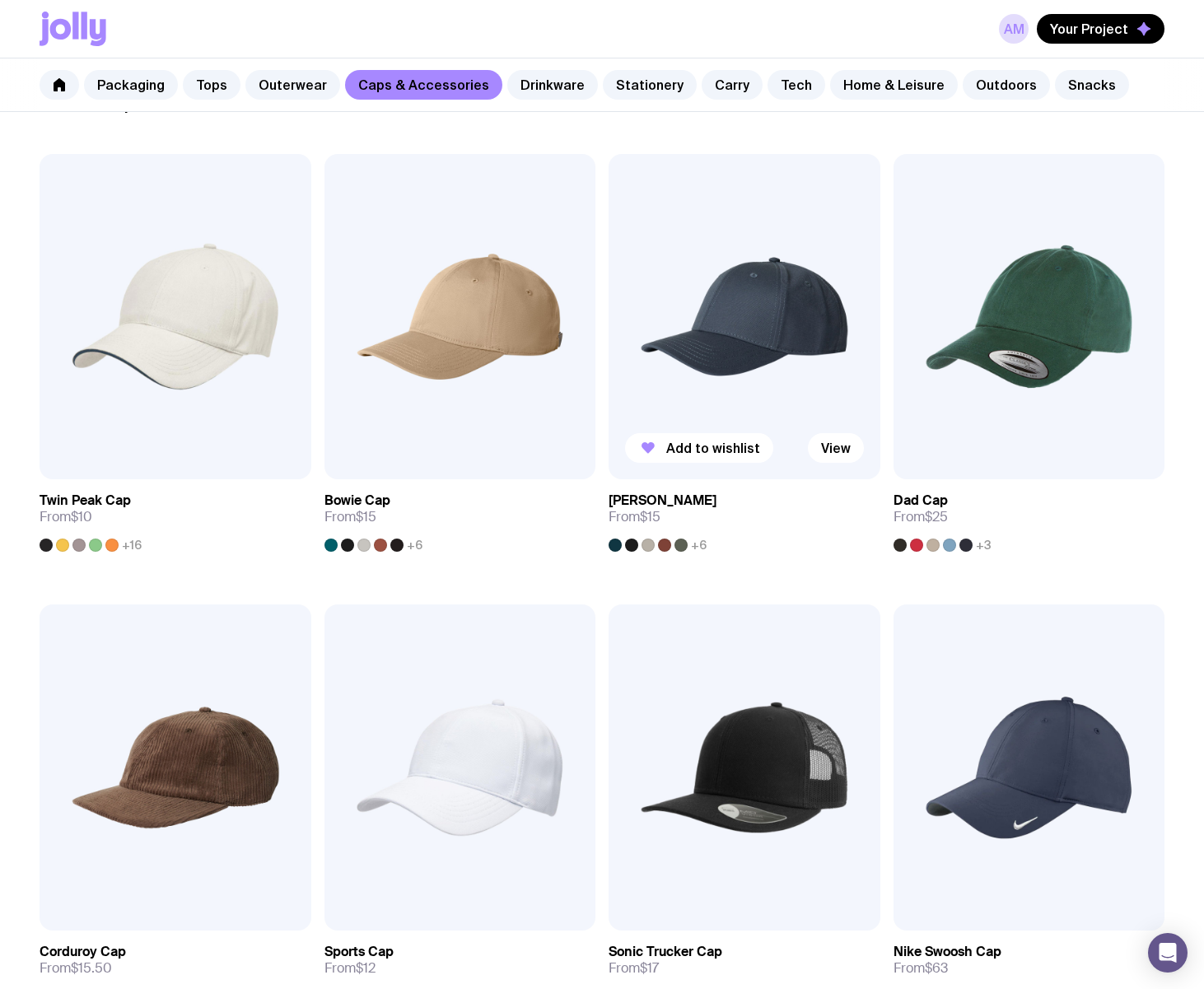
click at [749, 328] on img at bounding box center [745, 316] width 272 height 326
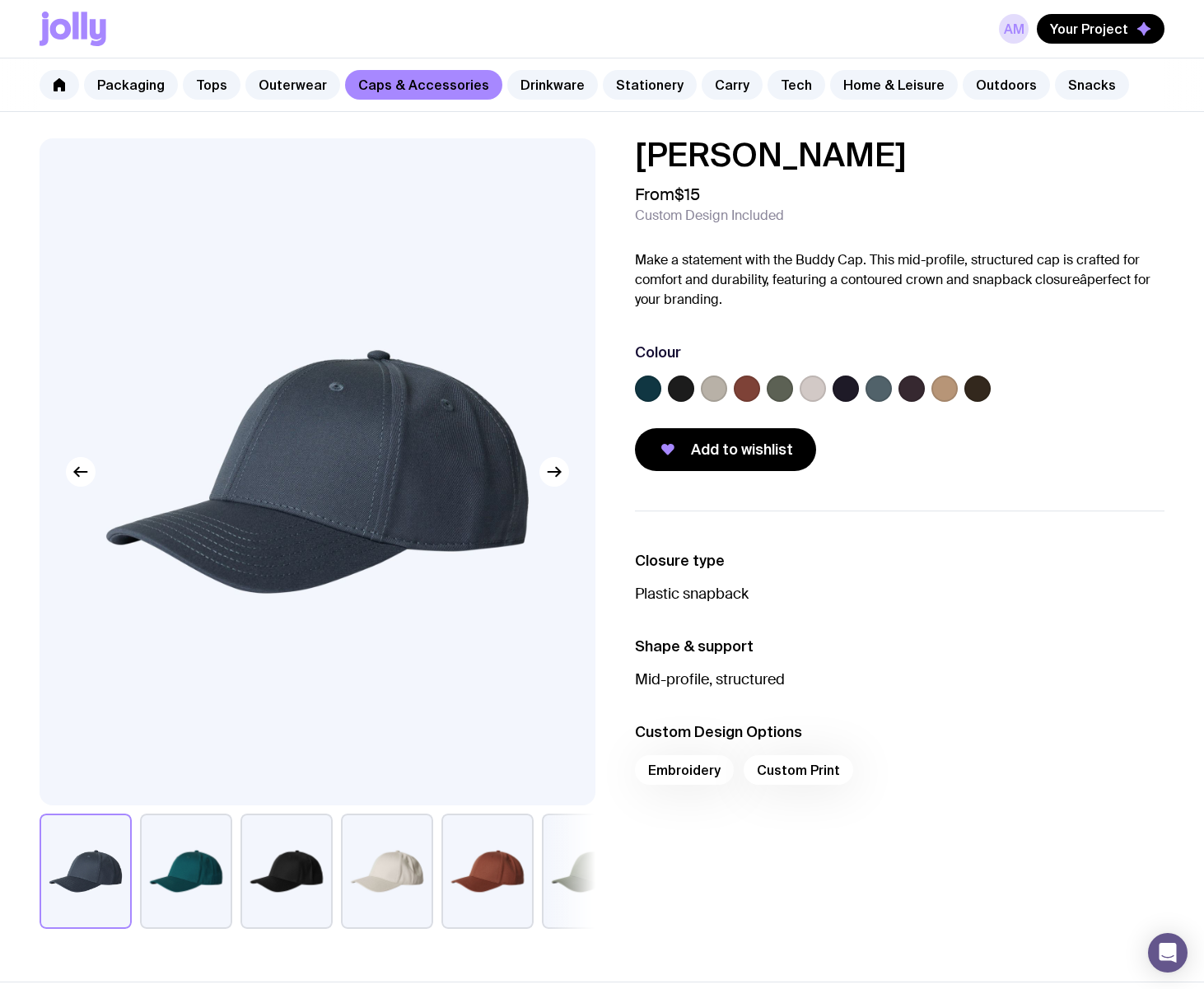
scroll to position [275, 0]
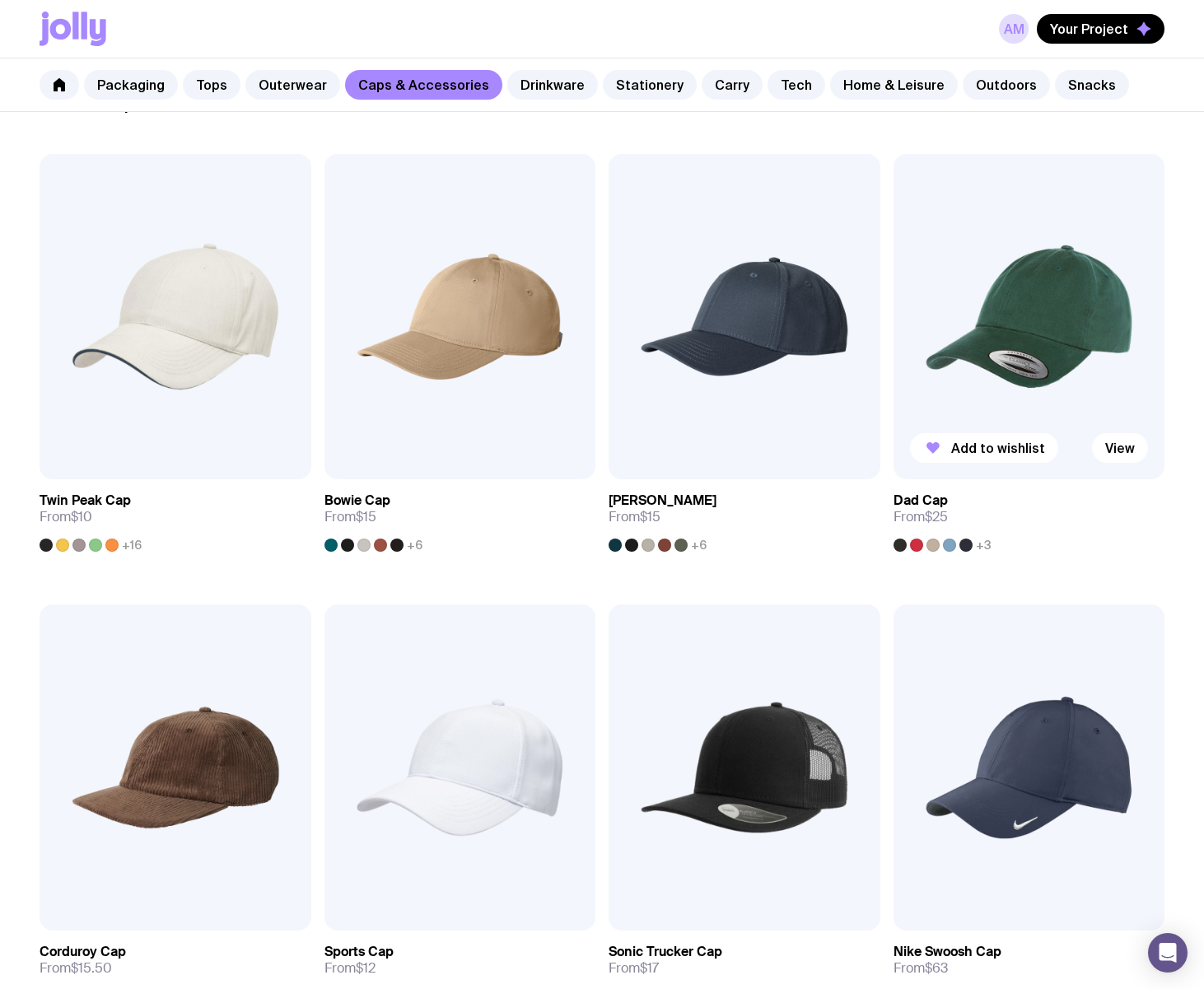
click at [1048, 312] on img at bounding box center [1030, 316] width 272 height 326
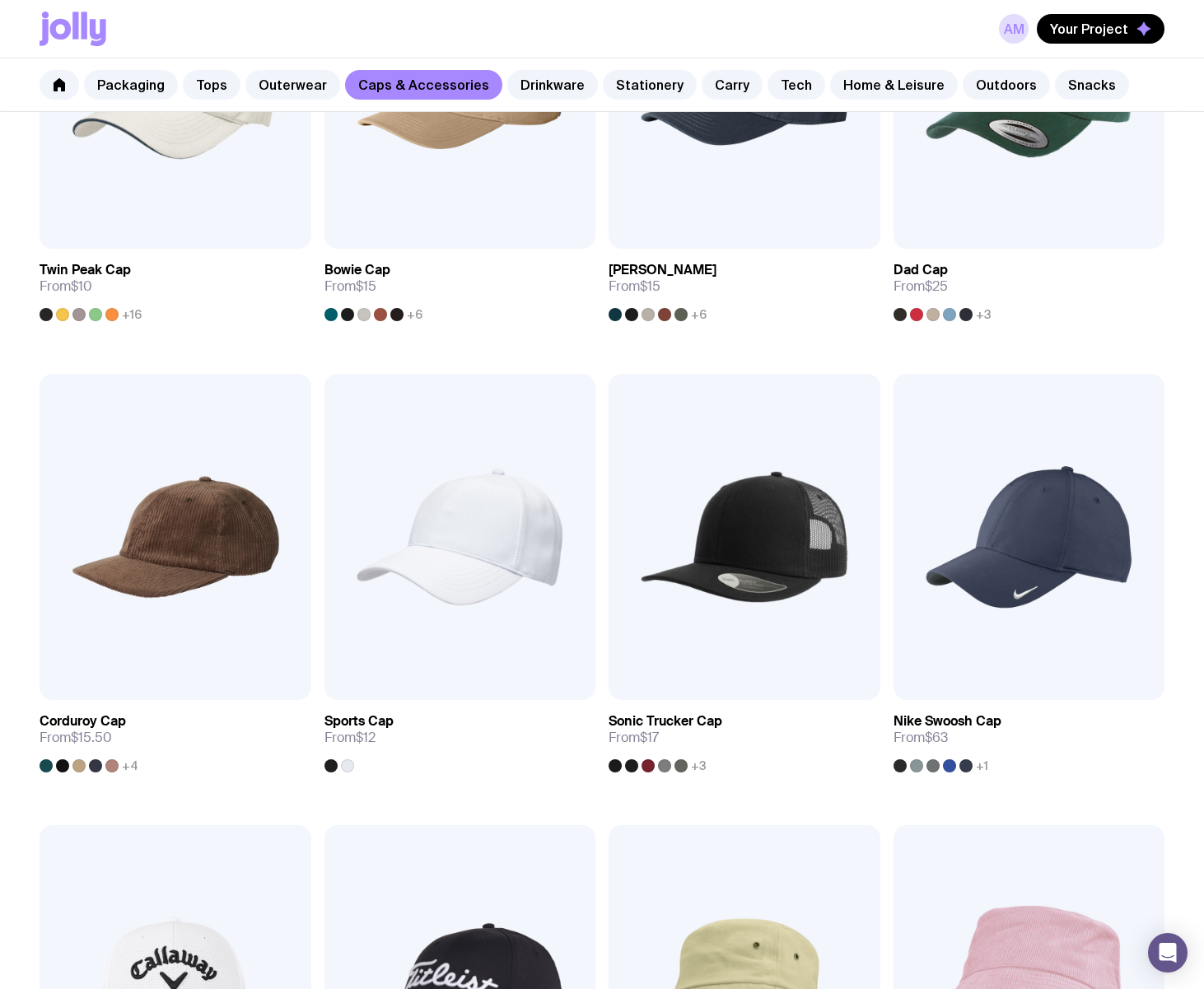
scroll to position [550, 0]
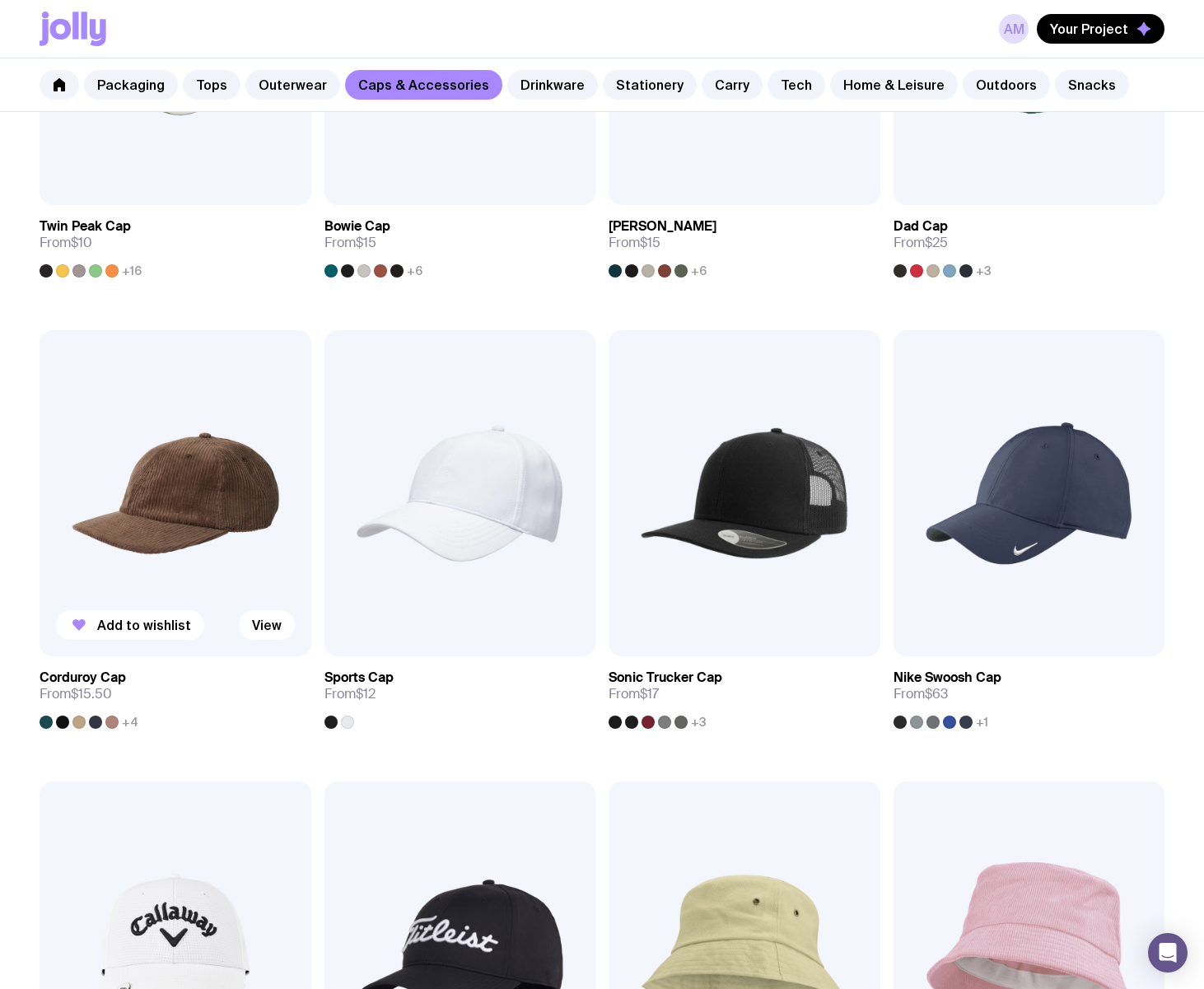
click at [160, 545] on img at bounding box center [175, 492] width 272 height 326
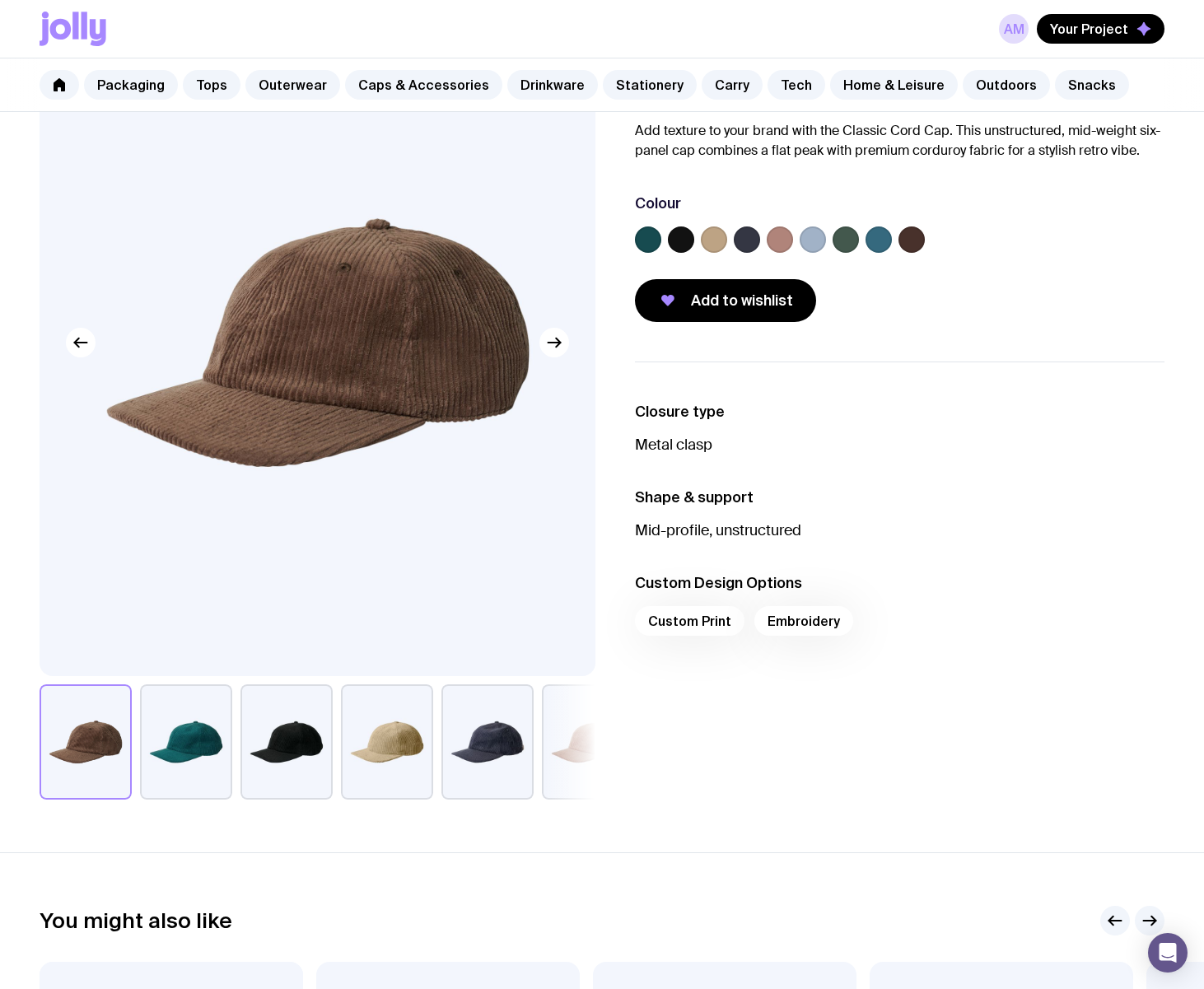
scroll to position [196, 0]
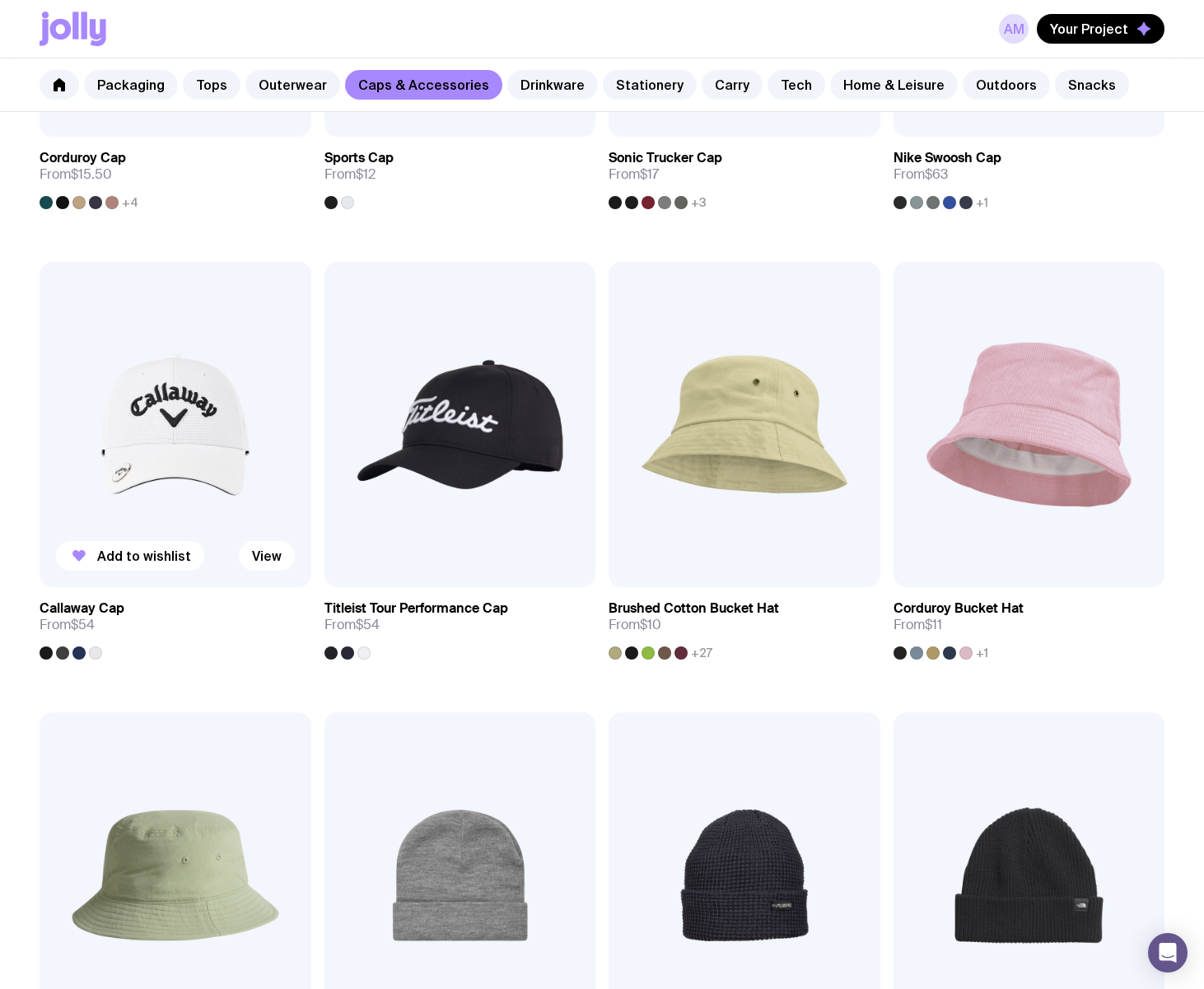
scroll to position [1058, 0]
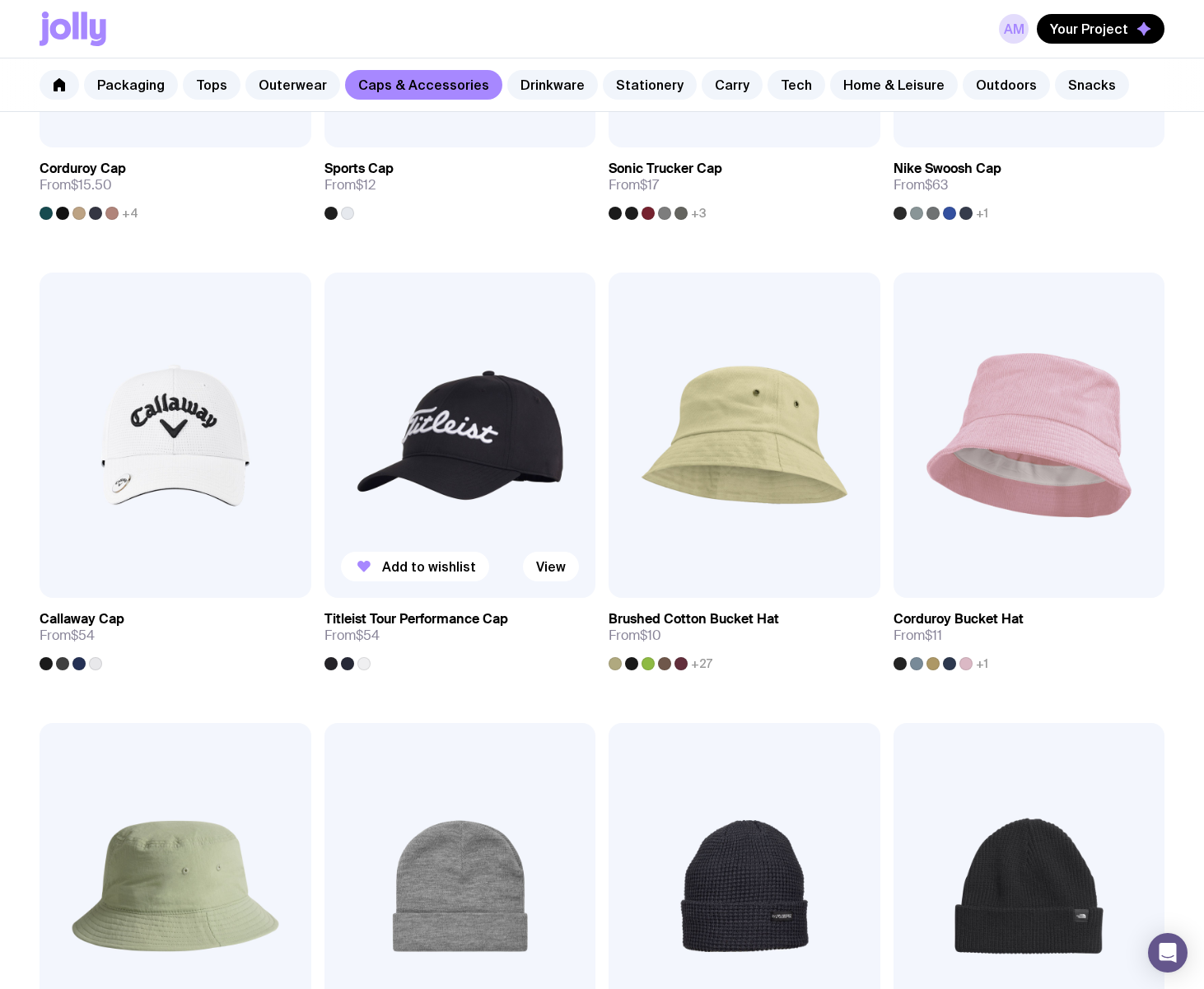
click at [504, 471] on img at bounding box center [461, 435] width 272 height 326
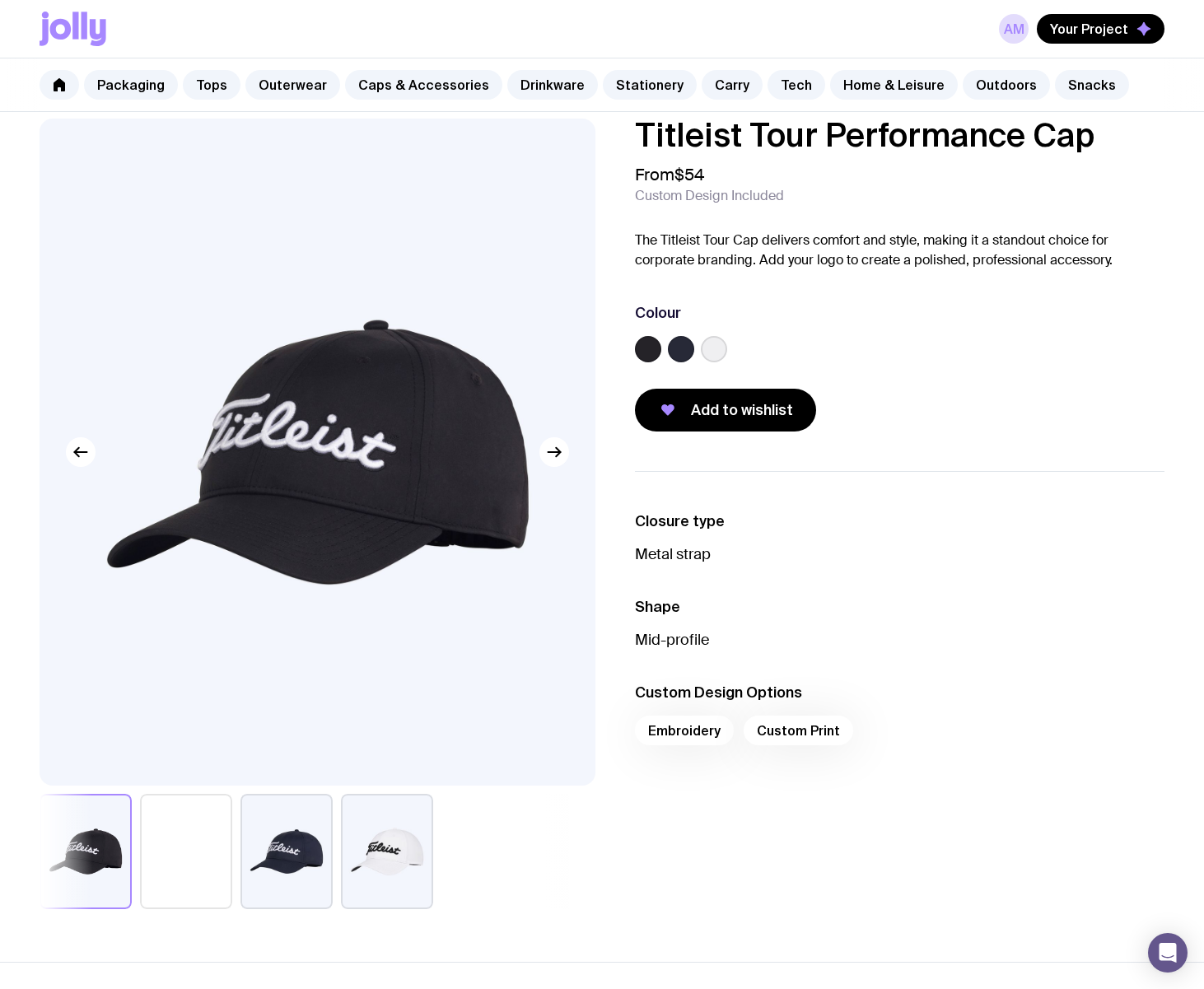
scroll to position [24, 0]
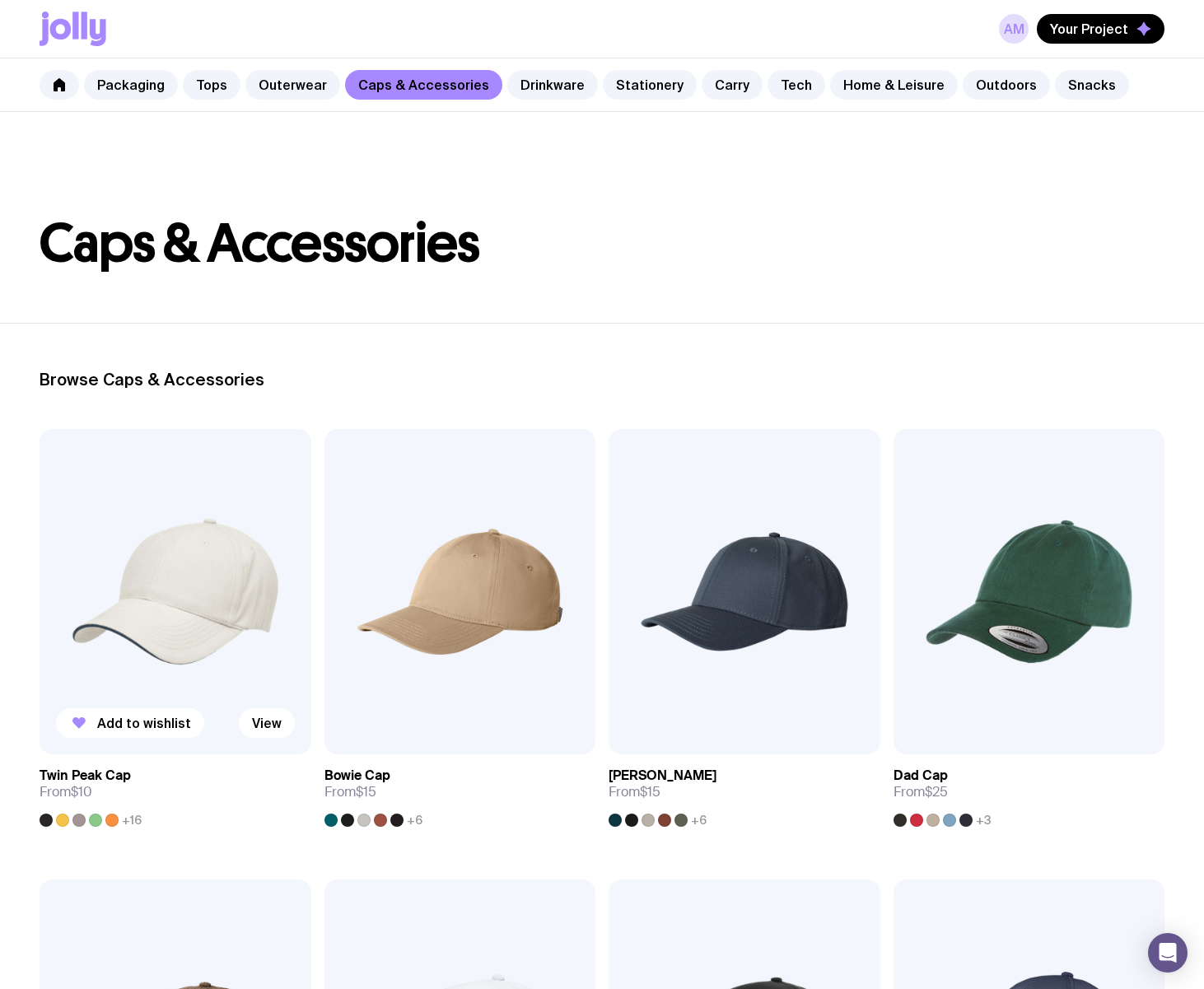
click at [162, 611] on img at bounding box center [175, 592] width 272 height 326
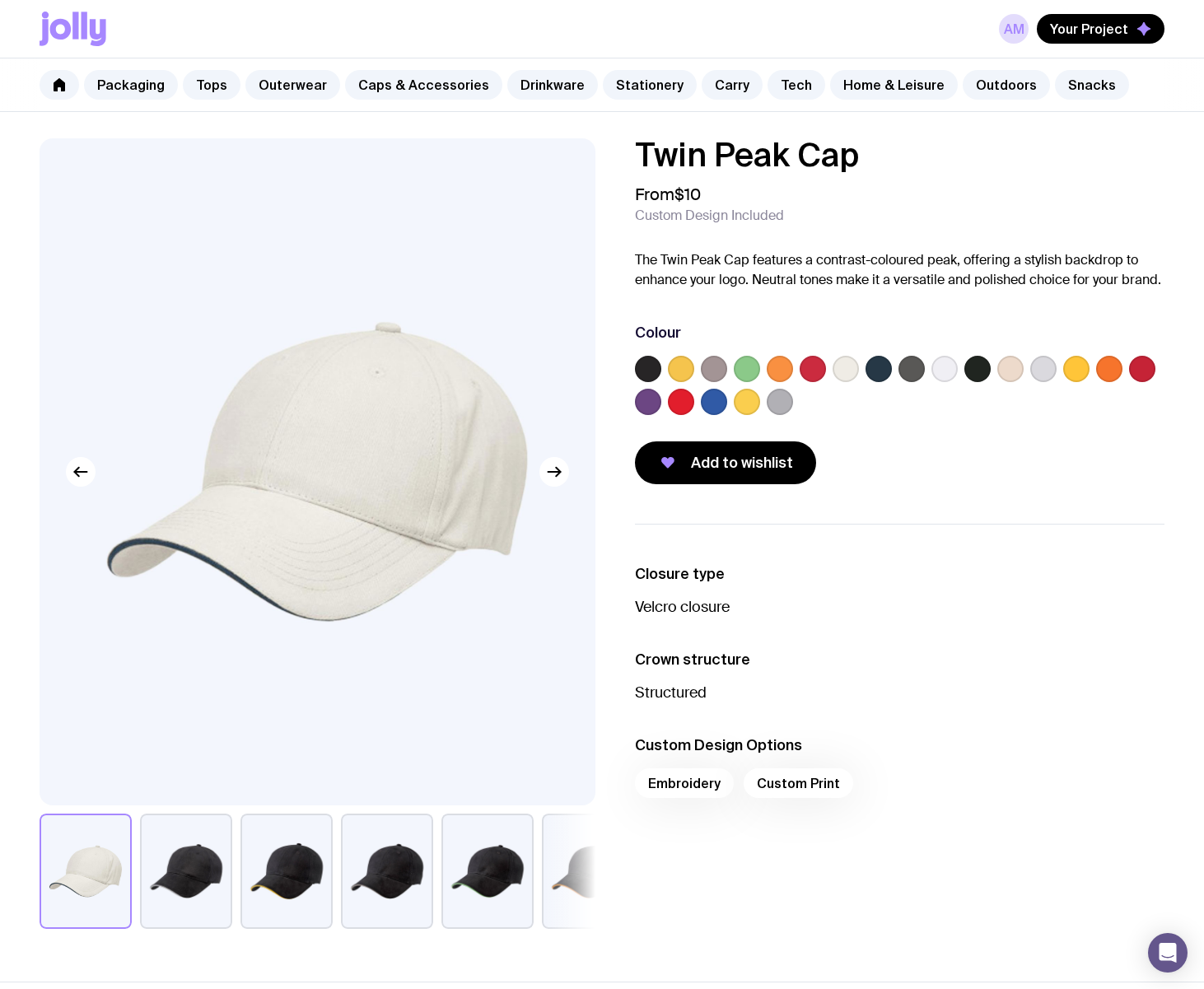
click at [642, 402] on label at bounding box center [648, 402] width 27 height 26
click at [0, 0] on input "radio" at bounding box center [0, 0] width 0 height 0
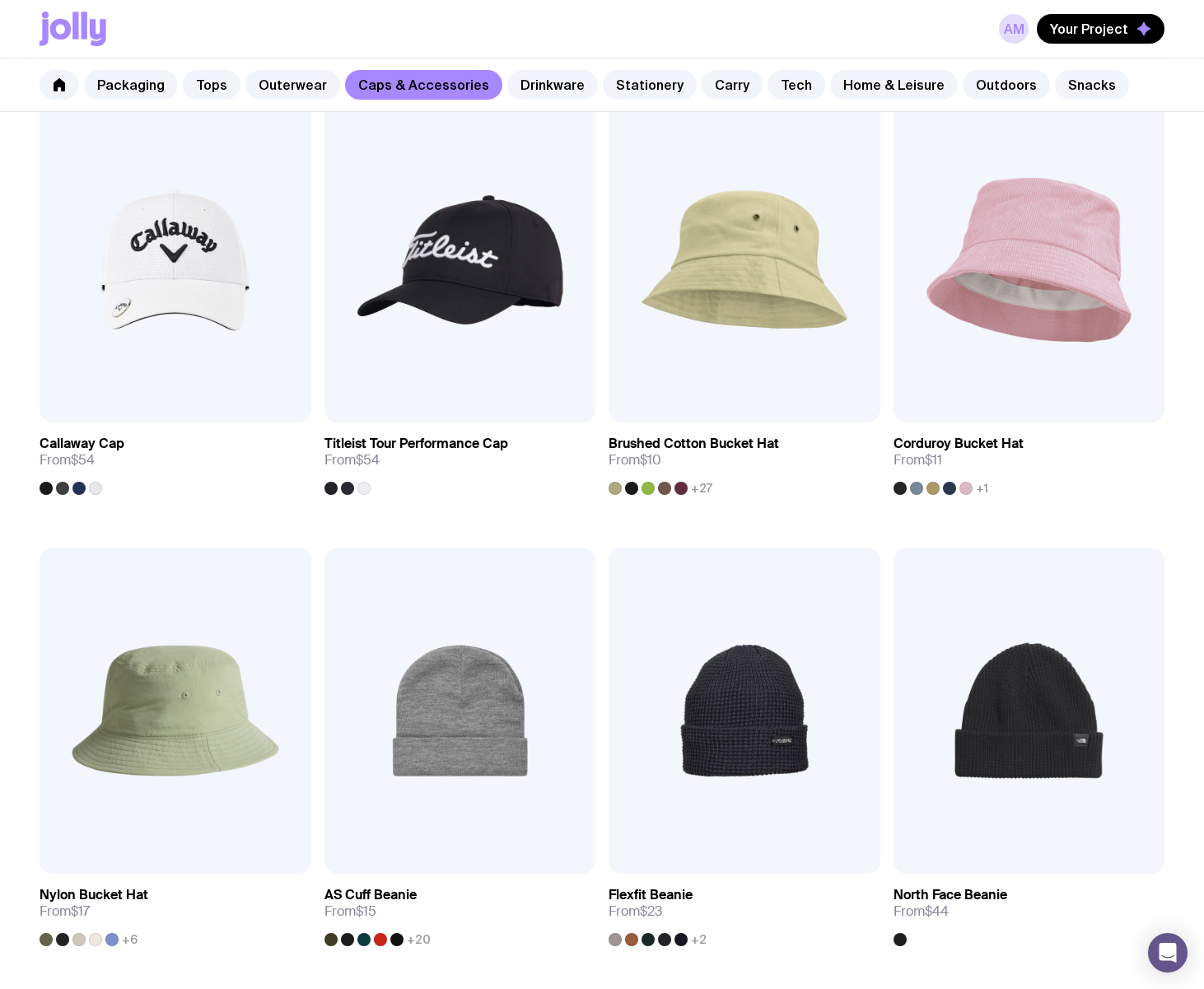
scroll to position [1235, 0]
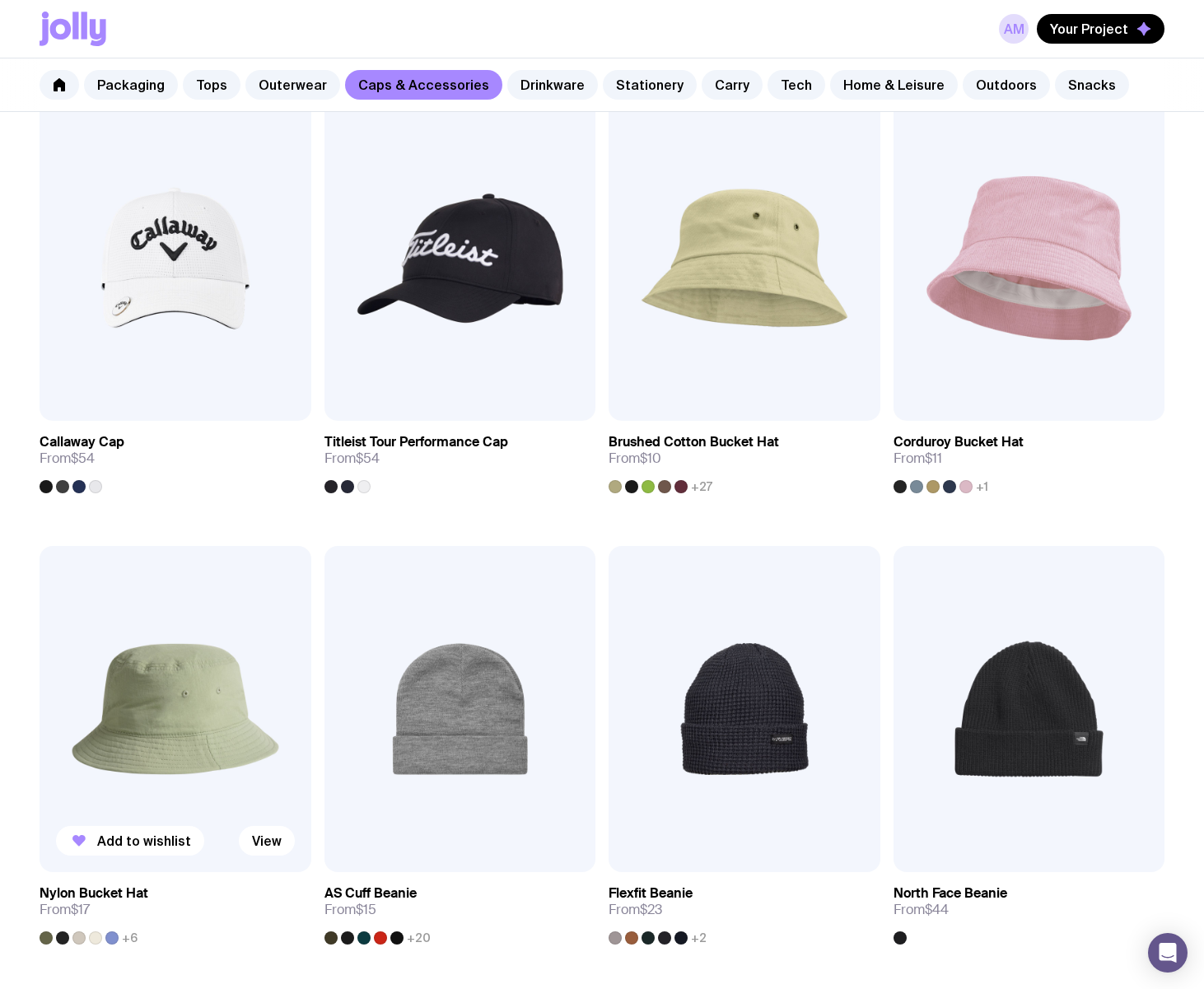
click at [139, 698] on img at bounding box center [175, 709] width 272 height 326
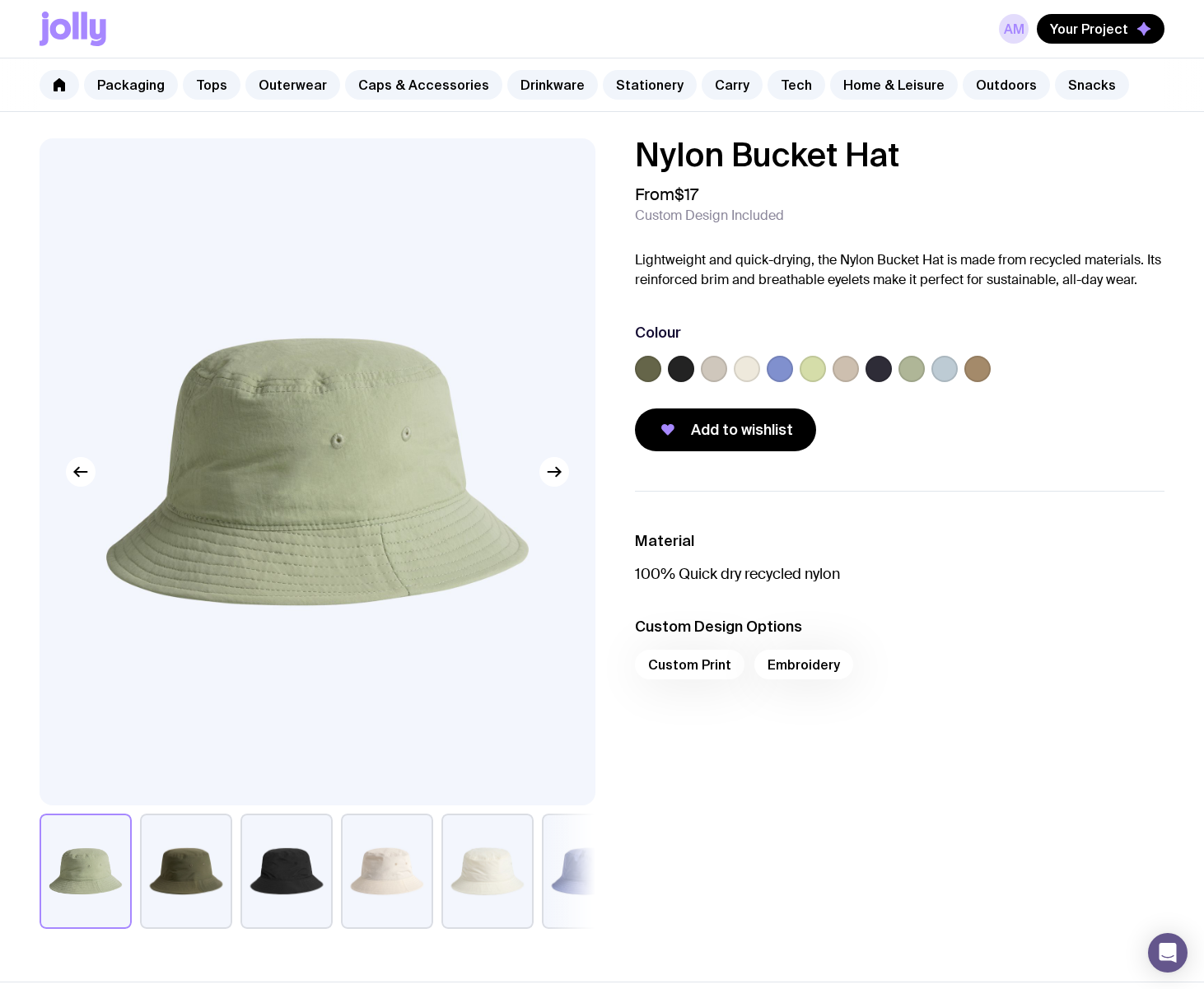
click at [780, 366] on label at bounding box center [780, 368] width 27 height 26
click at [0, 0] on input "radio" at bounding box center [0, 0] width 0 height 0
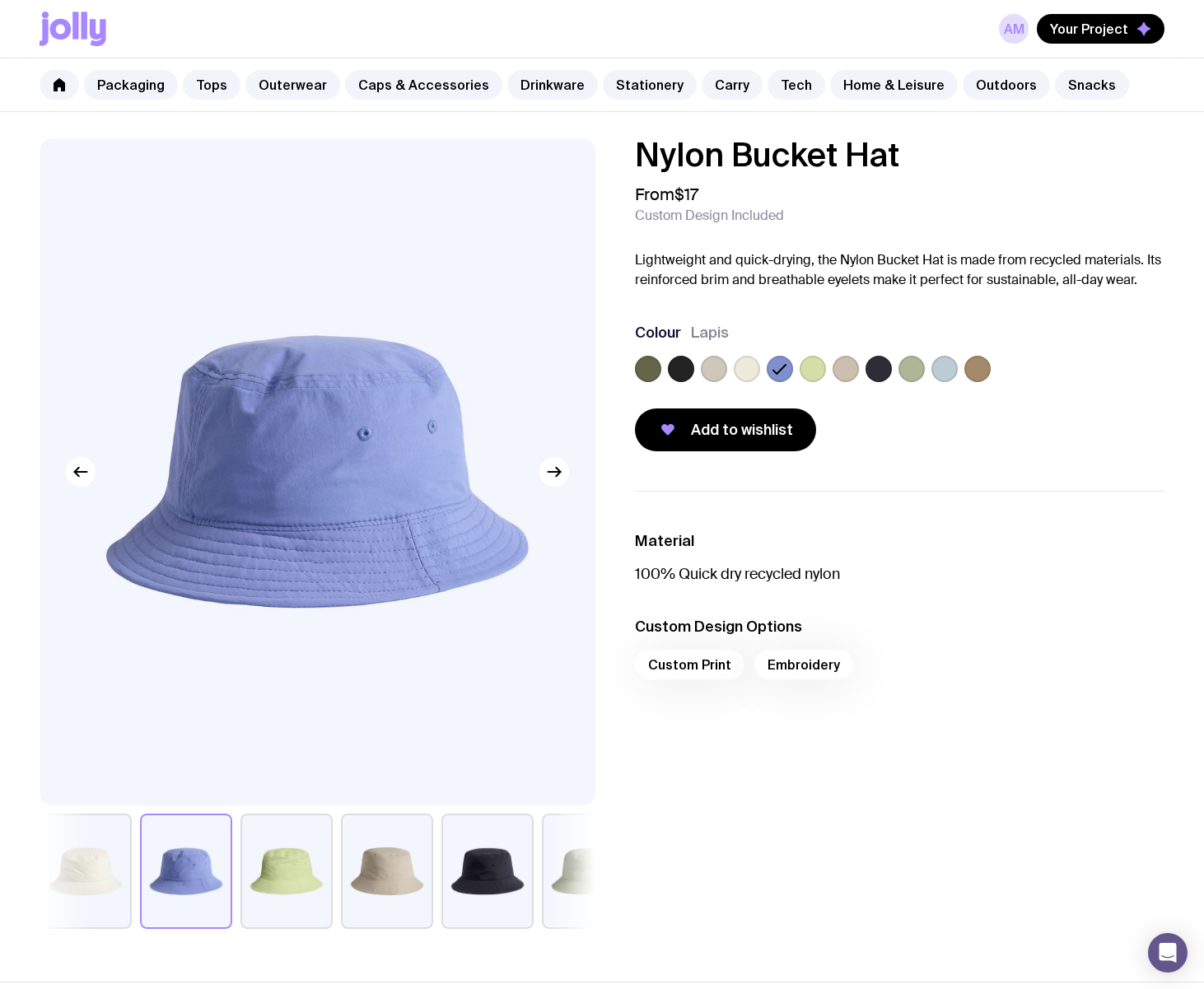
click at [653, 363] on label at bounding box center [648, 368] width 27 height 26
click at [0, 0] on input "radio" at bounding box center [0, 0] width 0 height 0
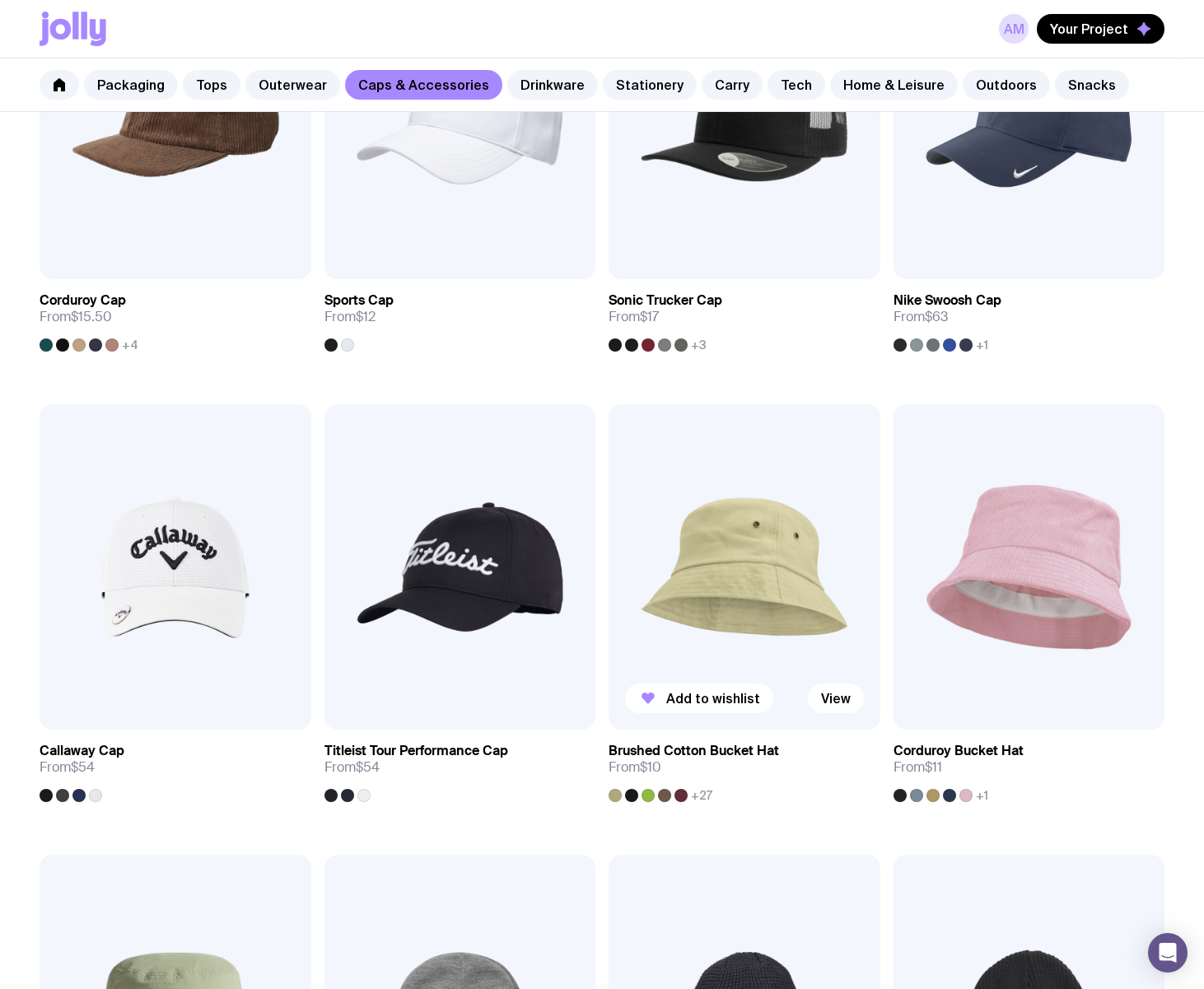
scroll to position [967, 0]
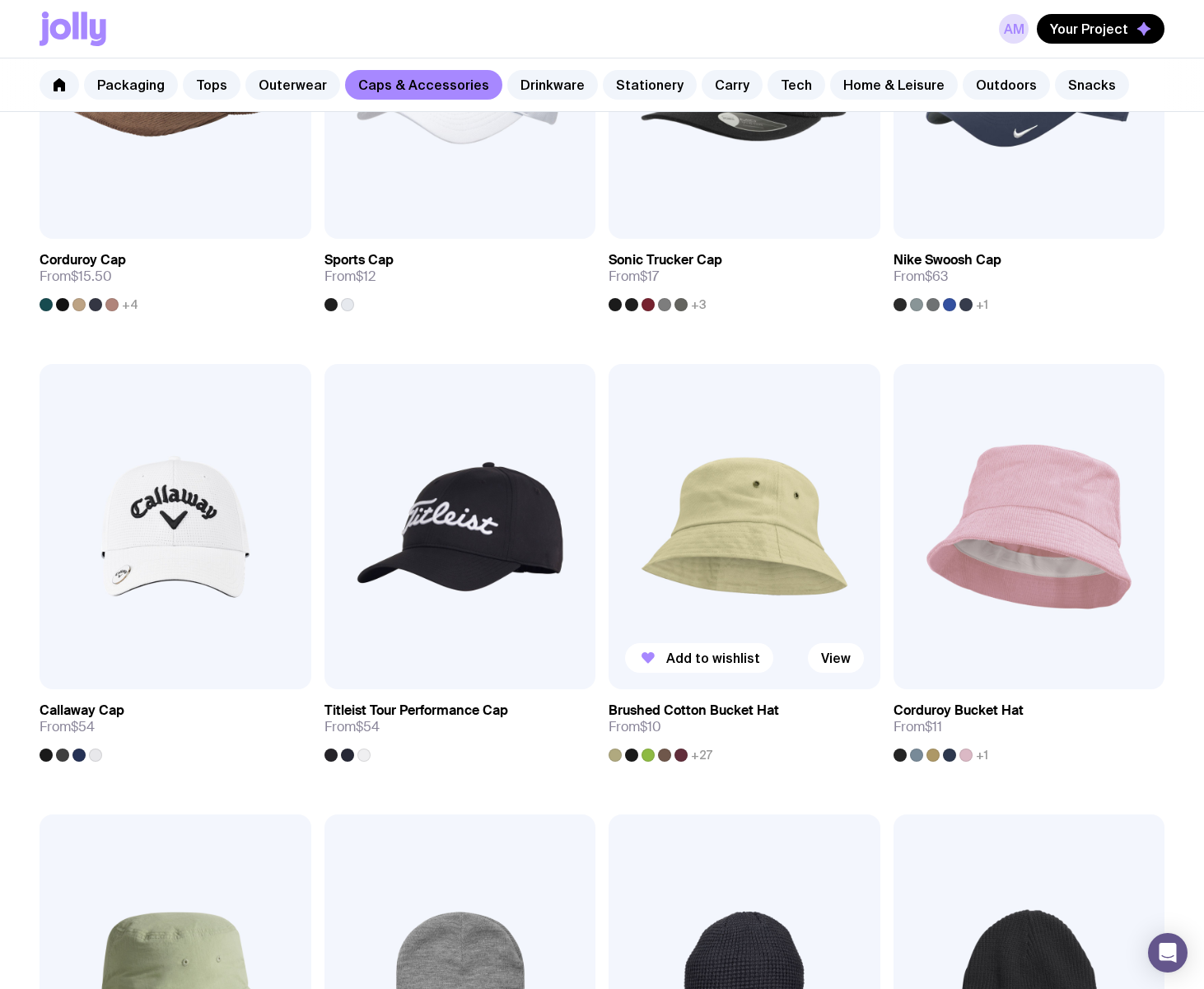
click at [773, 505] on img at bounding box center [745, 527] width 272 height 326
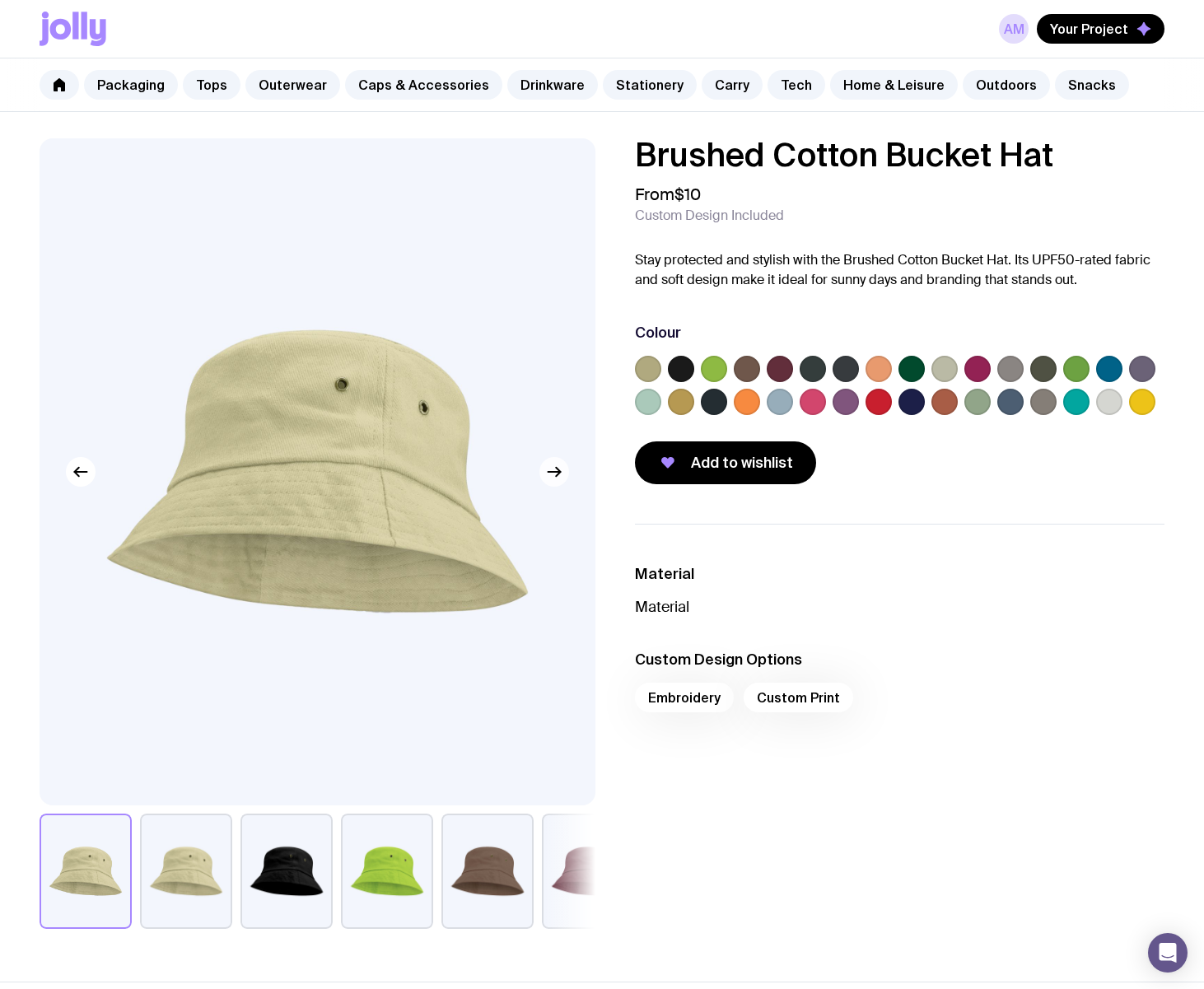
click at [558, 474] on icon "button" at bounding box center [554, 471] width 20 height 20
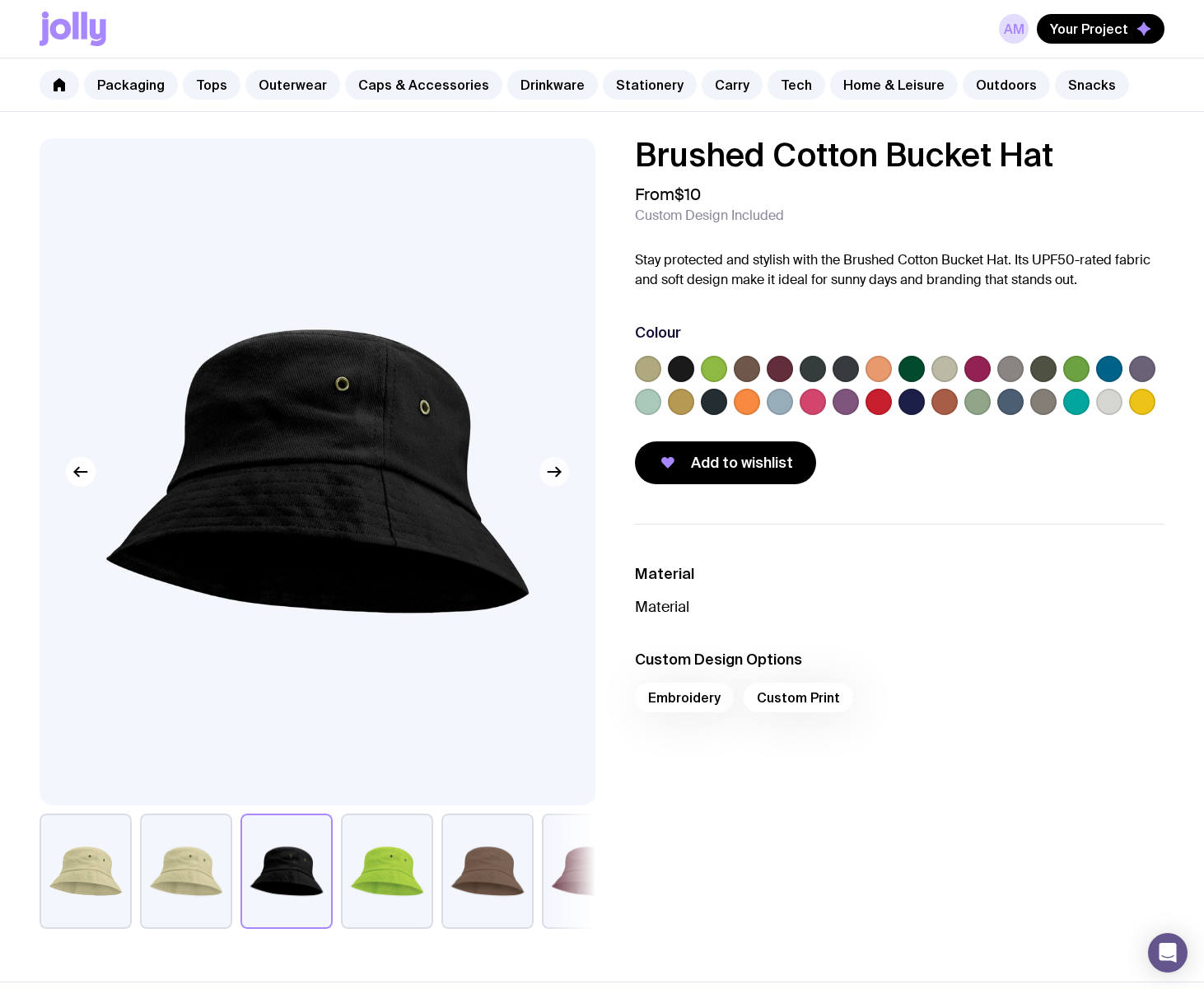
click at [558, 474] on icon "button" at bounding box center [554, 471] width 20 height 20
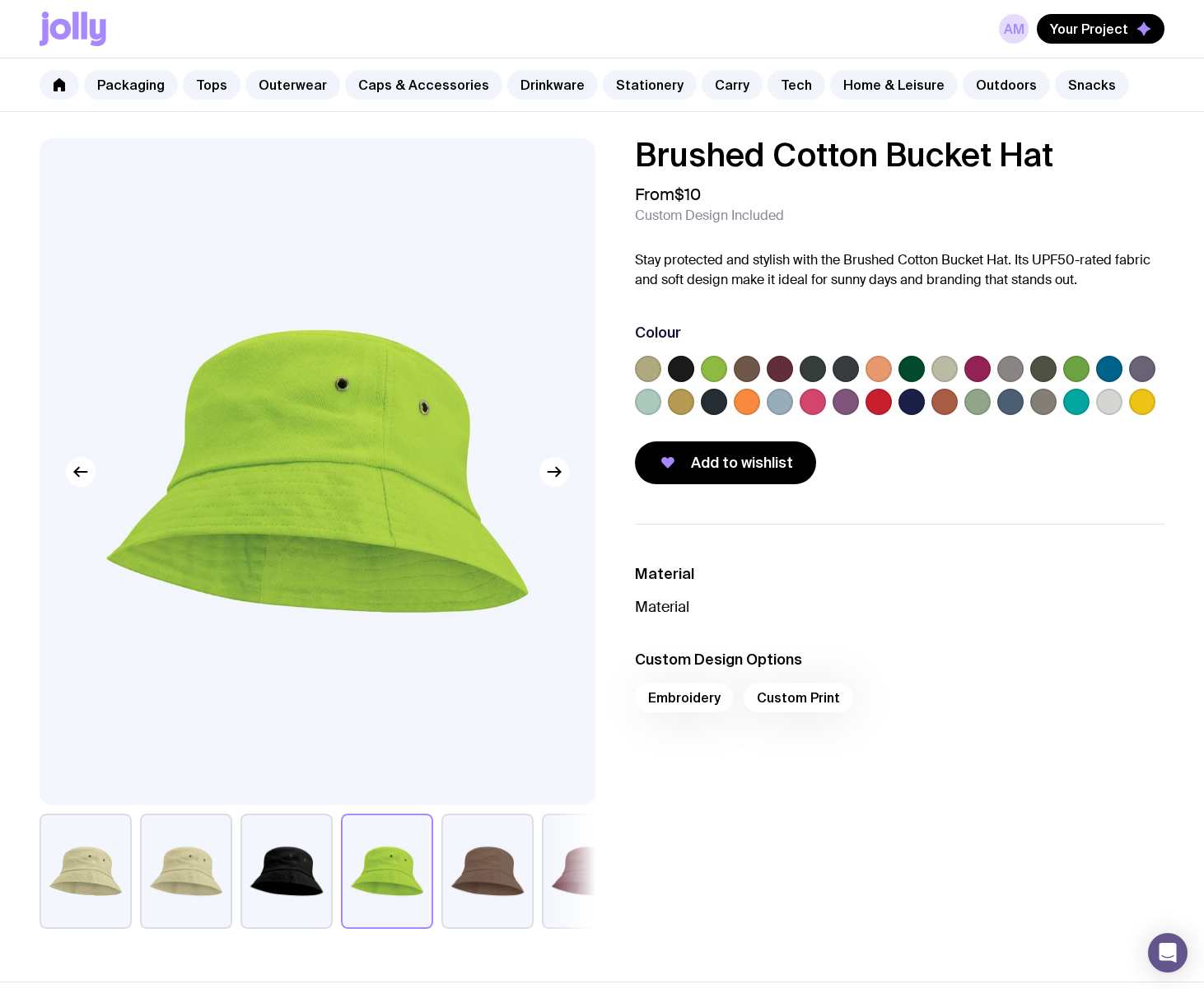
click at [1145, 370] on label at bounding box center [1142, 368] width 27 height 26
click at [0, 0] on input "radio" at bounding box center [0, 0] width 0 height 0
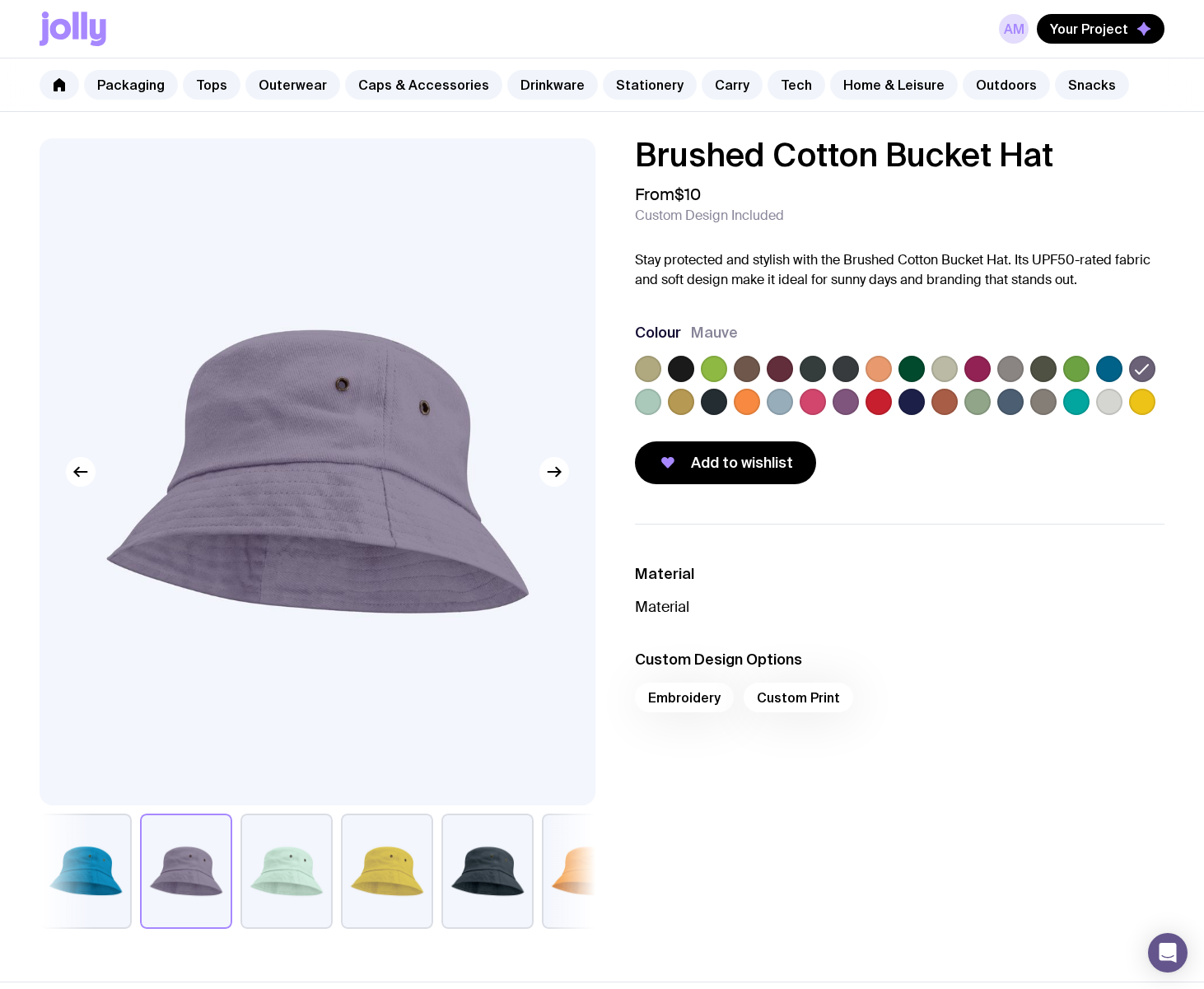
click at [853, 403] on label at bounding box center [846, 402] width 27 height 26
click at [0, 0] on input "radio" at bounding box center [0, 0] width 0 height 0
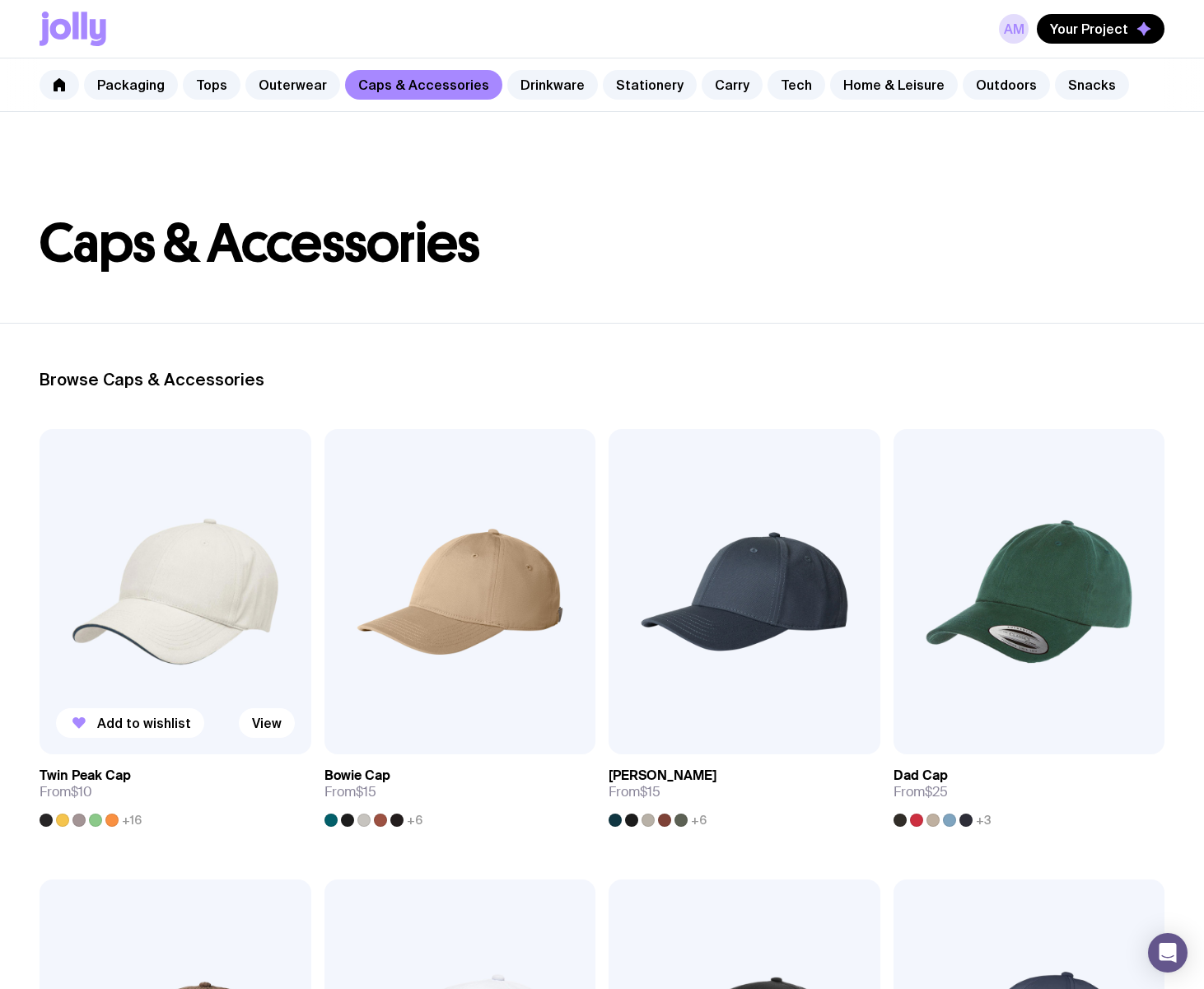
click at [165, 609] on img at bounding box center [175, 592] width 272 height 326
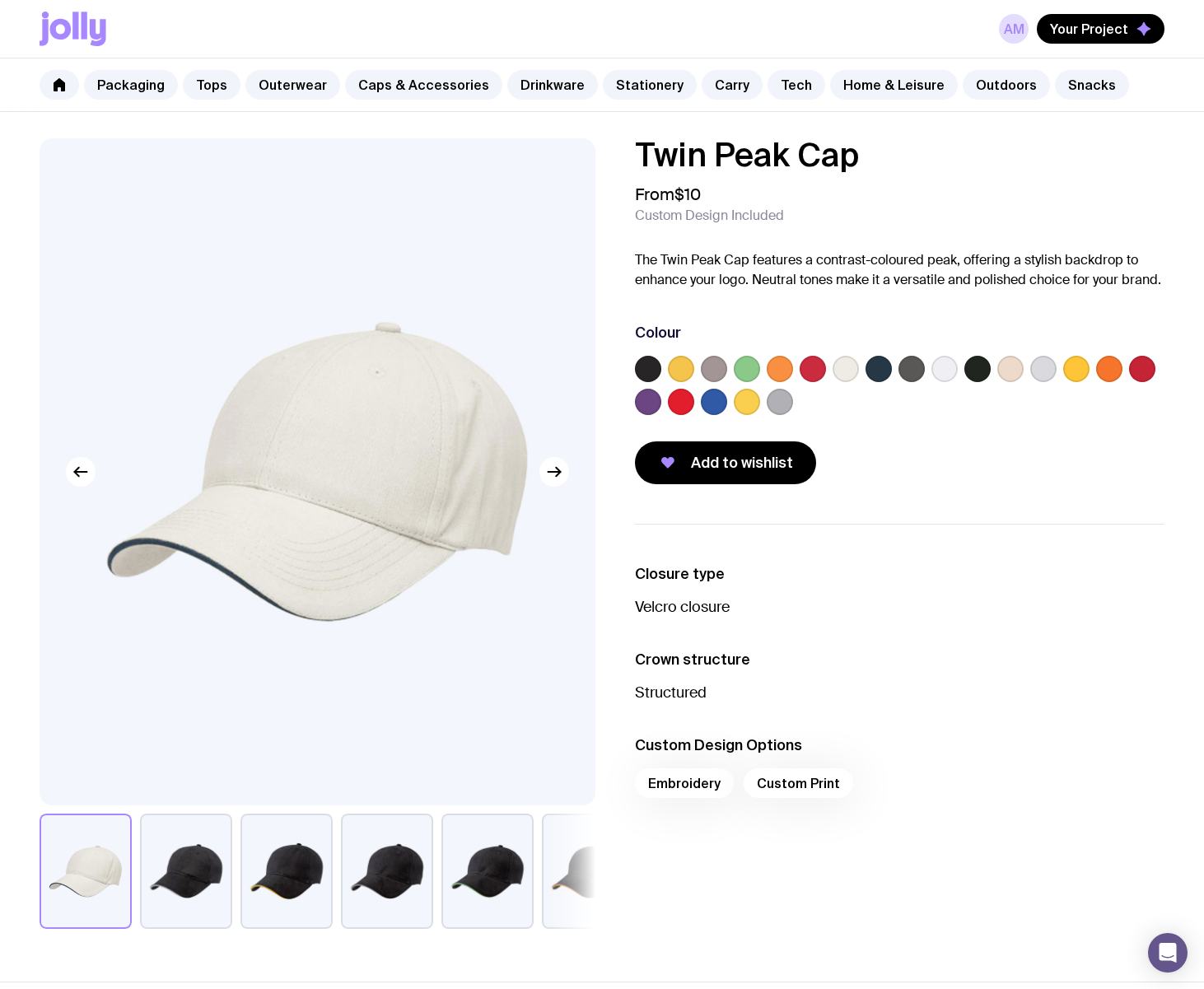
click at [651, 401] on label at bounding box center [648, 402] width 27 height 26
click at [0, 0] on input "radio" at bounding box center [0, 0] width 0 height 0
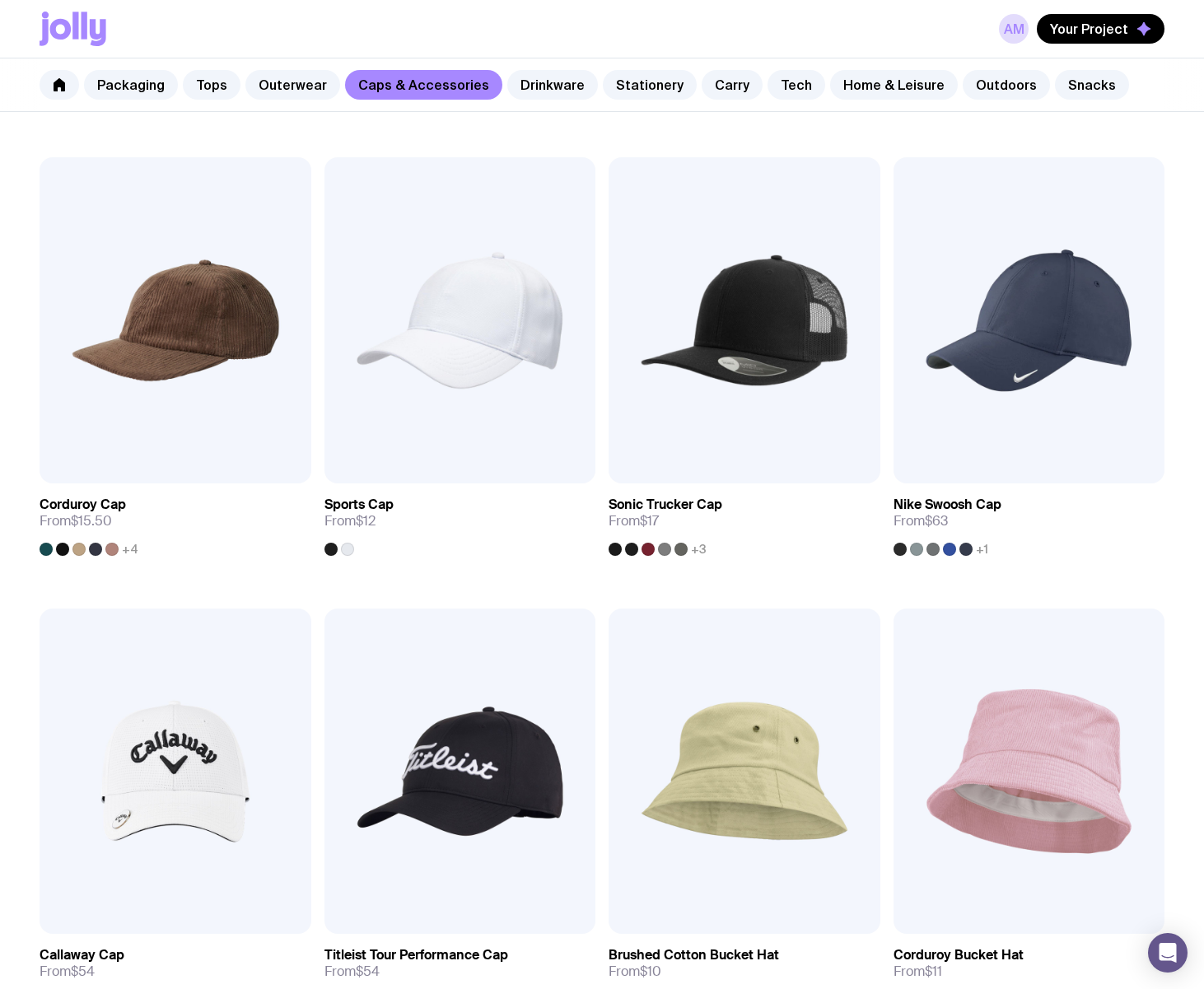
scroll to position [724, 0]
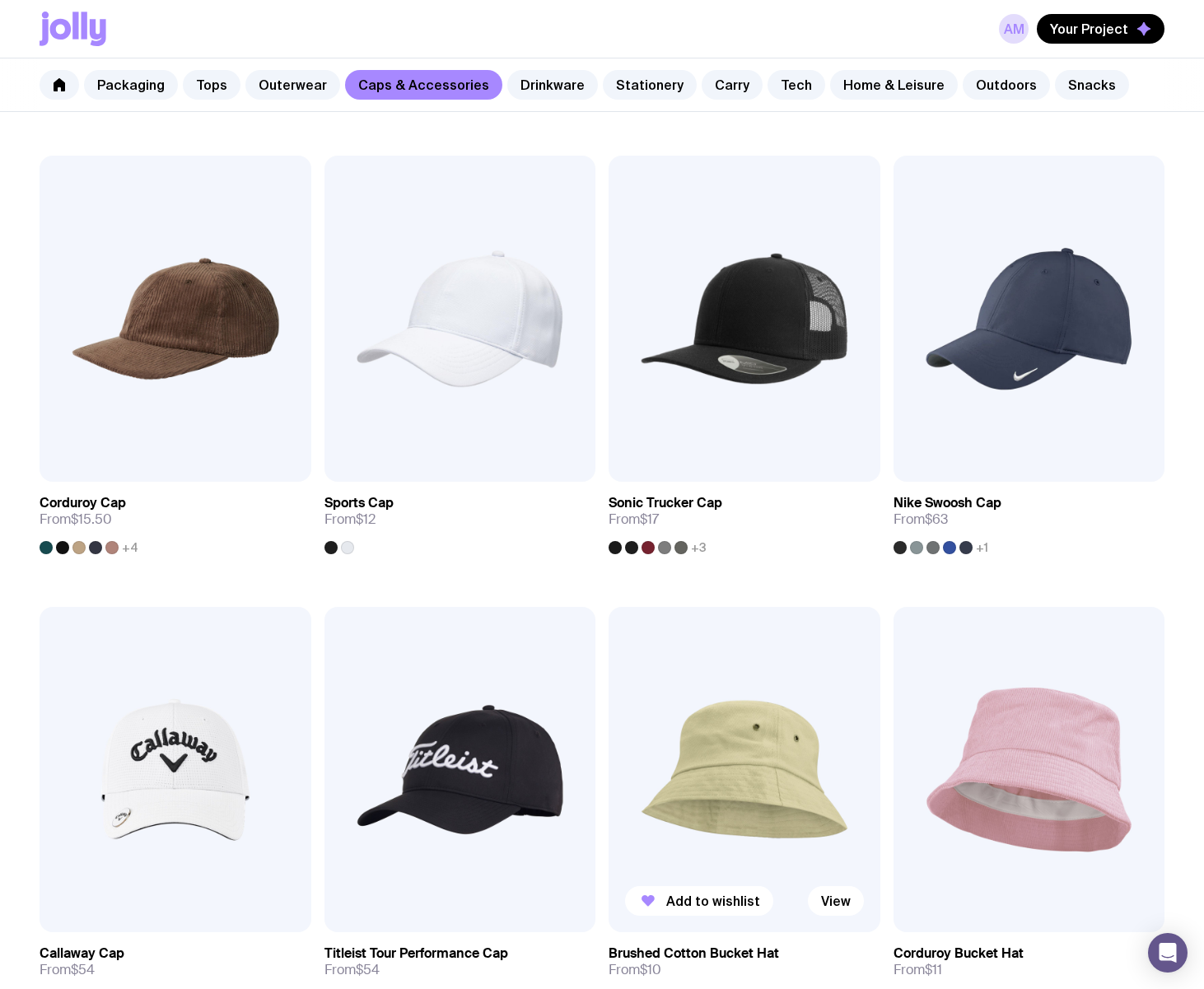
click at [761, 724] on img at bounding box center [745, 769] width 272 height 326
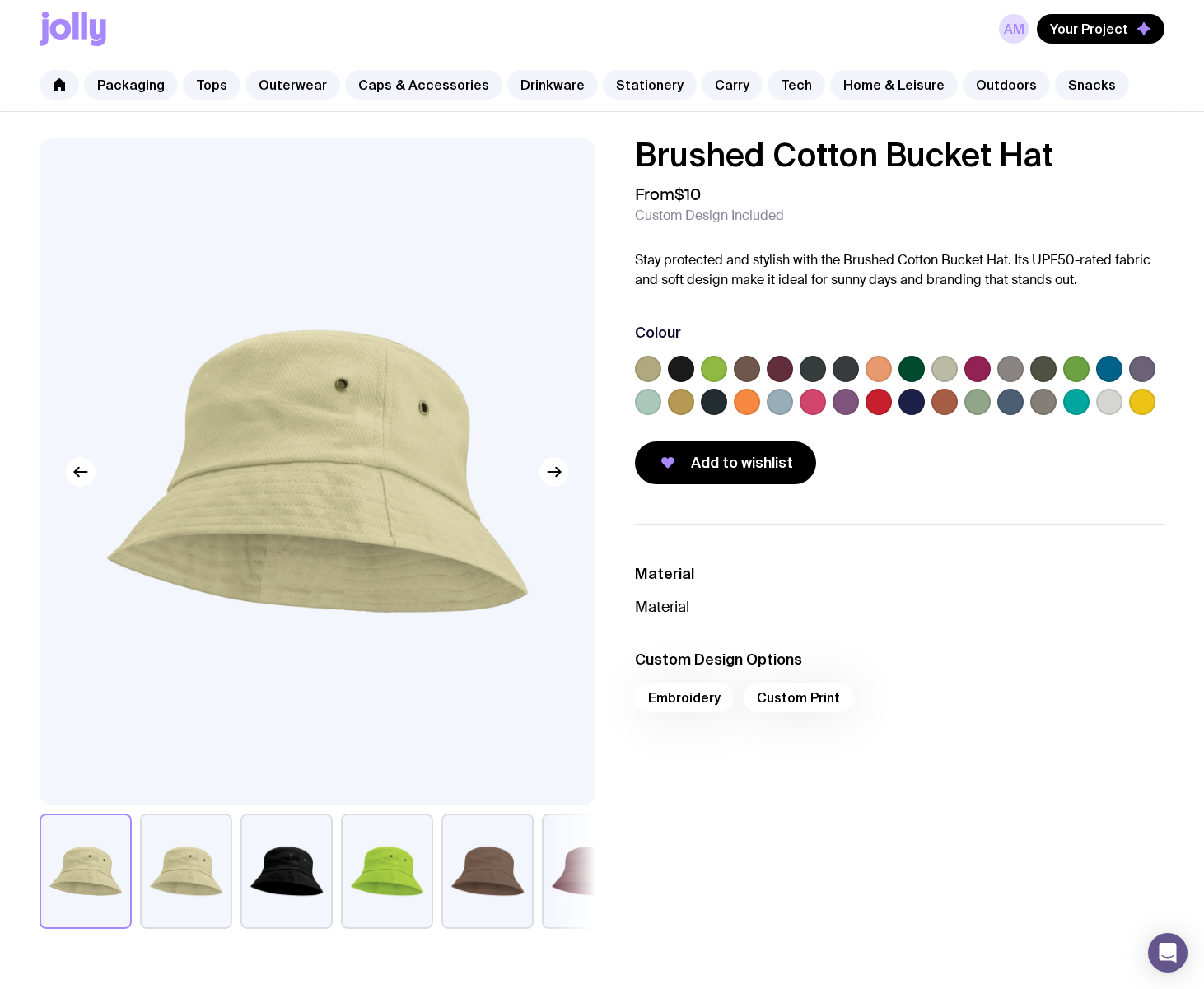
click at [853, 409] on label at bounding box center [846, 402] width 27 height 26
click at [0, 0] on input "radio" at bounding box center [0, 0] width 0 height 0
